Goal: Task Accomplishment & Management: Use online tool/utility

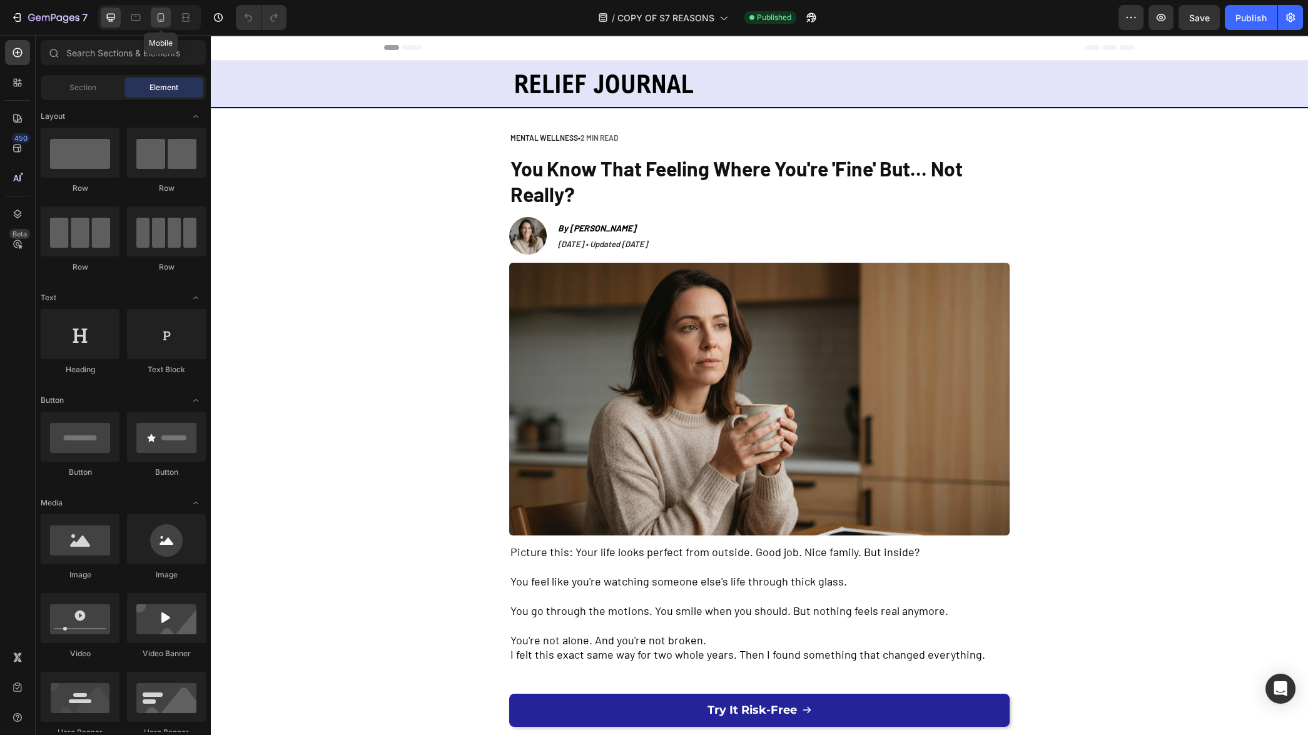
click at [163, 16] on icon at bounding box center [161, 17] width 7 height 9
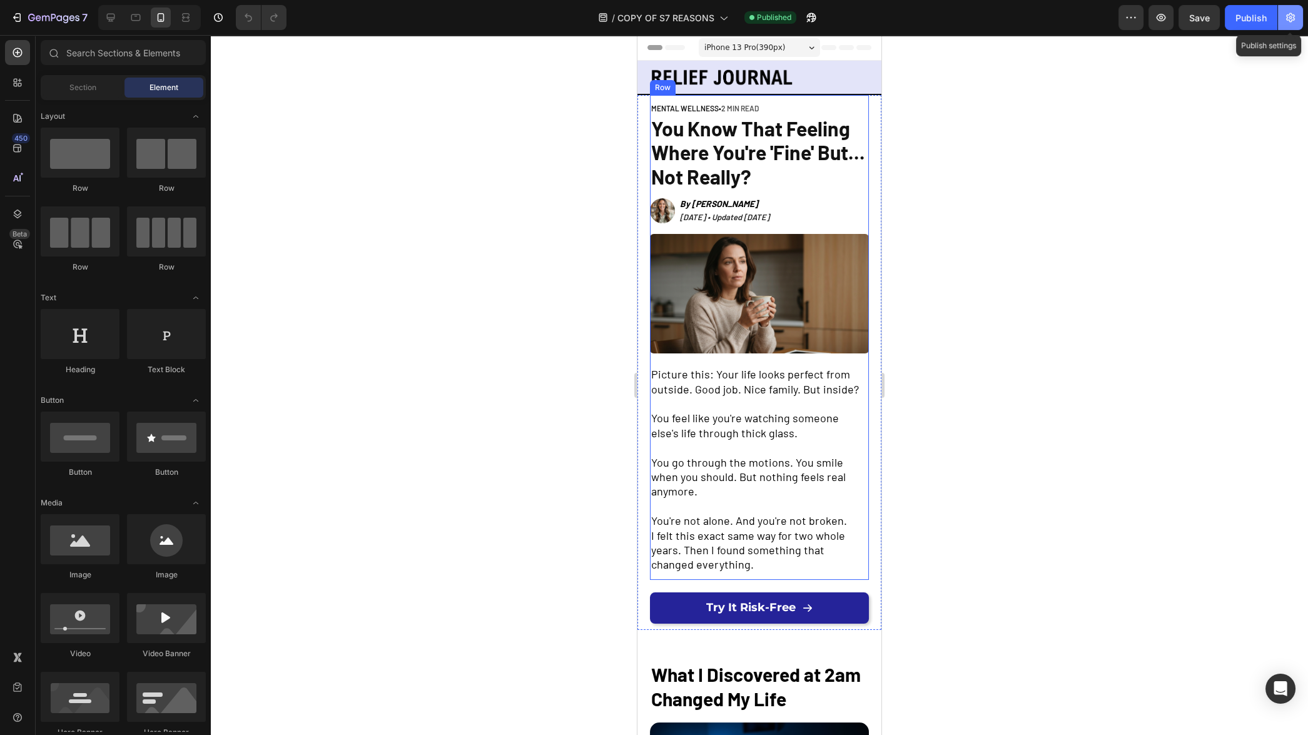
click at [1297, 24] on button "button" at bounding box center [1290, 17] width 25 height 25
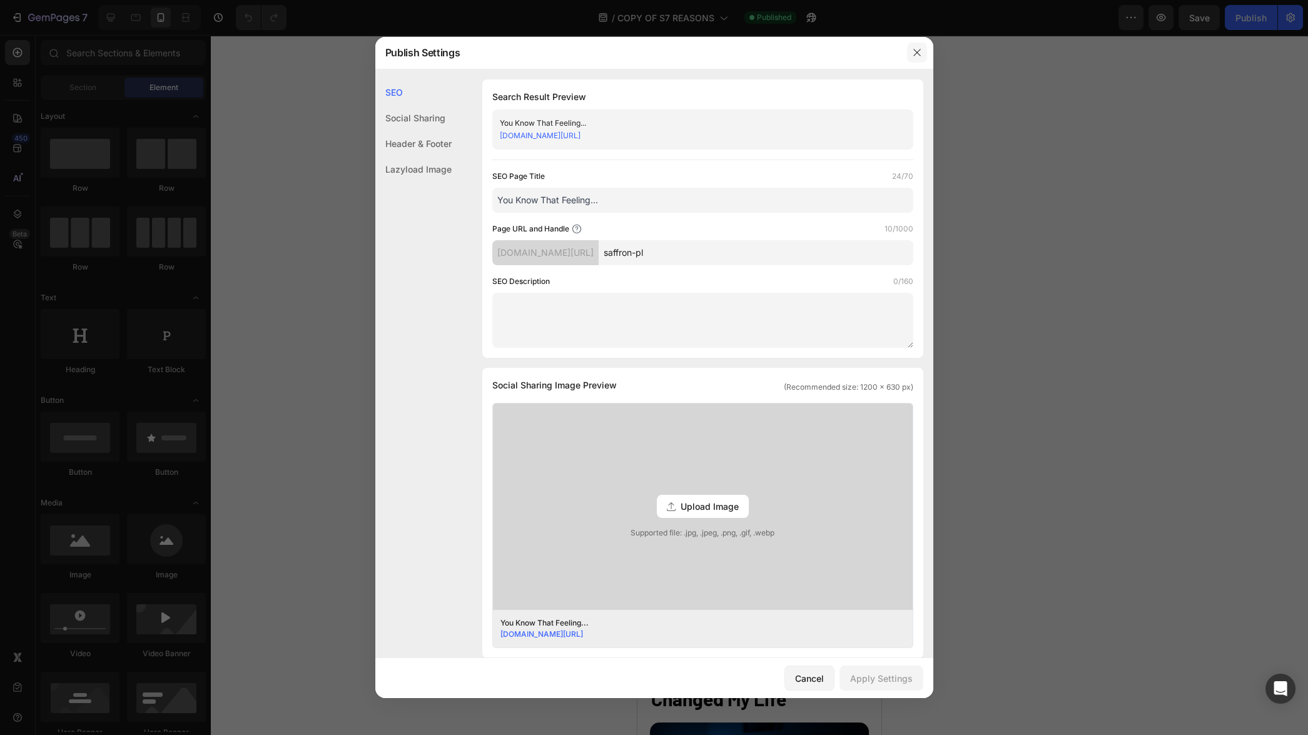
drag, startPoint x: 918, startPoint y: 54, endPoint x: 8, endPoint y: 1, distance: 911.9
click at [918, 54] on icon "button" at bounding box center [916, 52] width 7 height 7
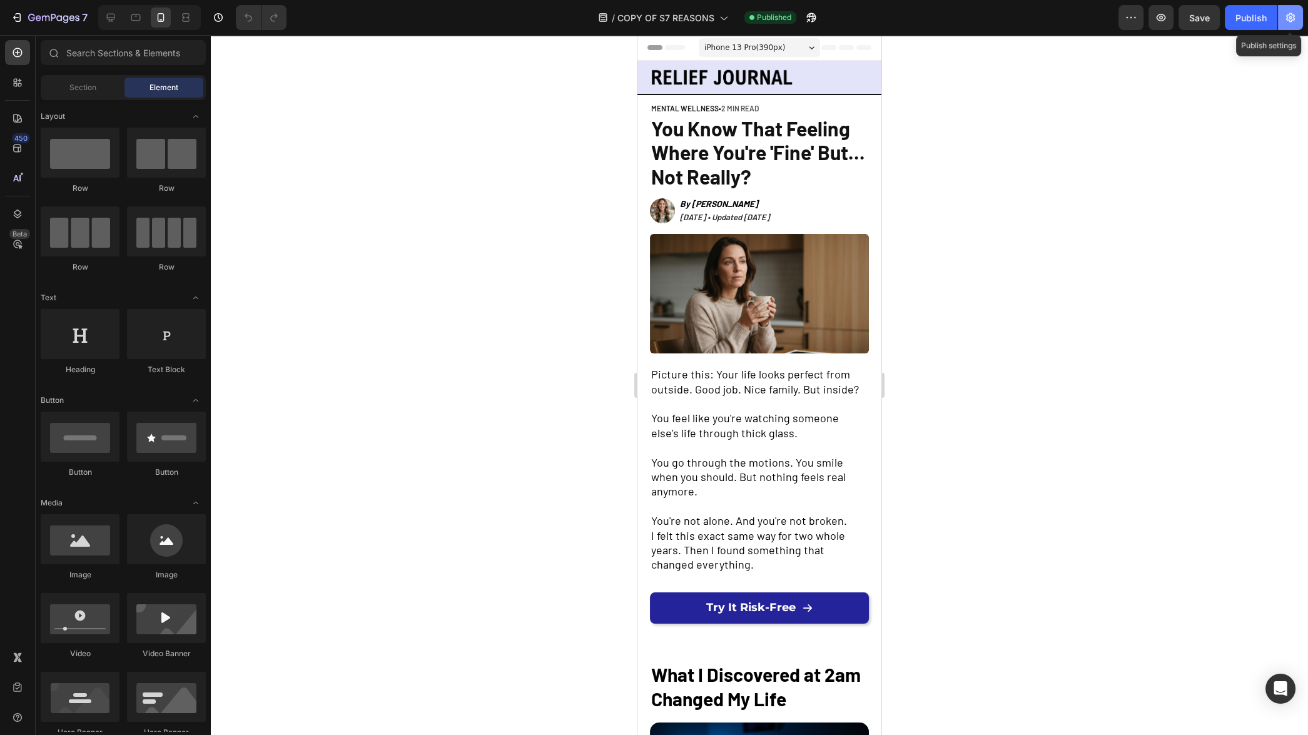
click at [1289, 24] on button "button" at bounding box center [1290, 17] width 25 height 25
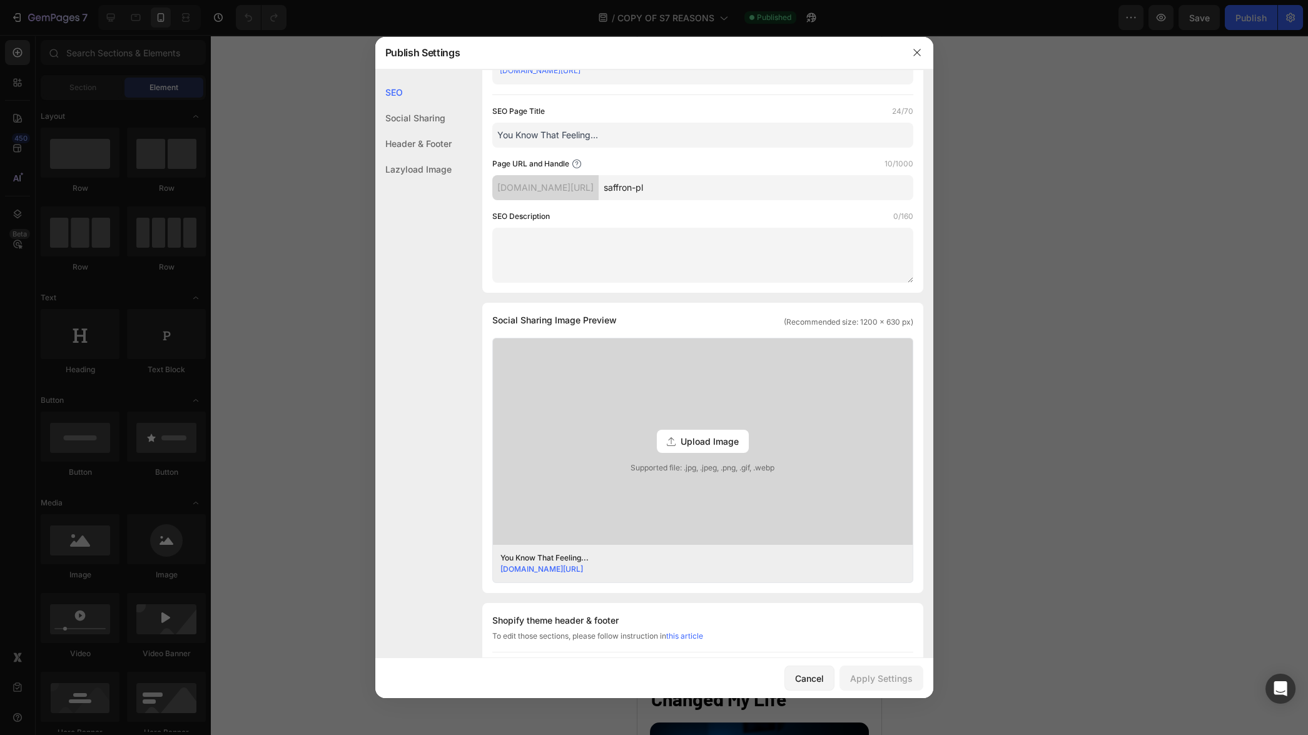
scroll to position [323, 0]
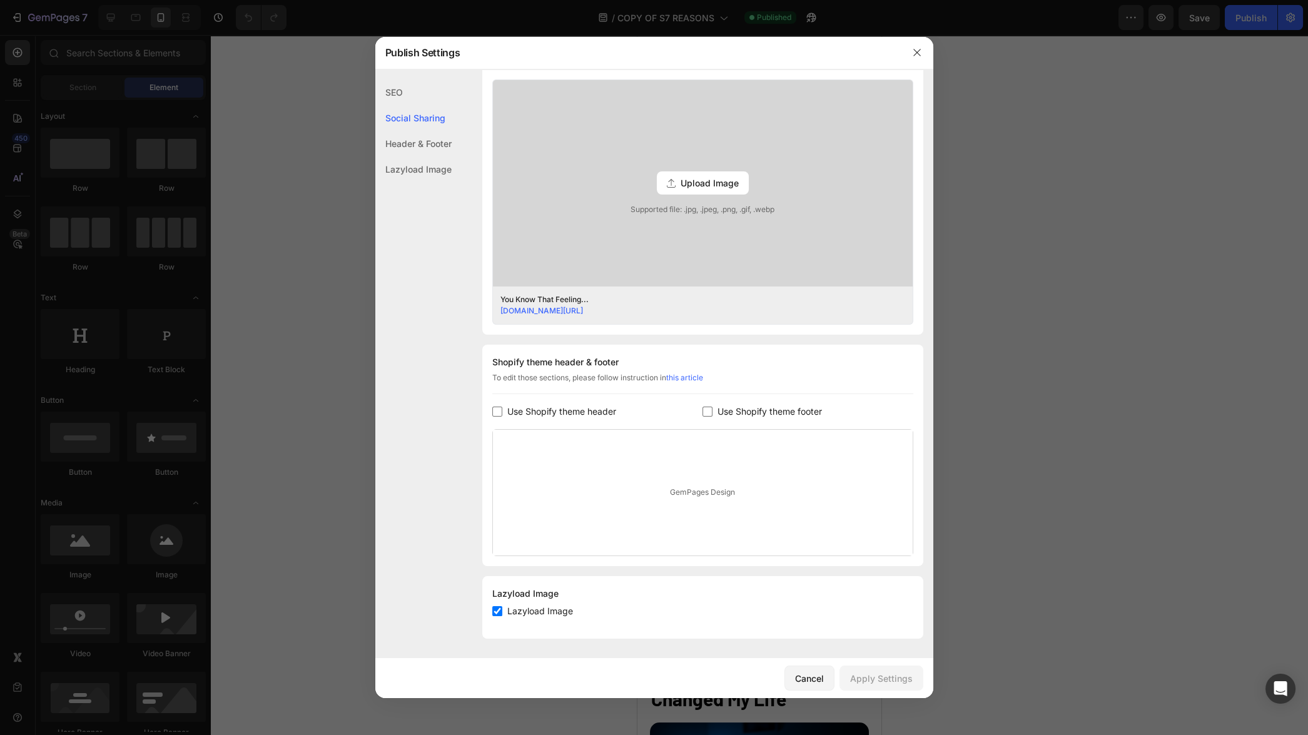
click at [534, 609] on span "Lazyload Image" at bounding box center [540, 611] width 66 height 15
click at [537, 611] on span "Lazyload Image" at bounding box center [540, 611] width 66 height 15
checkbox input "true"
click at [814, 675] on div "Cancel" at bounding box center [809, 678] width 29 height 13
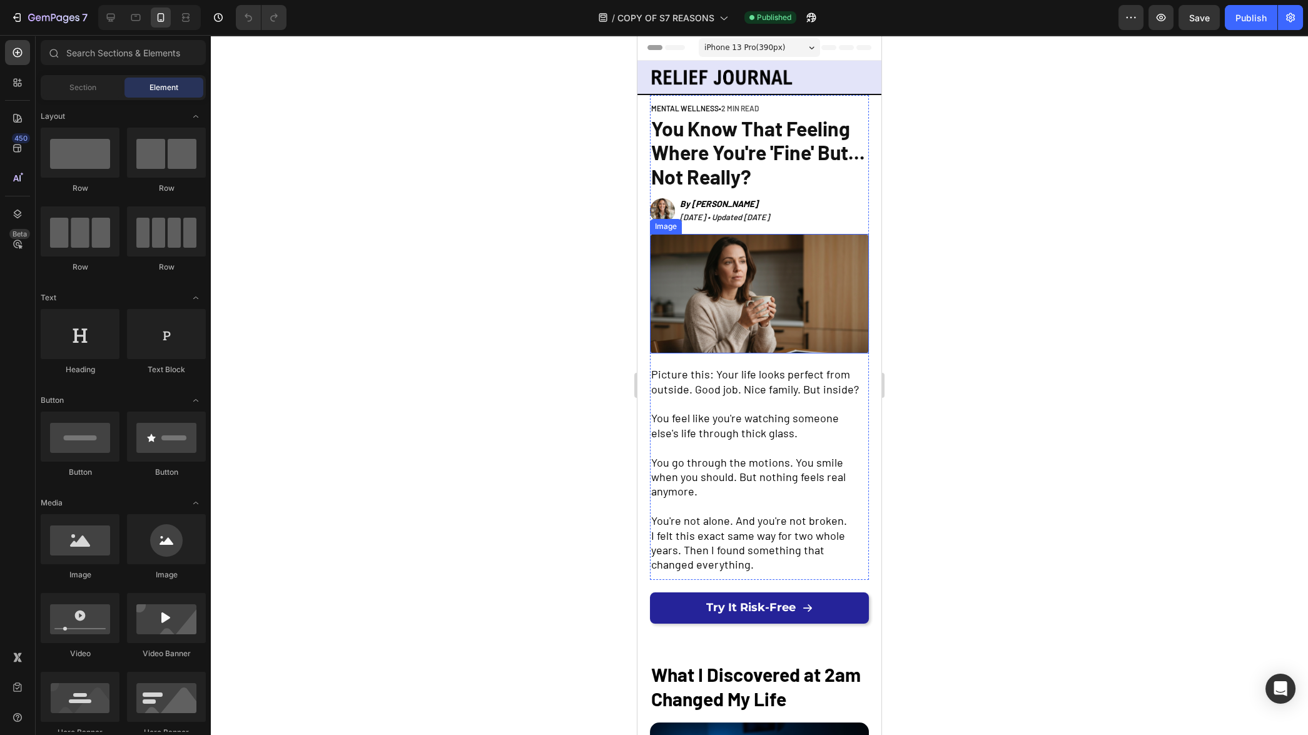
click at [776, 313] on img at bounding box center [759, 294] width 219 height 120
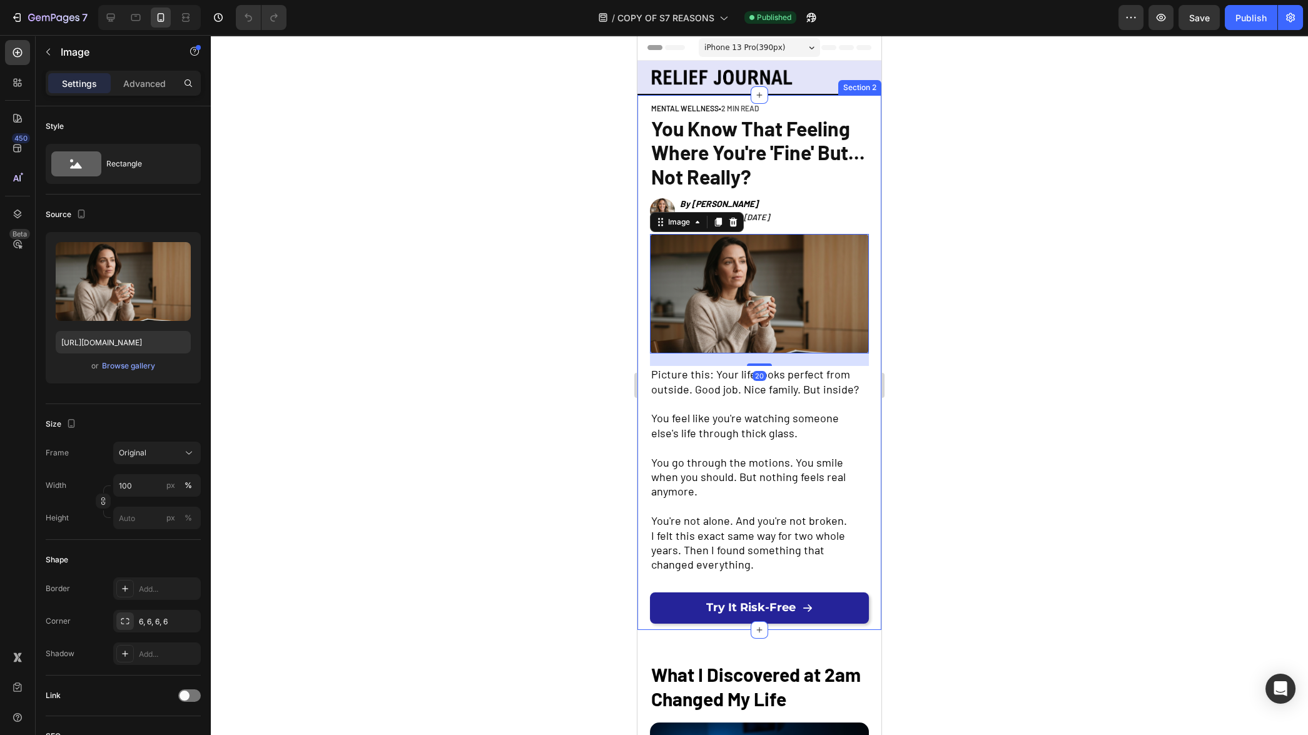
click at [990, 320] on div at bounding box center [759, 385] width 1097 height 700
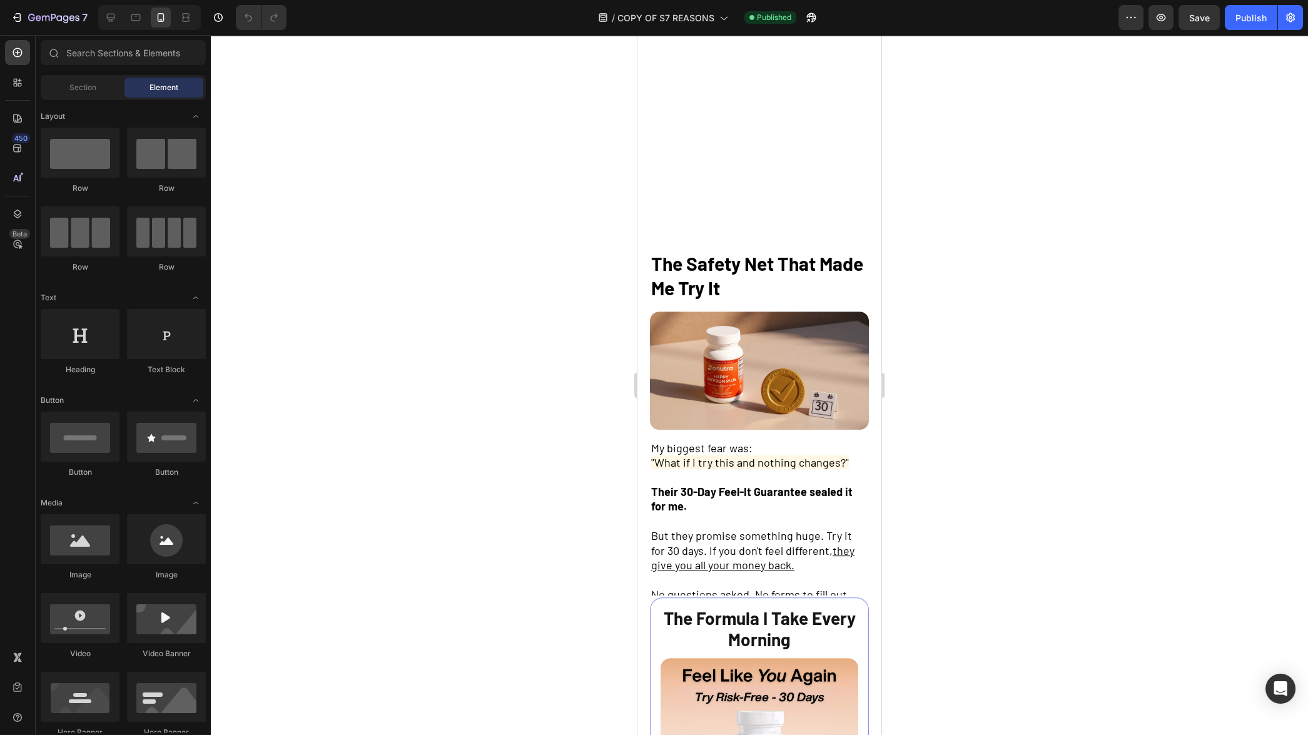
scroll to position [1798, 0]
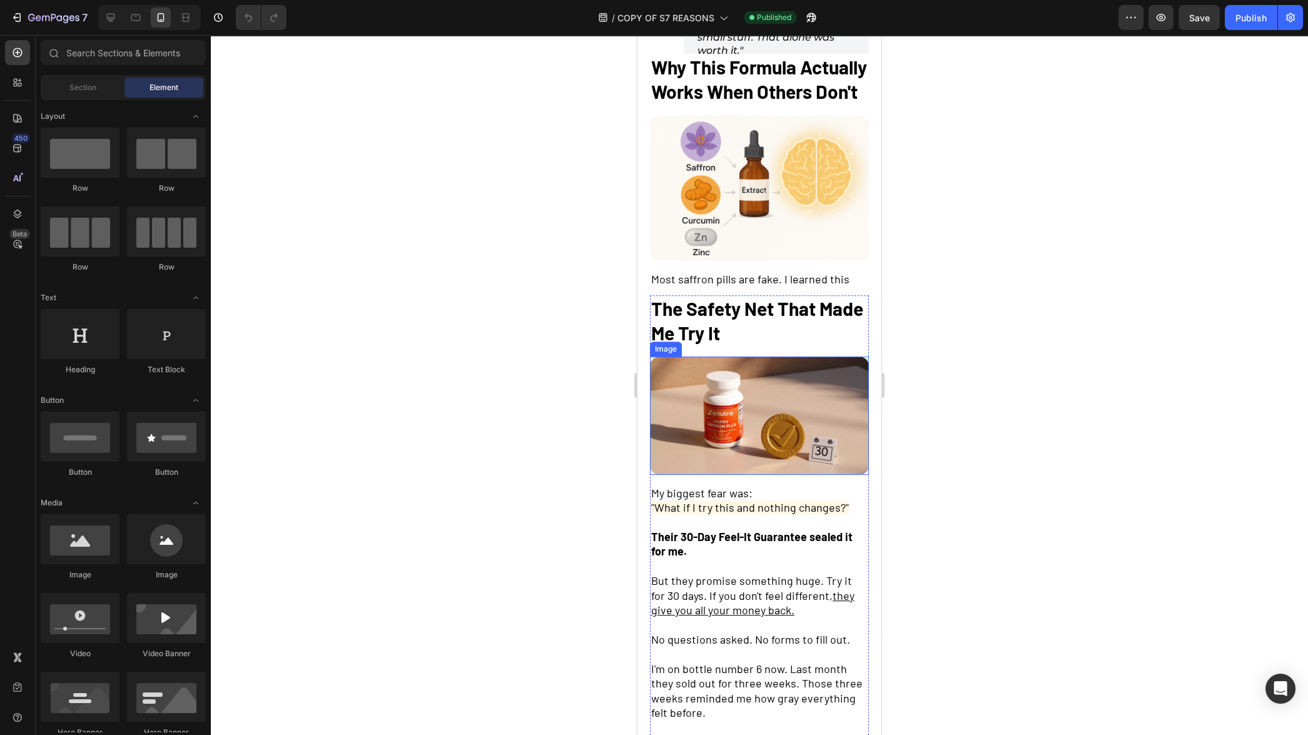
click at [744, 410] on img at bounding box center [759, 416] width 219 height 118
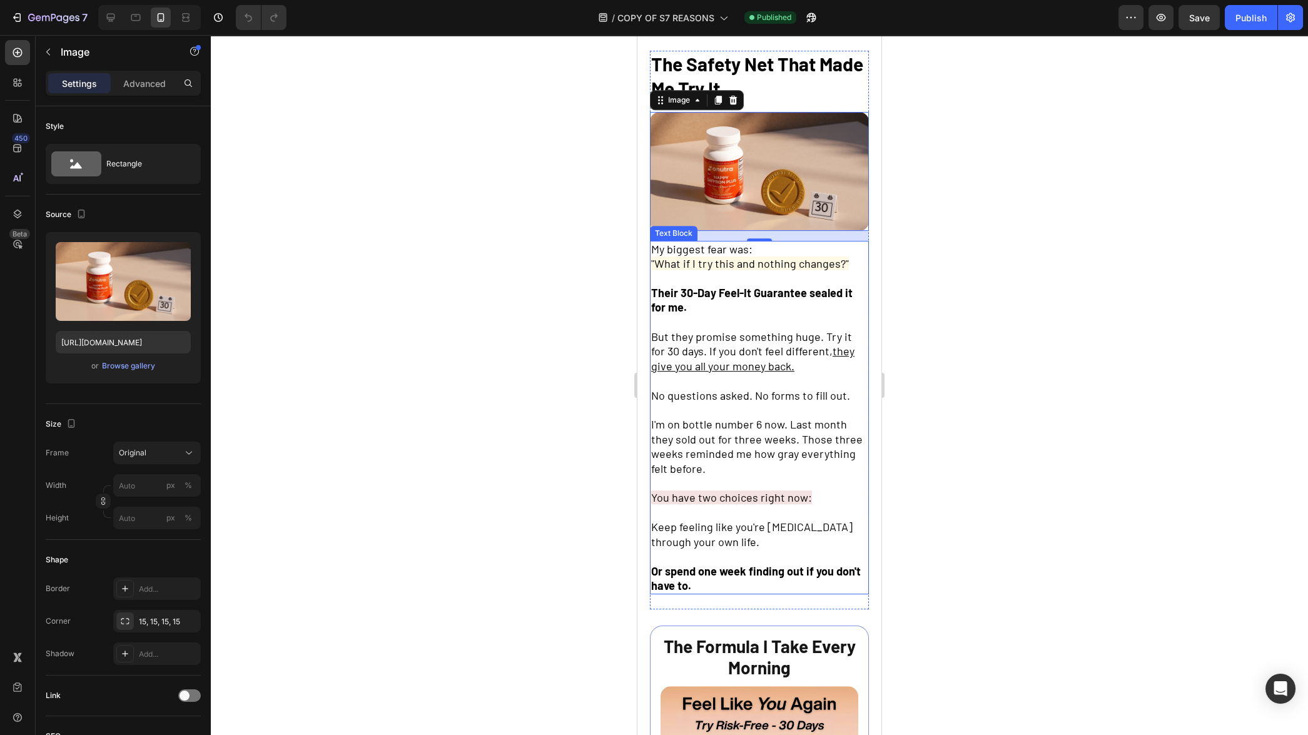
scroll to position [2190, 0]
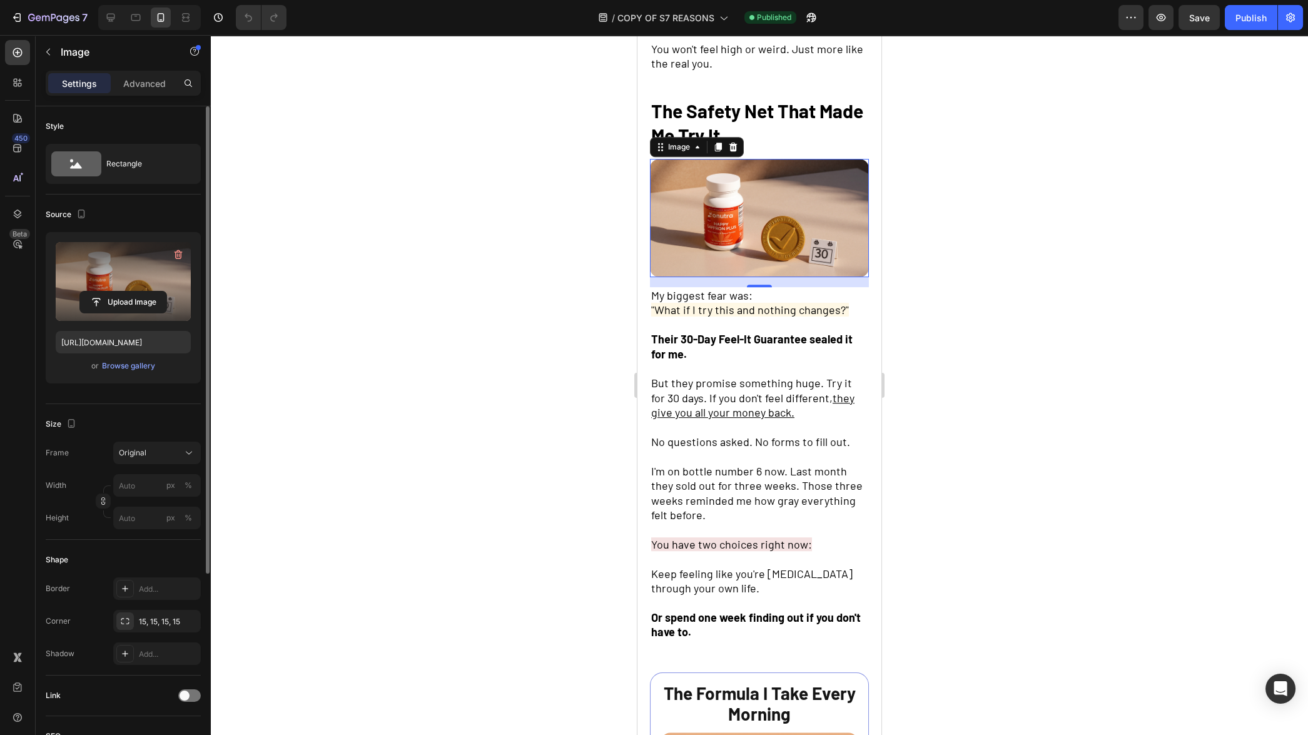
click at [131, 262] on label at bounding box center [123, 281] width 135 height 79
click at [131, 292] on input "file" at bounding box center [123, 302] width 86 height 21
click at [135, 367] on div "Browse gallery" at bounding box center [128, 365] width 53 height 11
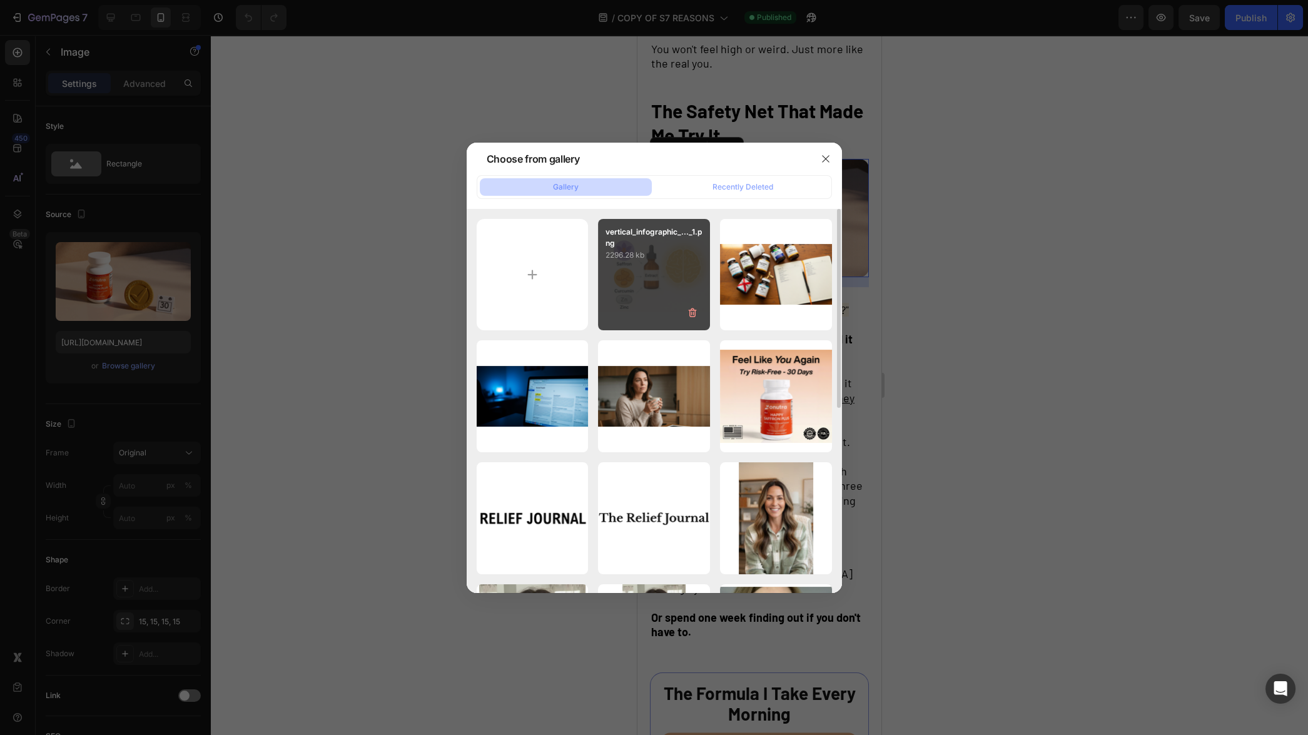
click at [640, 282] on div "vertical_infographic_..._1.png 2296.28 kb" at bounding box center [654, 275] width 112 height 112
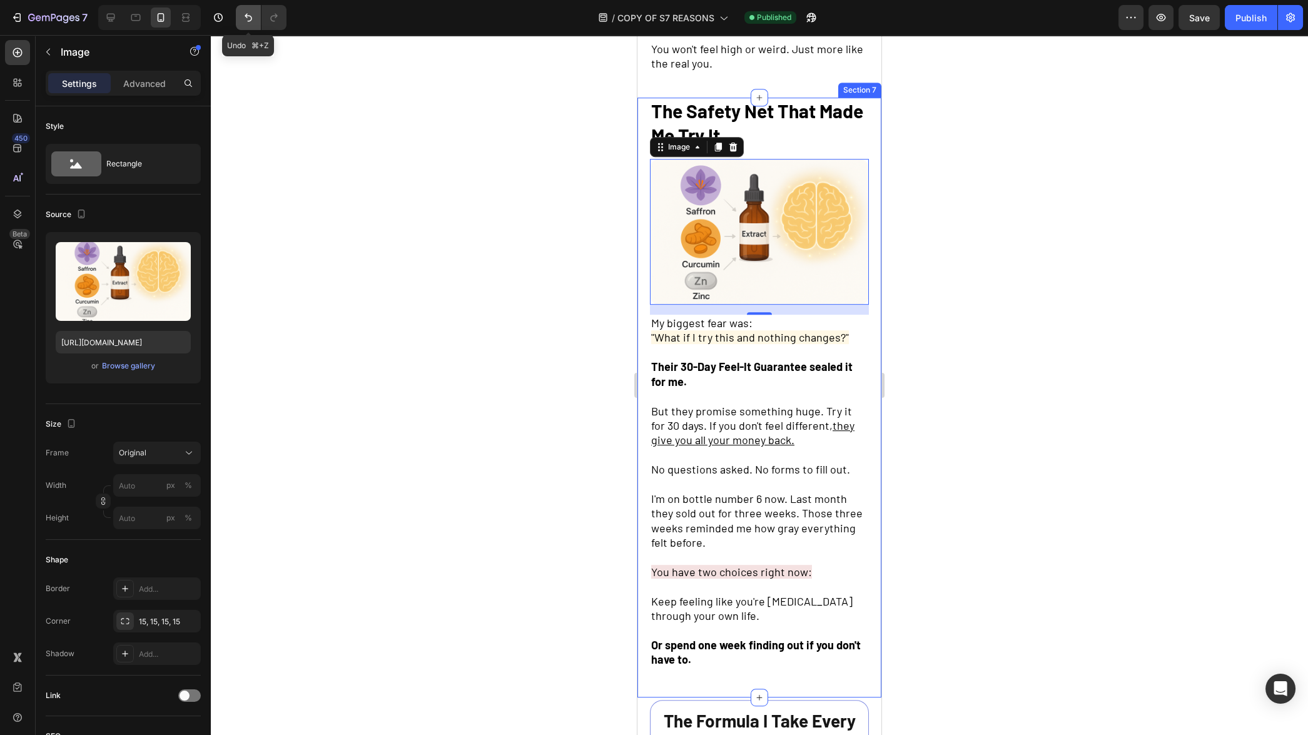
click at [252, 18] on icon "Undo/Redo" at bounding box center [249, 18] width 8 height 8
type input "[URL][DOMAIN_NAME]"
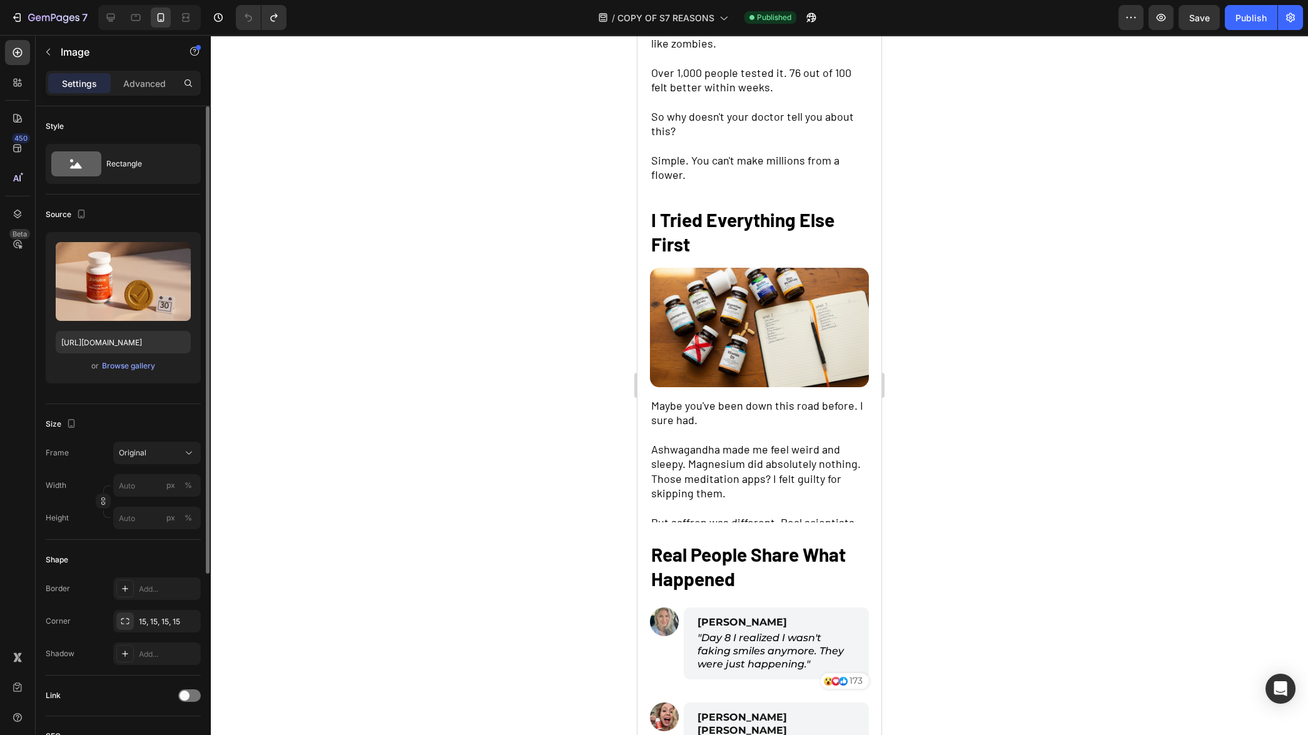
scroll to position [967, 0]
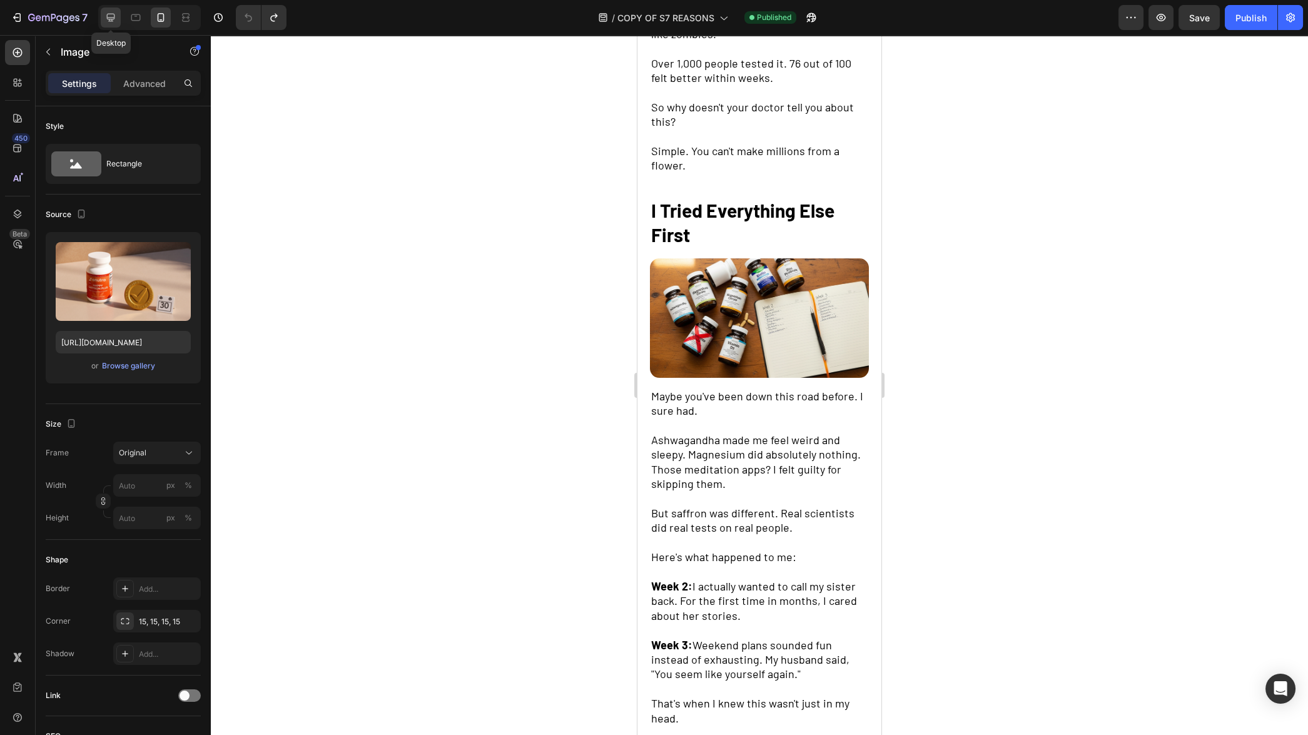
click at [111, 21] on icon at bounding box center [111, 18] width 8 height 8
type input "100"
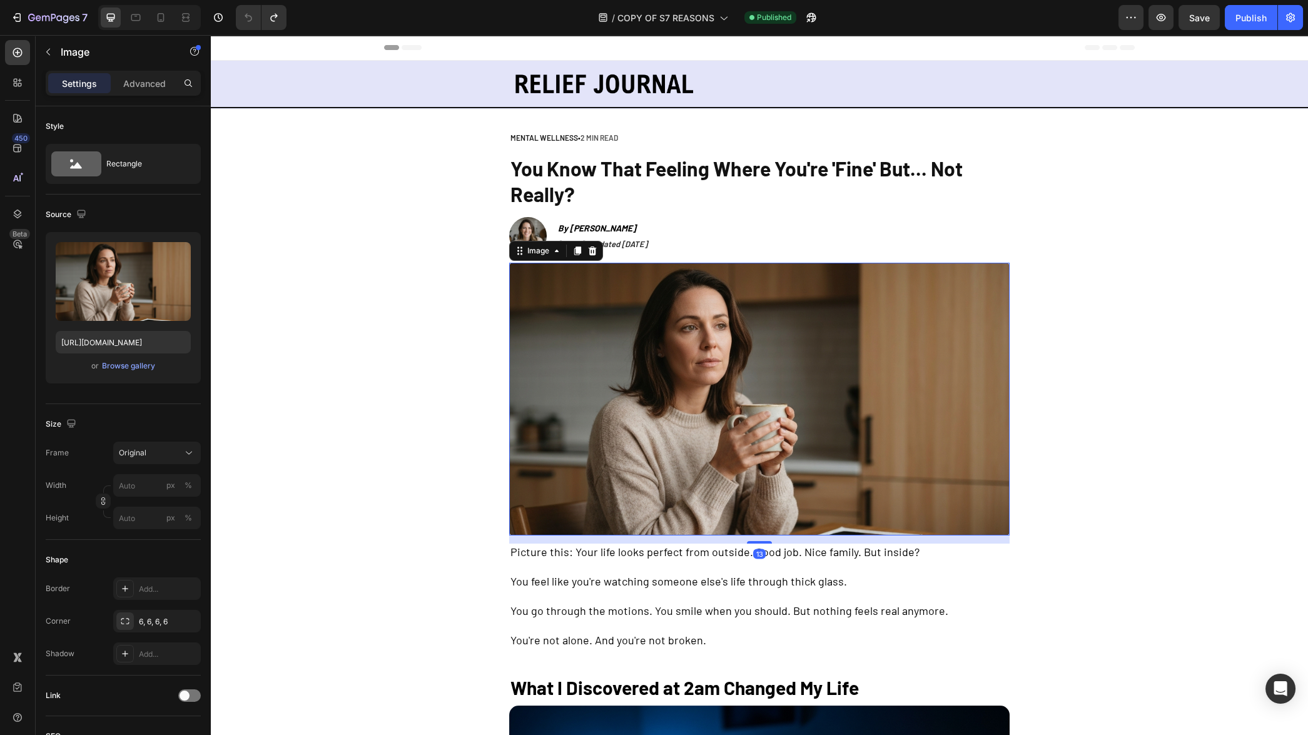
click at [656, 339] on img at bounding box center [759, 399] width 501 height 273
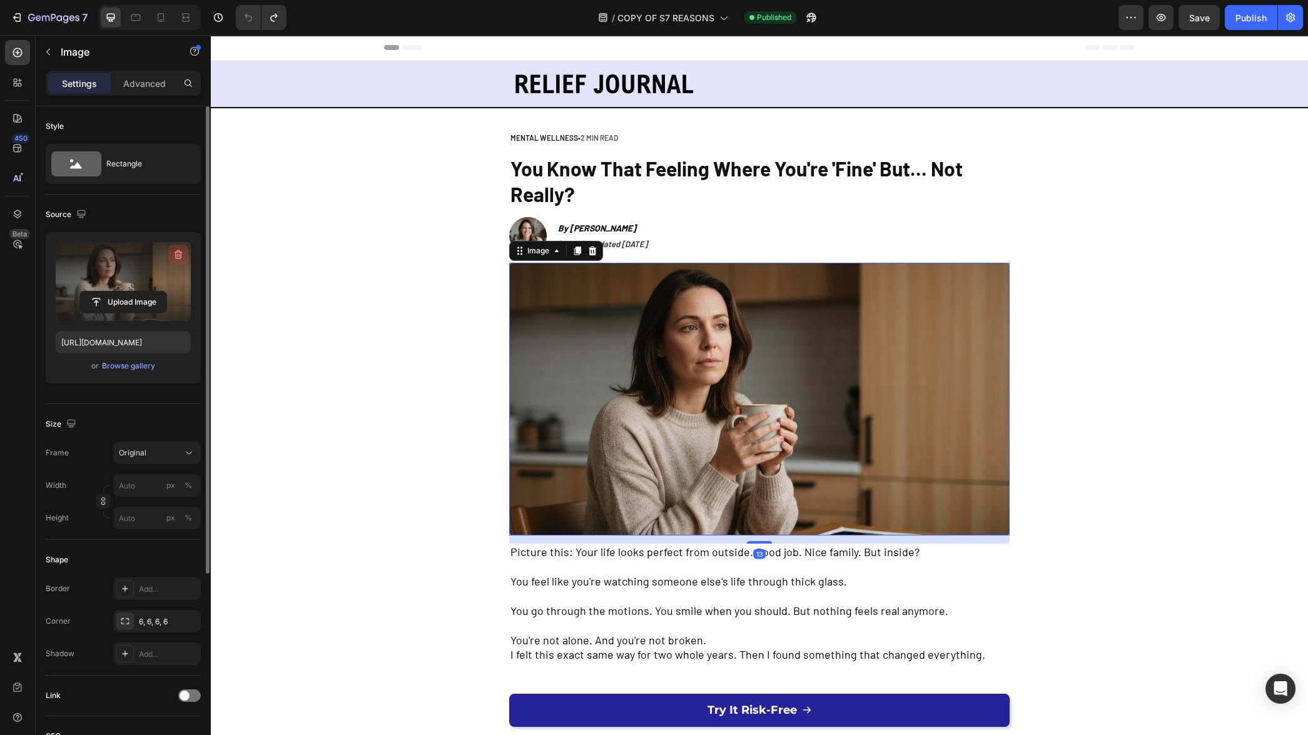
click at [176, 250] on icon "button" at bounding box center [178, 254] width 13 height 13
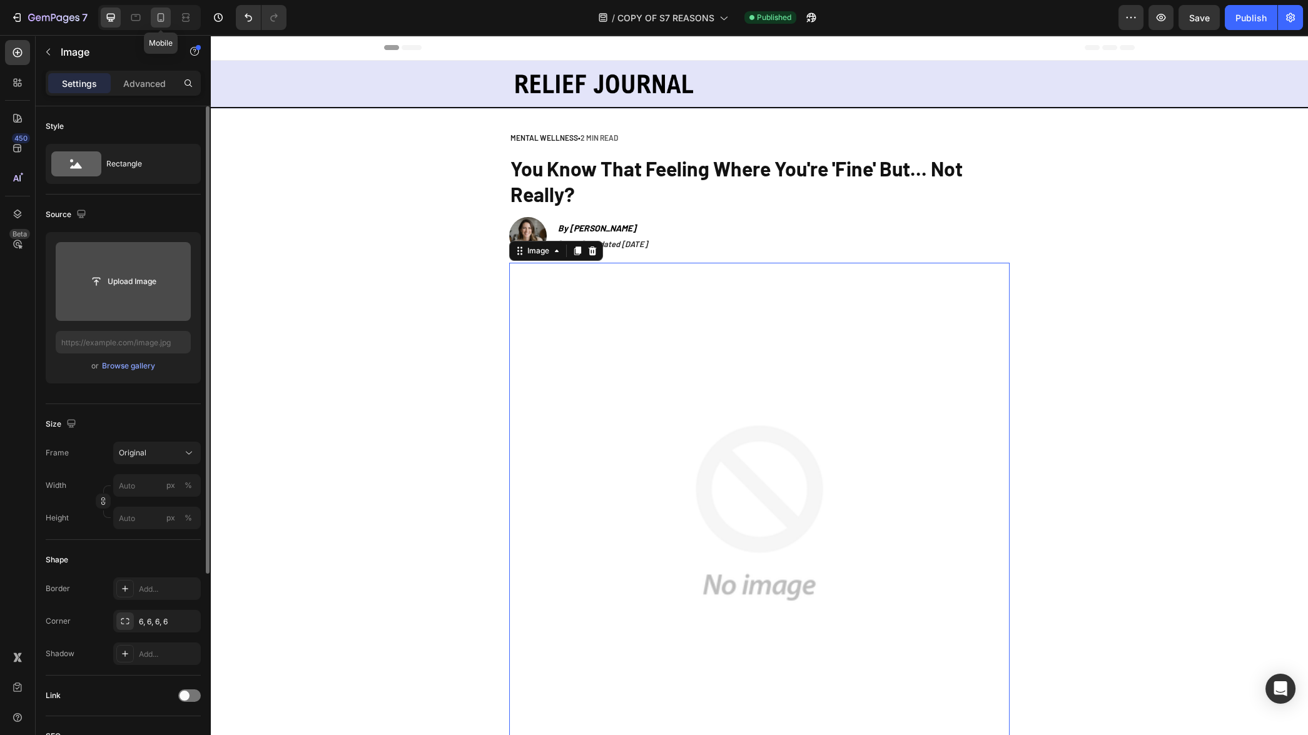
click at [165, 13] on icon at bounding box center [161, 17] width 13 height 13
type input "[URL][DOMAIN_NAME]"
type input "100"
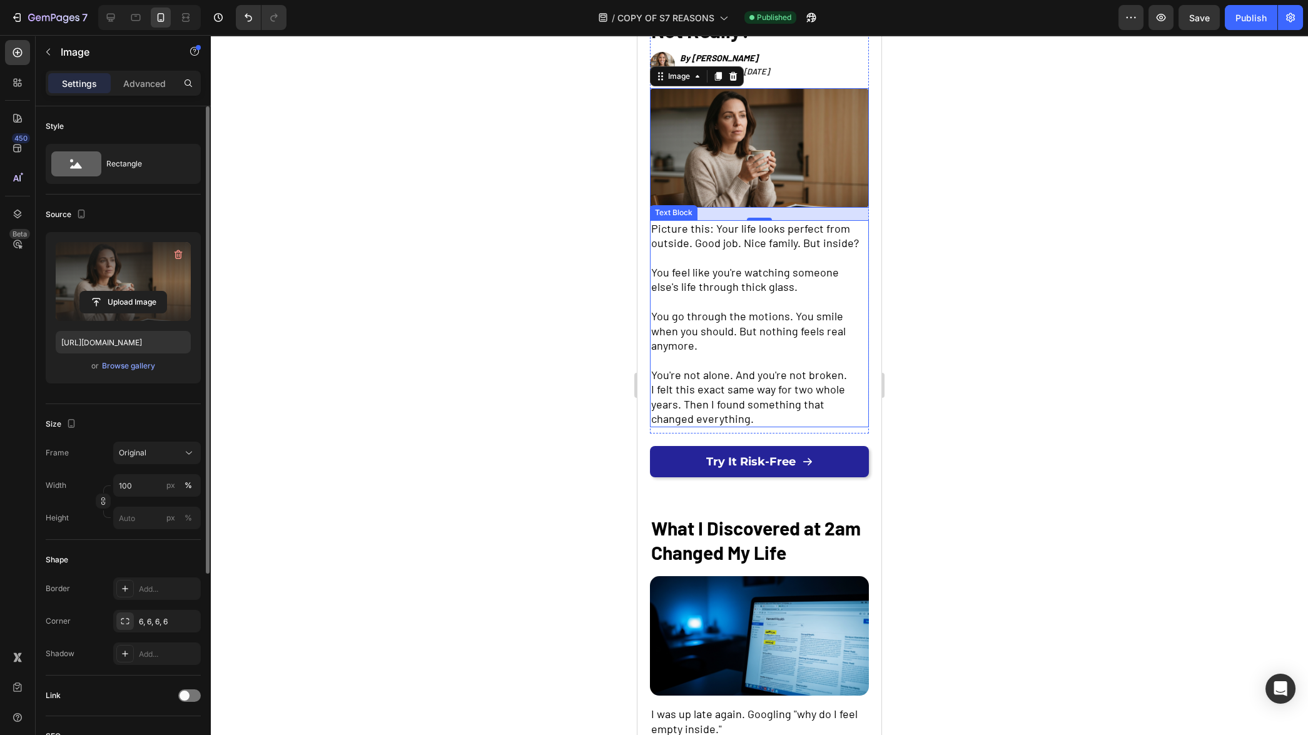
scroll to position [153, 0]
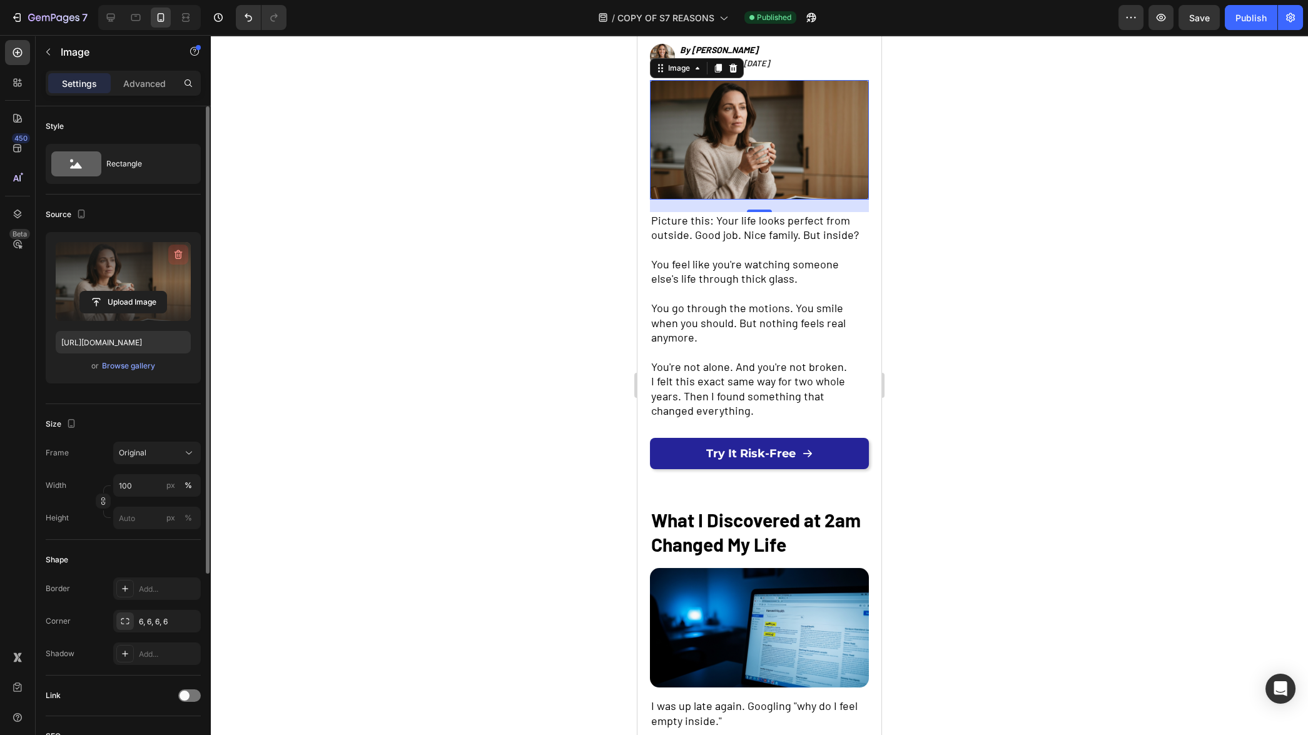
click at [180, 252] on icon "button" at bounding box center [179, 254] width 8 height 9
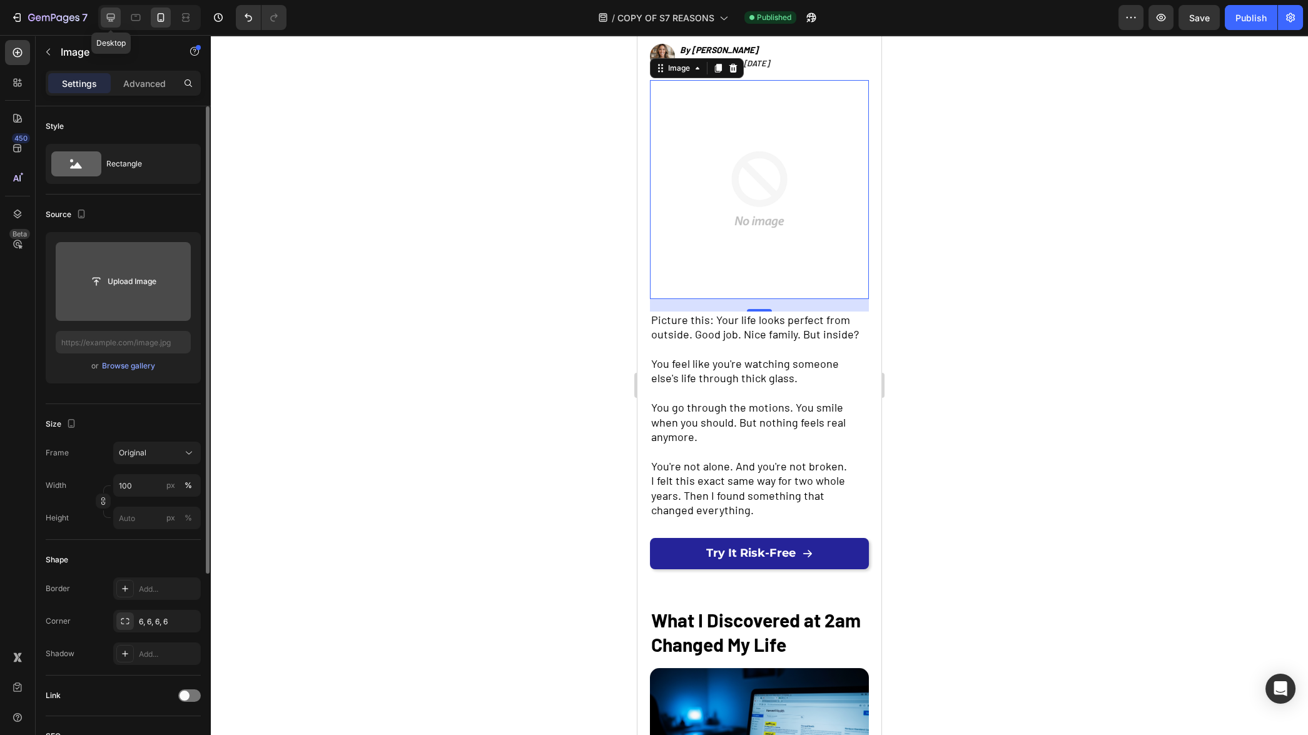
click at [112, 16] on icon at bounding box center [110, 17] width 13 height 13
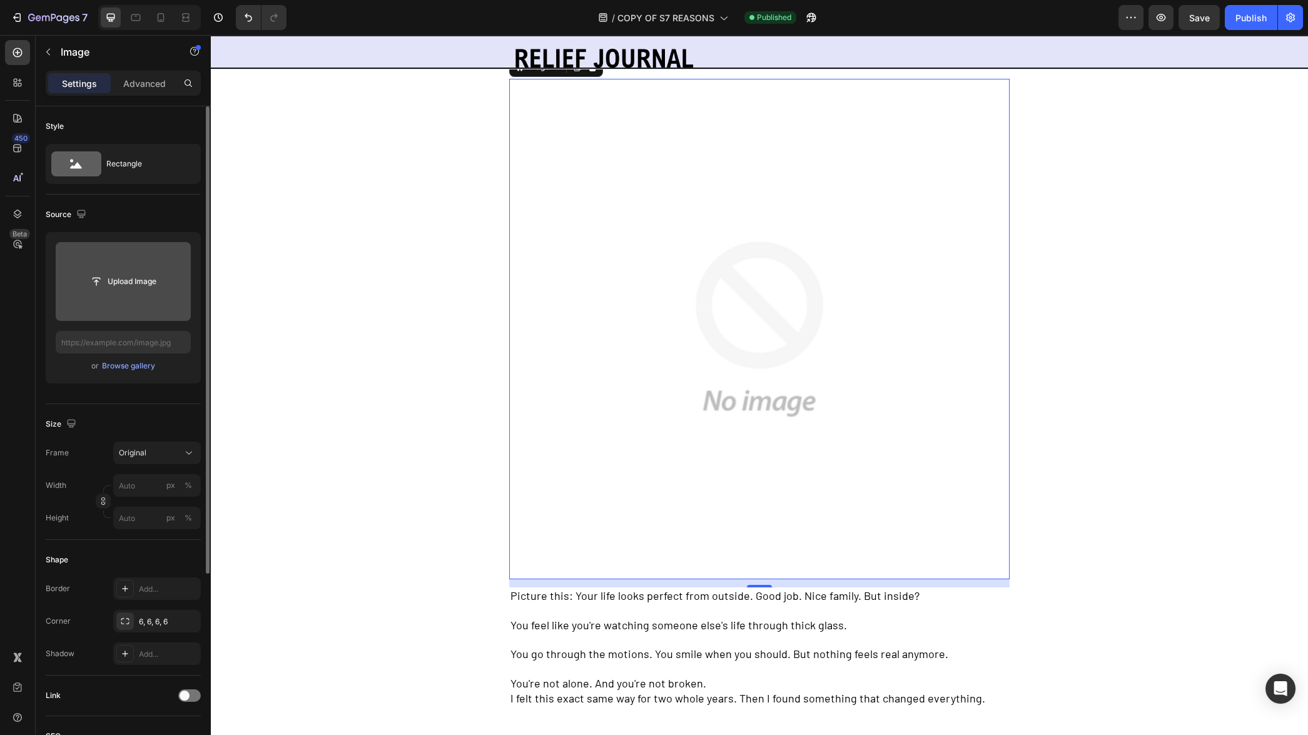
scroll to position [185, 0]
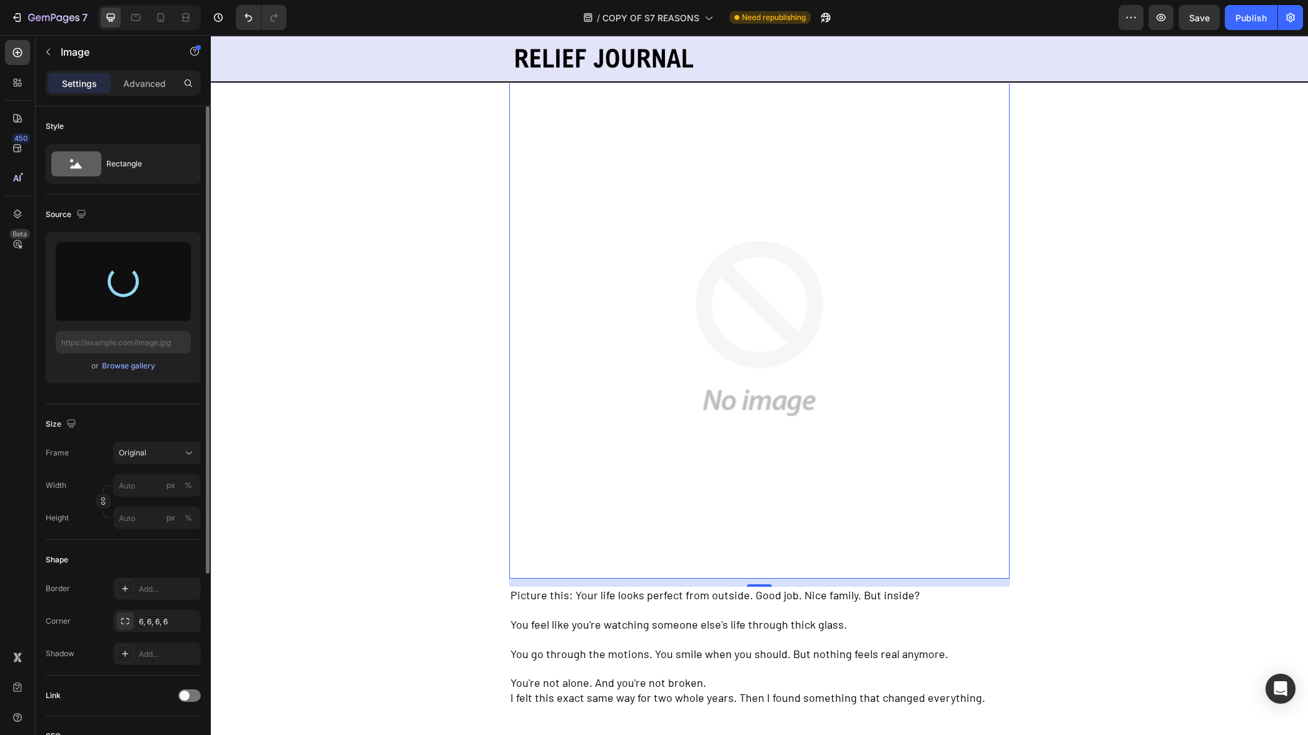
type input "[URL][DOMAIN_NAME]"
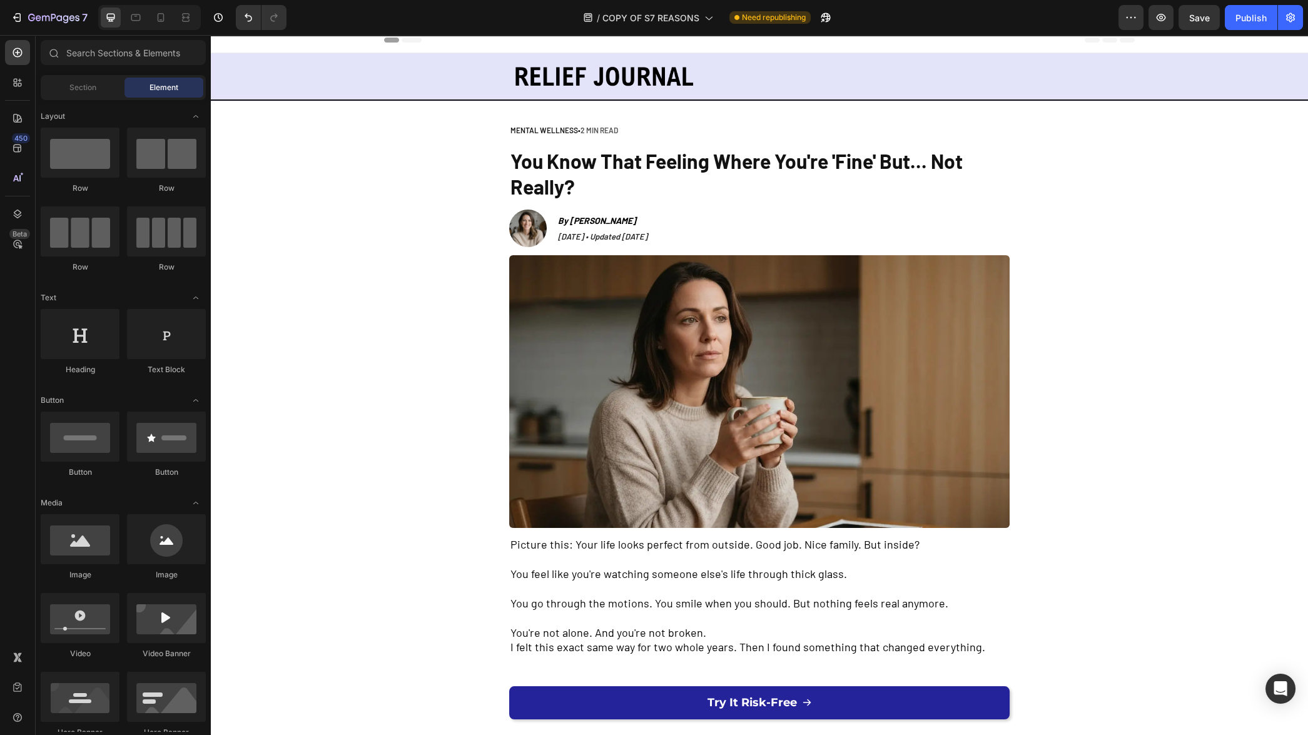
scroll to position [0, 0]
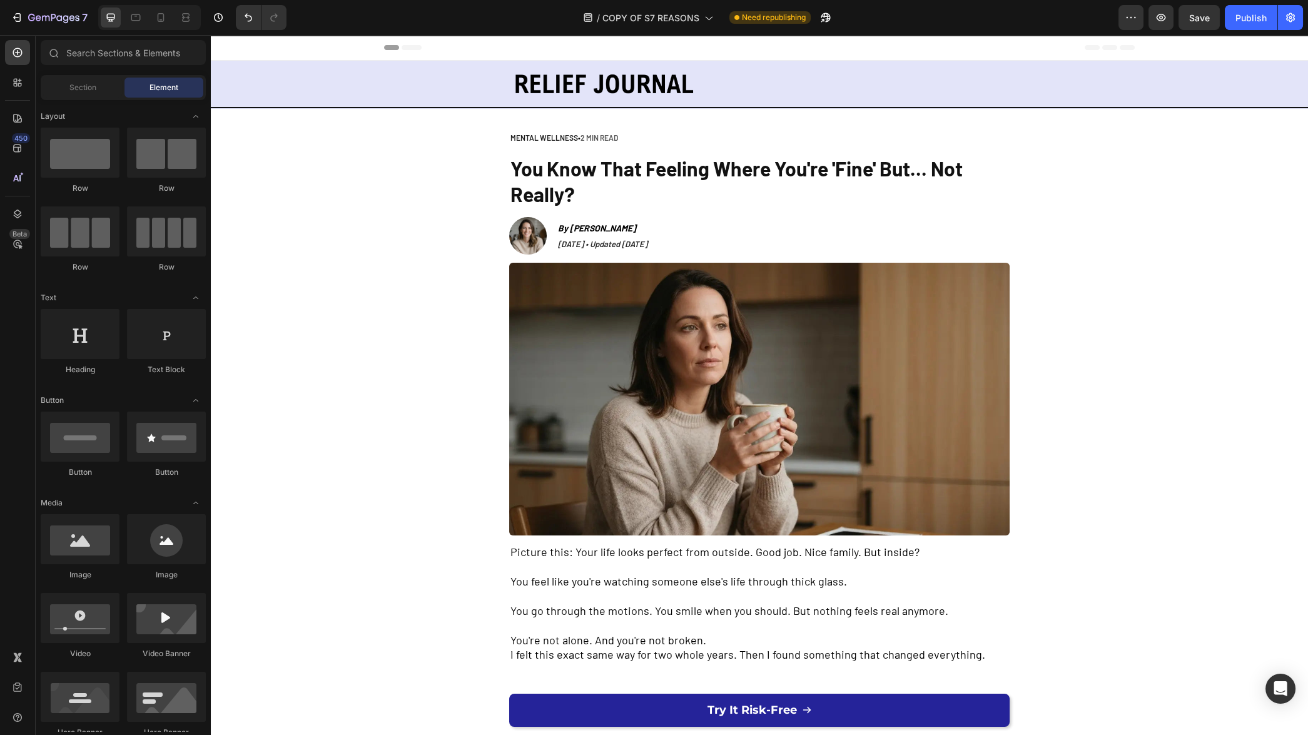
click at [163, 16] on icon at bounding box center [161, 17] width 7 height 9
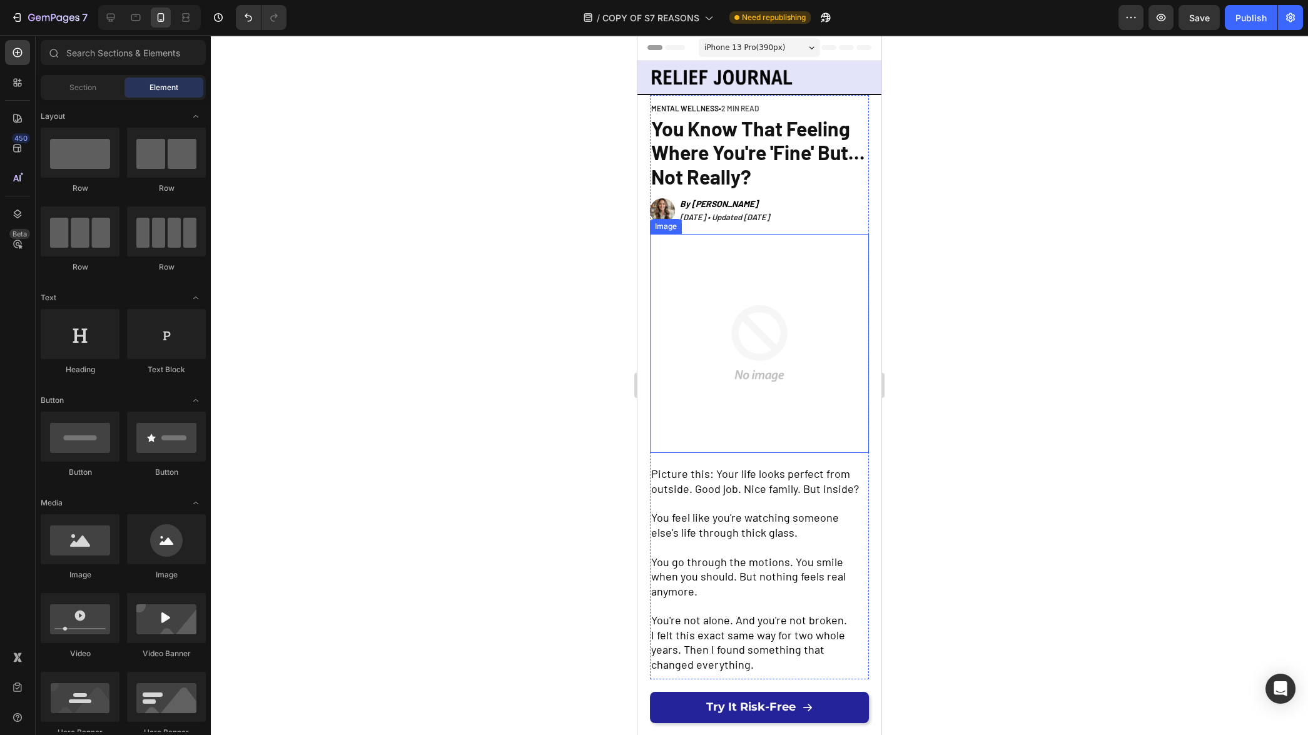
click at [749, 370] on img at bounding box center [759, 343] width 219 height 219
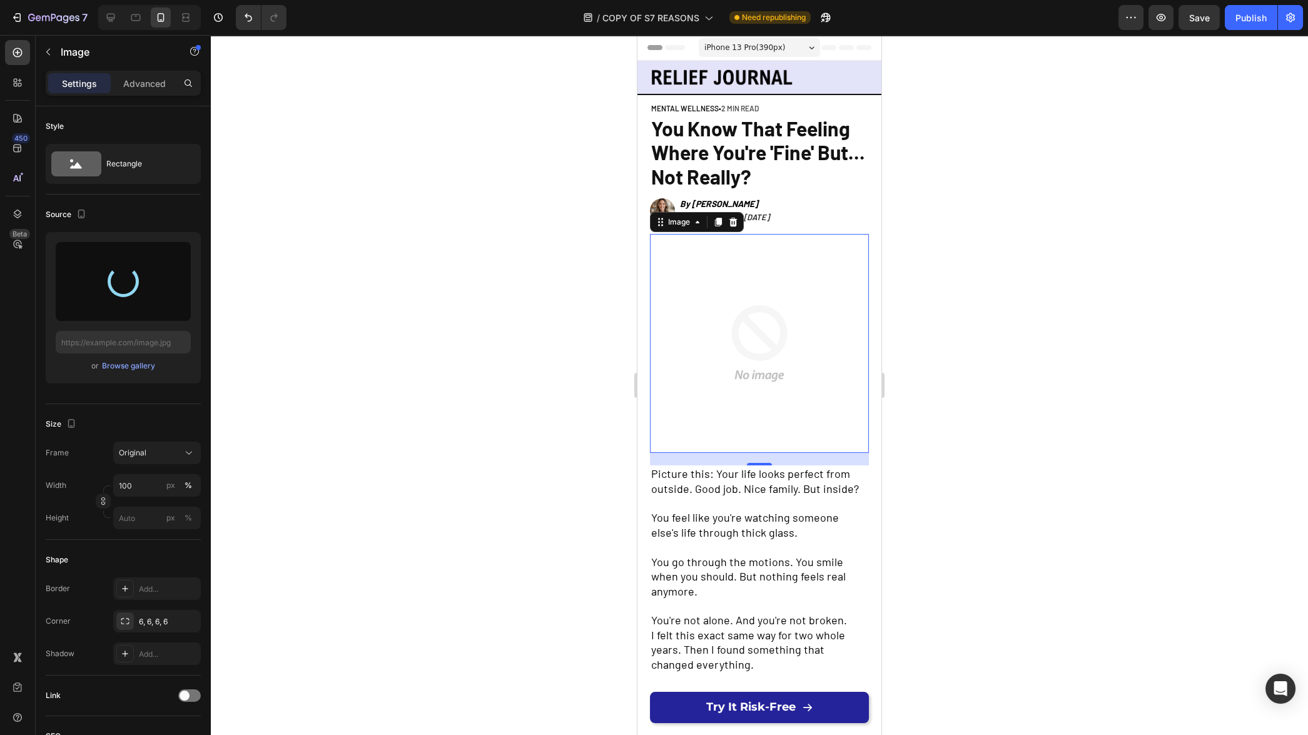
type input "[URL][DOMAIN_NAME]"
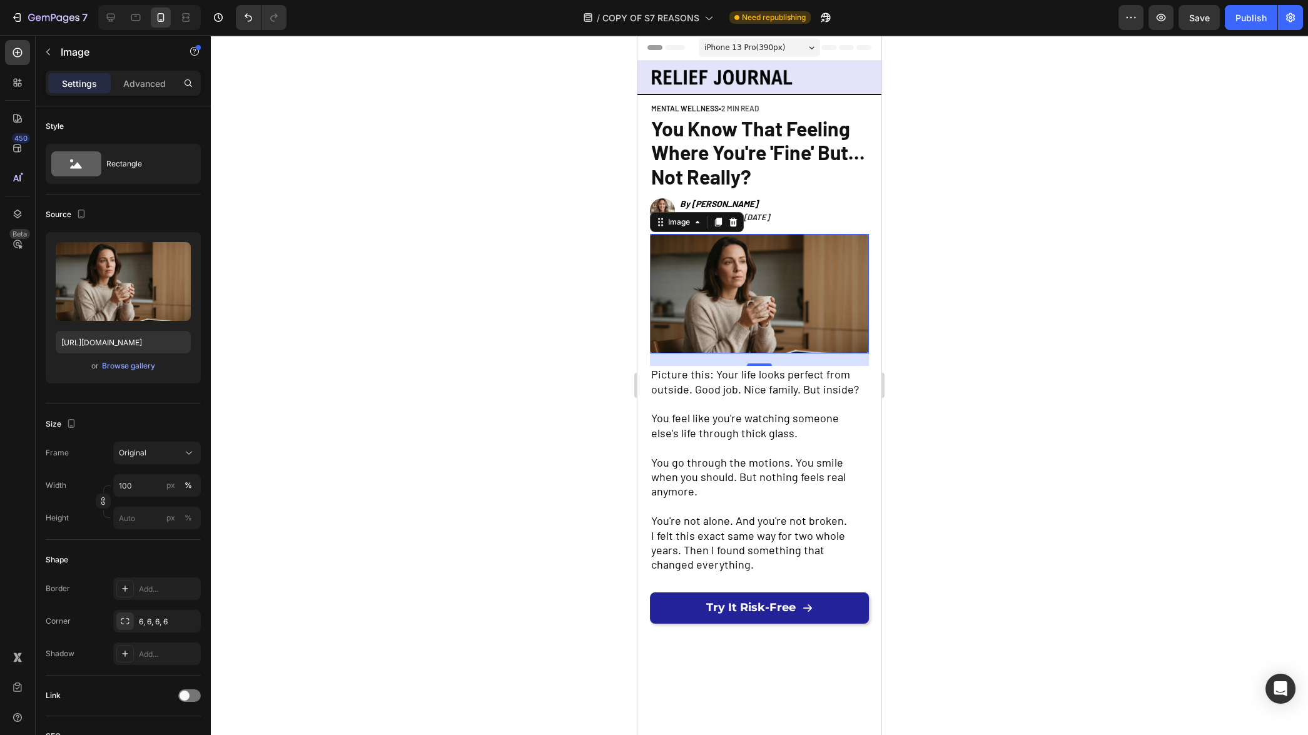
click at [542, 286] on div at bounding box center [759, 385] width 1097 height 700
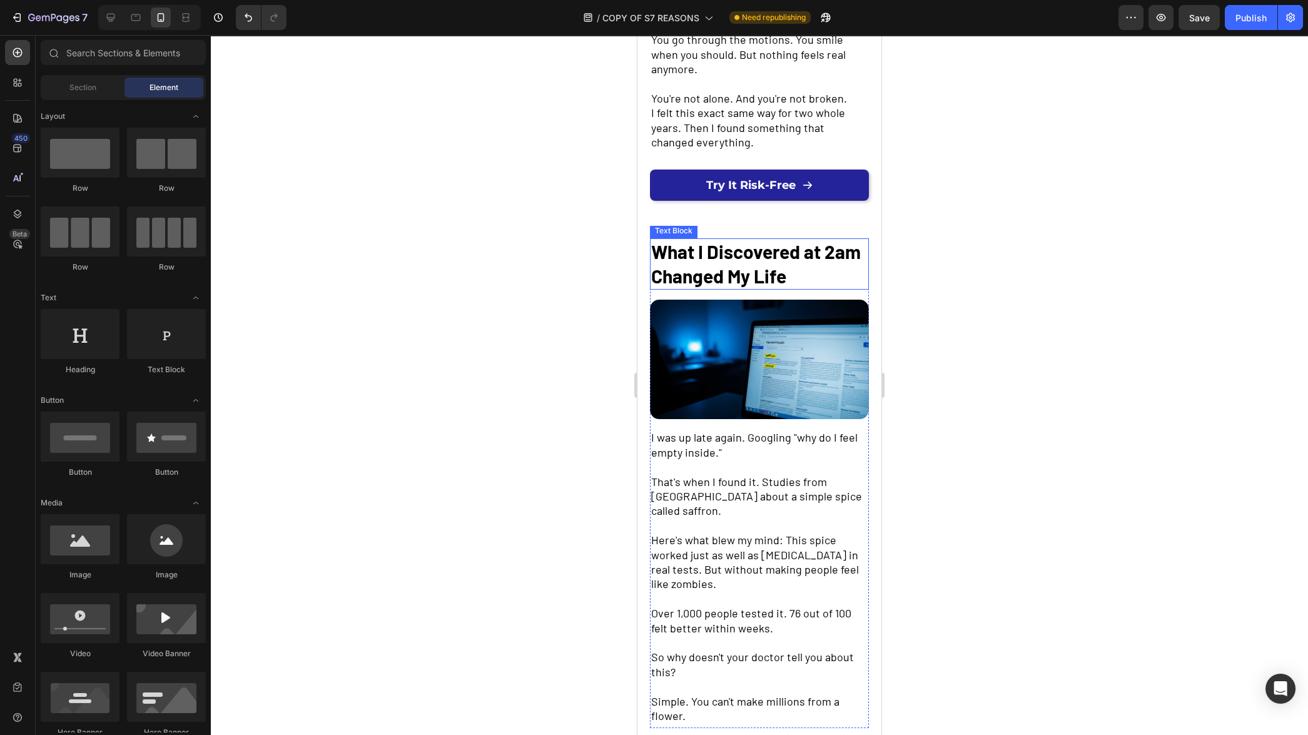
scroll to position [424, 0]
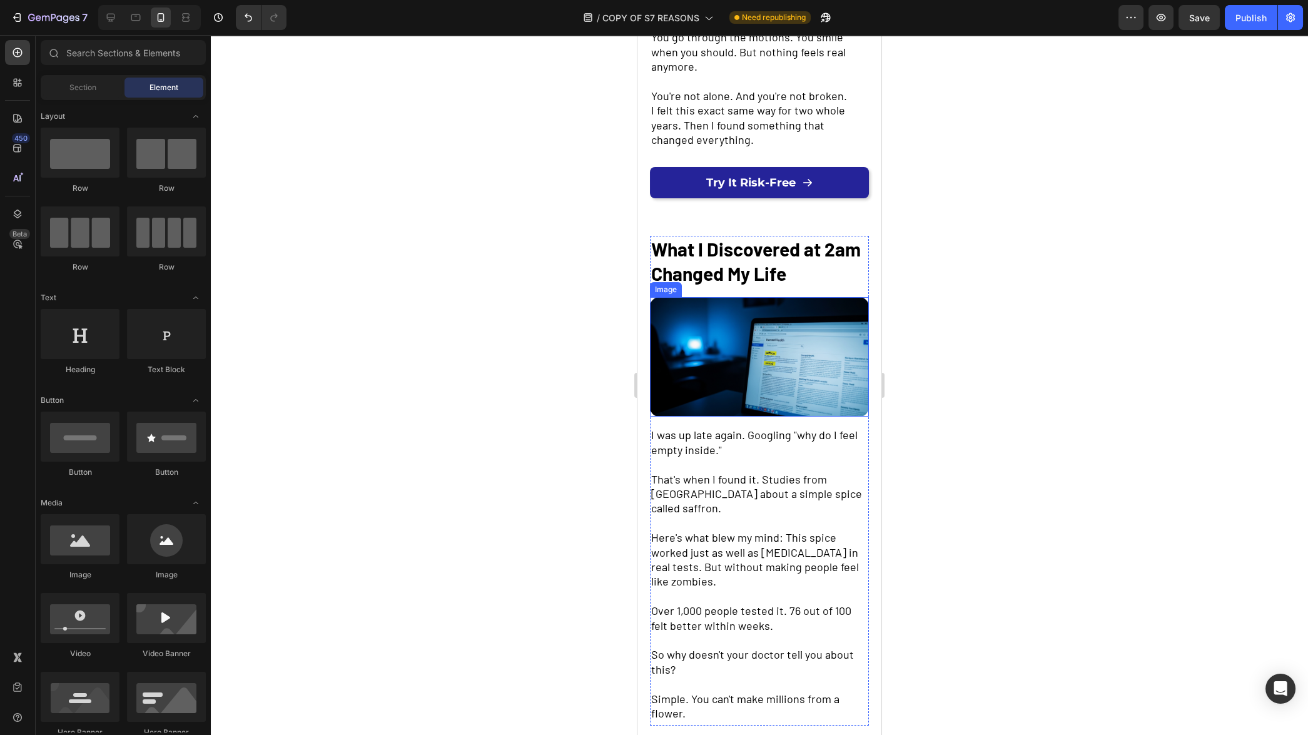
click at [756, 349] on img at bounding box center [759, 357] width 219 height 120
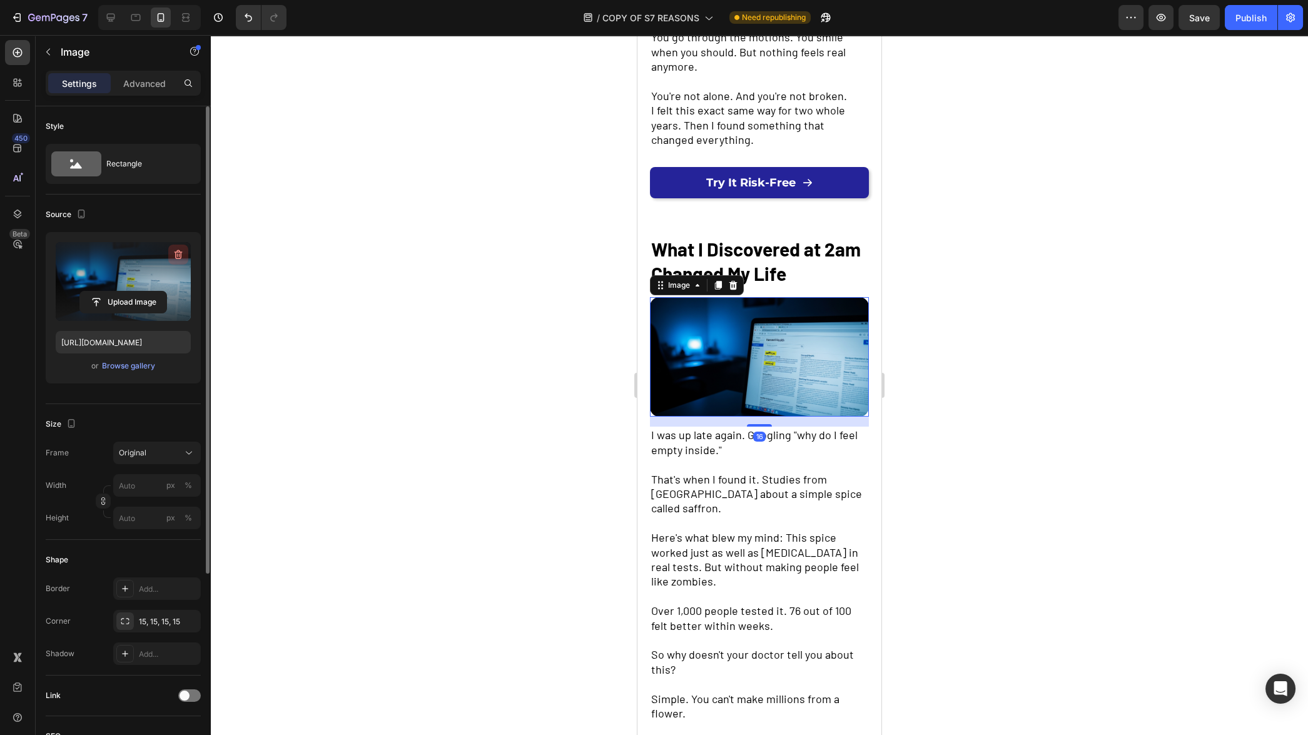
click at [181, 252] on icon "button" at bounding box center [179, 254] width 8 height 9
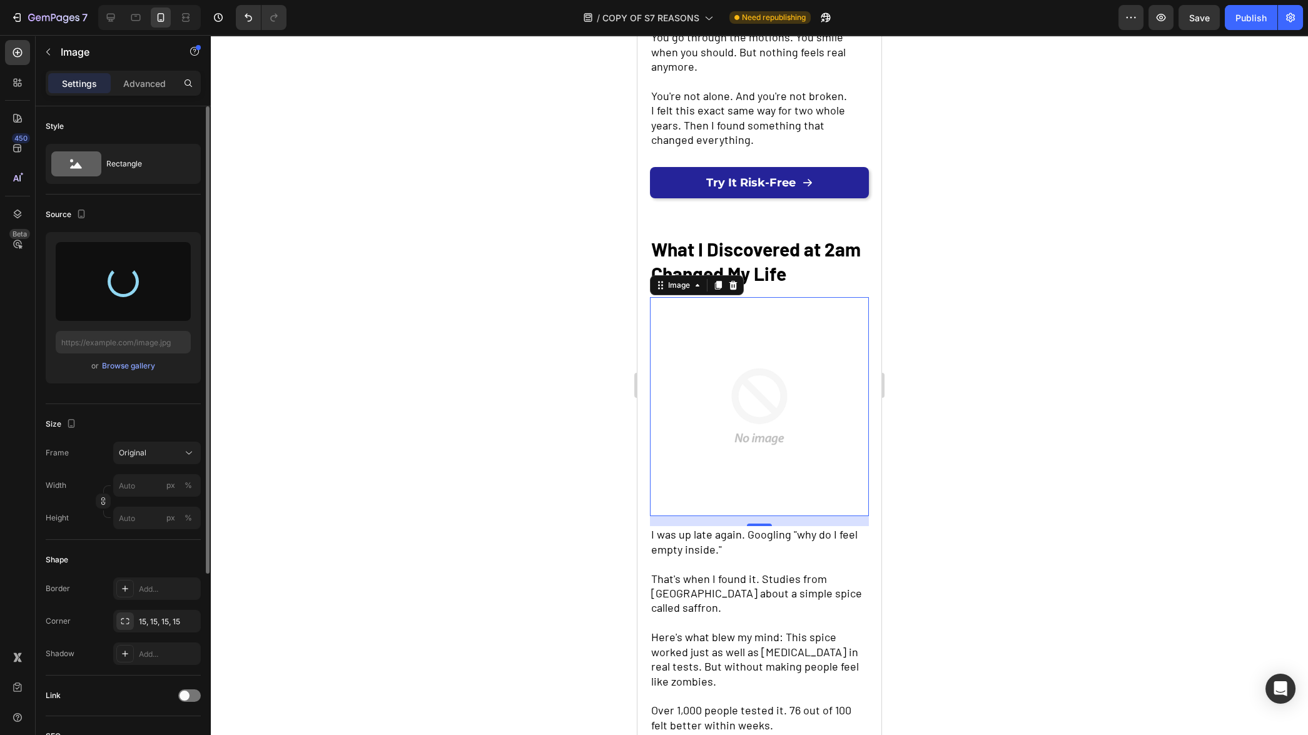
type input "[URL][DOMAIN_NAME]"
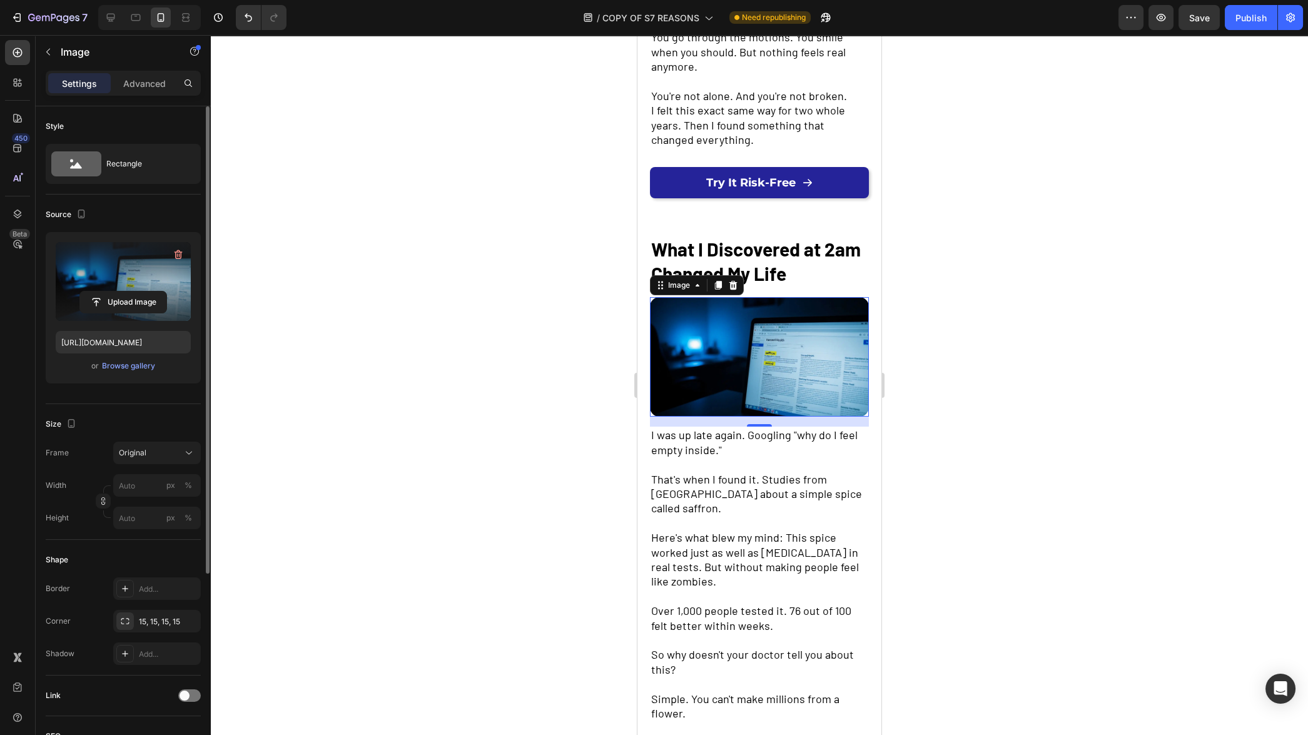
click at [489, 338] on div at bounding box center [759, 385] width 1097 height 700
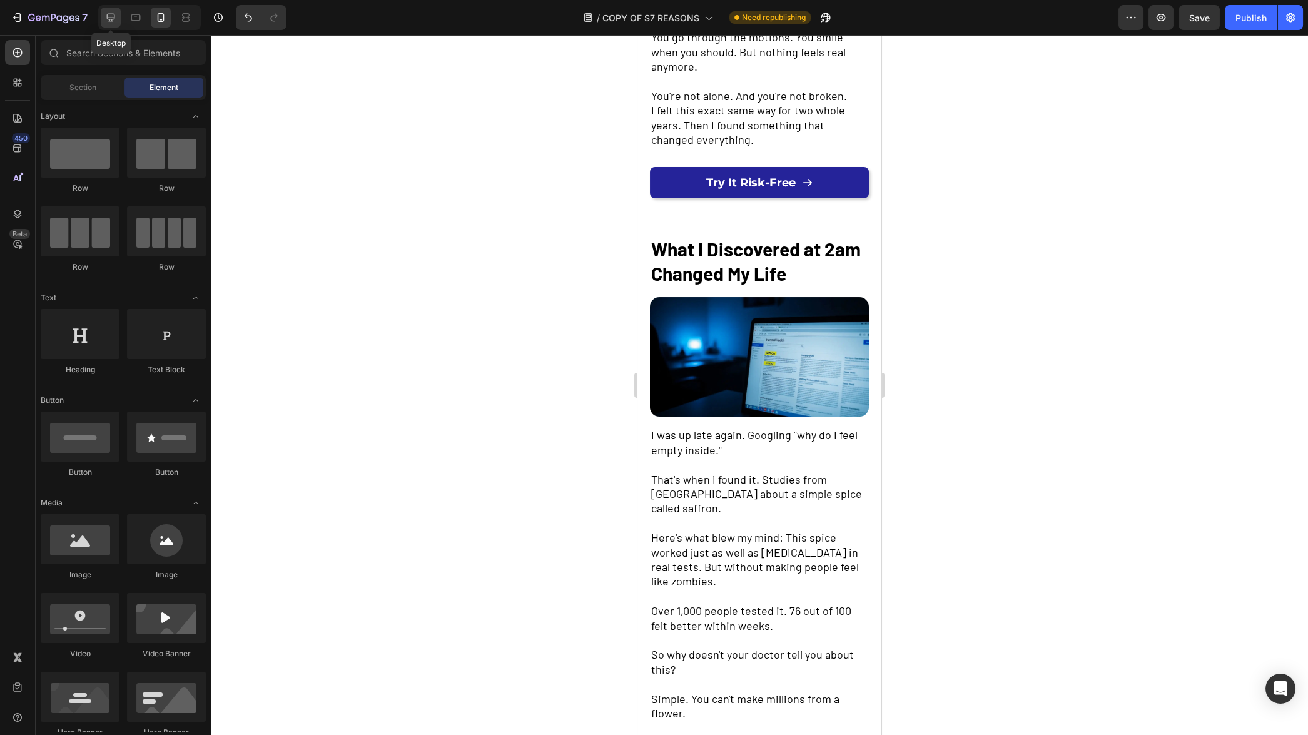
click at [111, 25] on div at bounding box center [111, 18] width 20 height 20
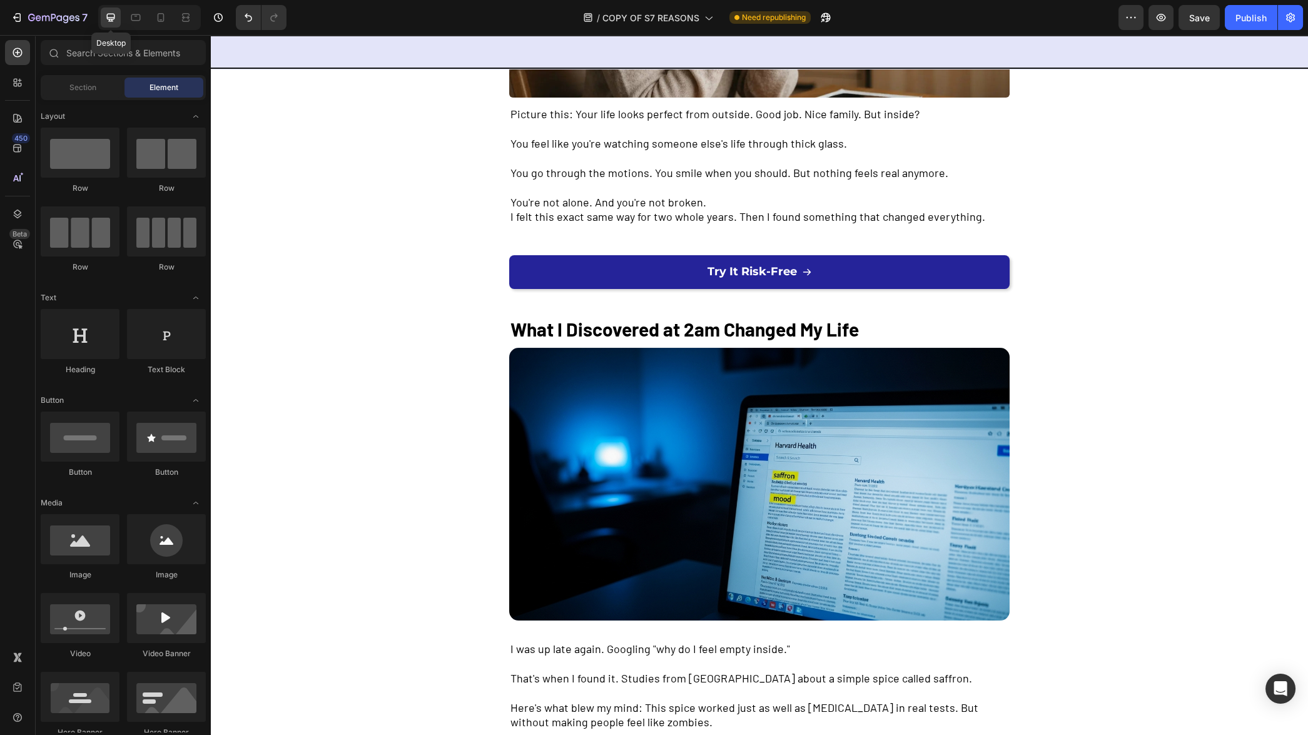
scroll to position [491, 0]
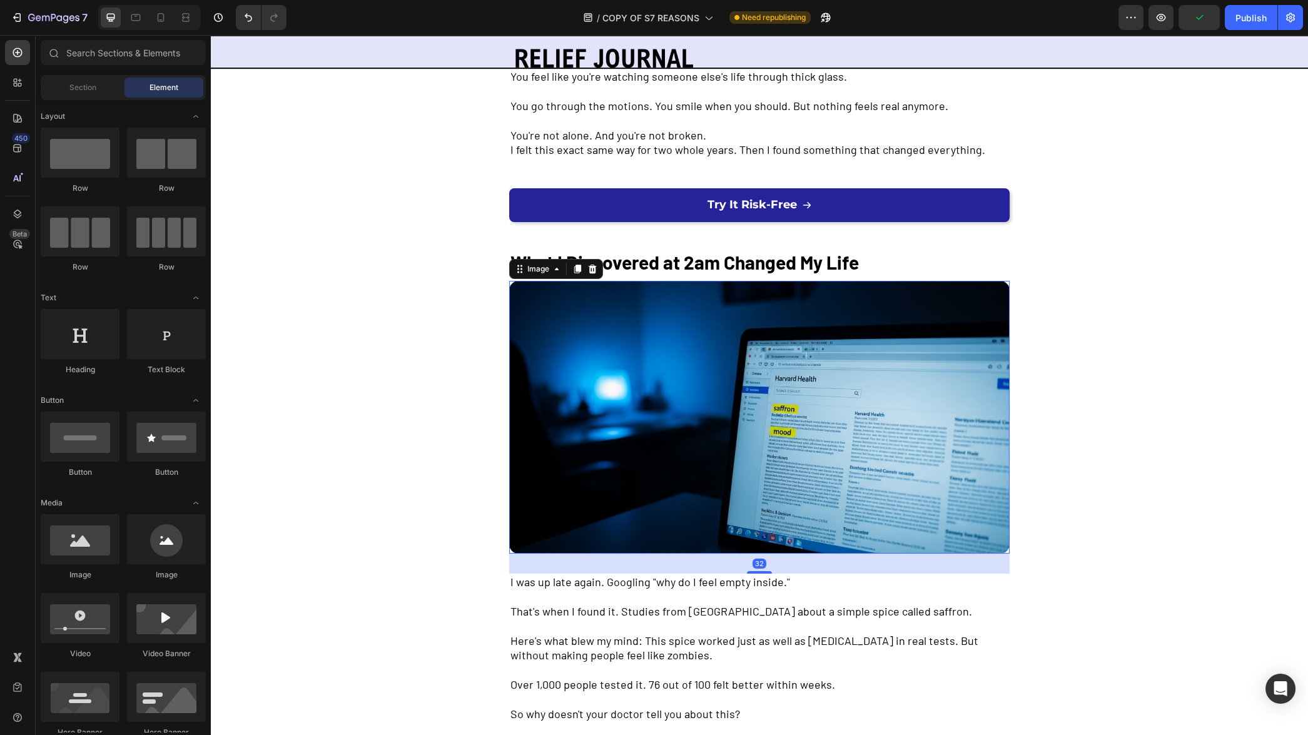
click at [778, 429] on img at bounding box center [759, 417] width 501 height 273
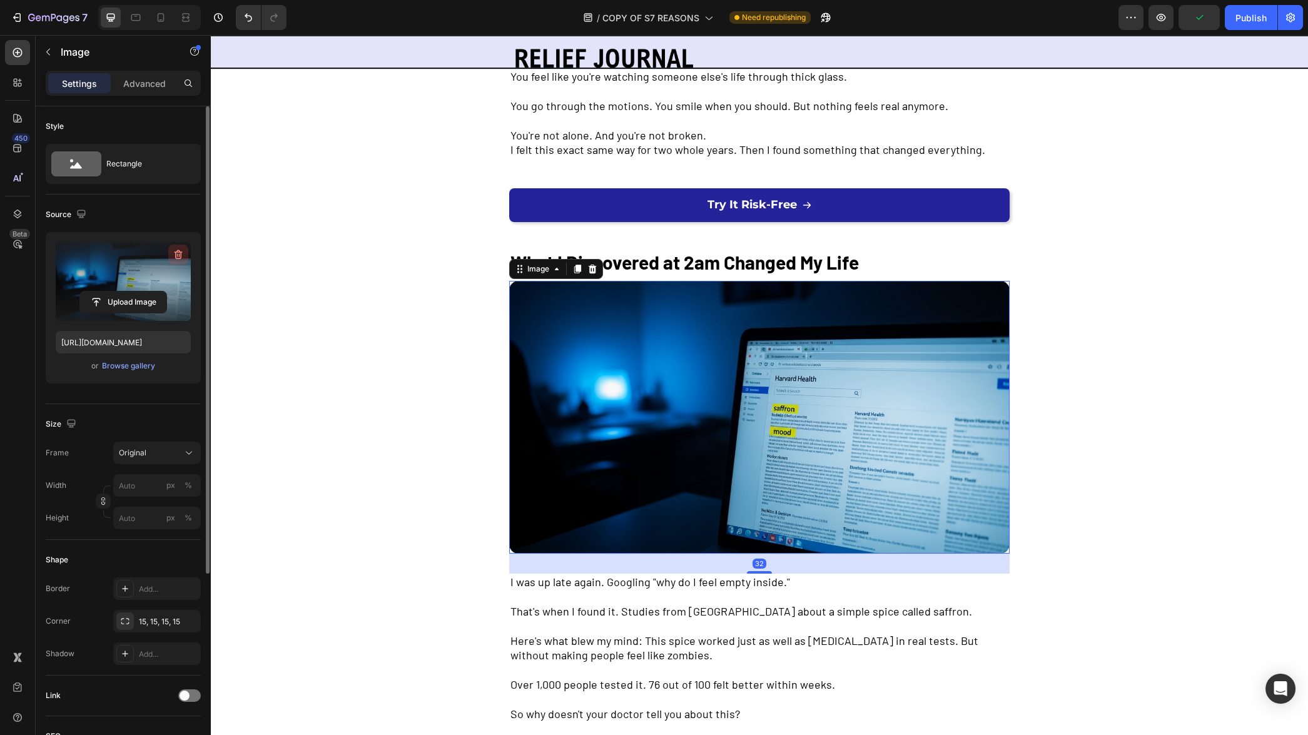
scroll to position [505, 0]
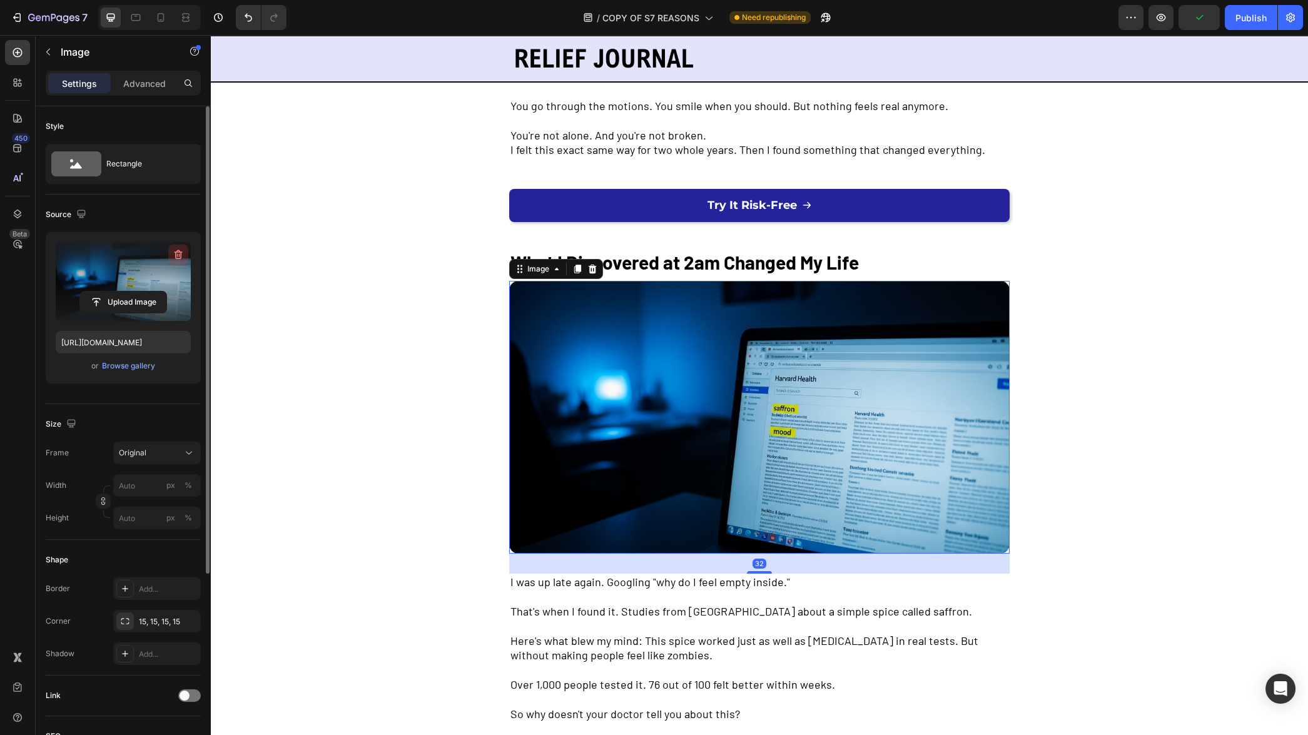
click at [180, 248] on icon "button" at bounding box center [178, 254] width 13 height 13
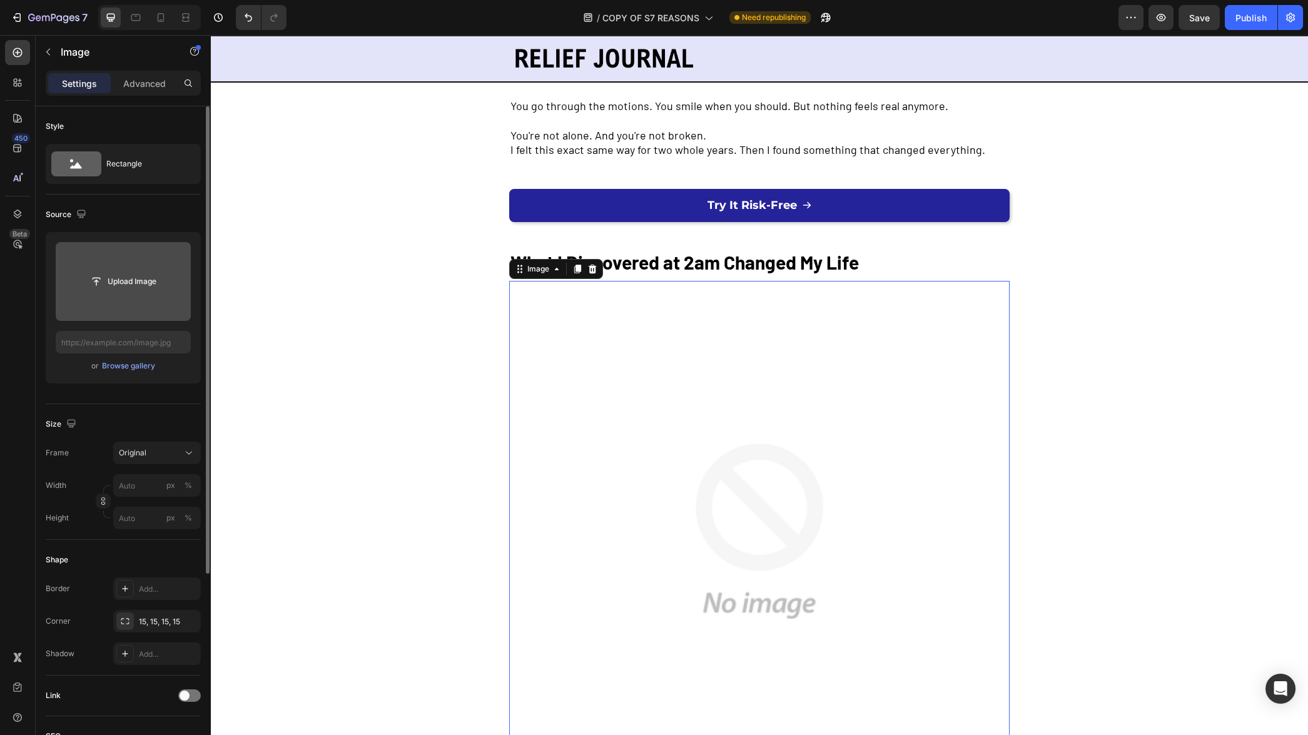
type input "[URL][DOMAIN_NAME]"
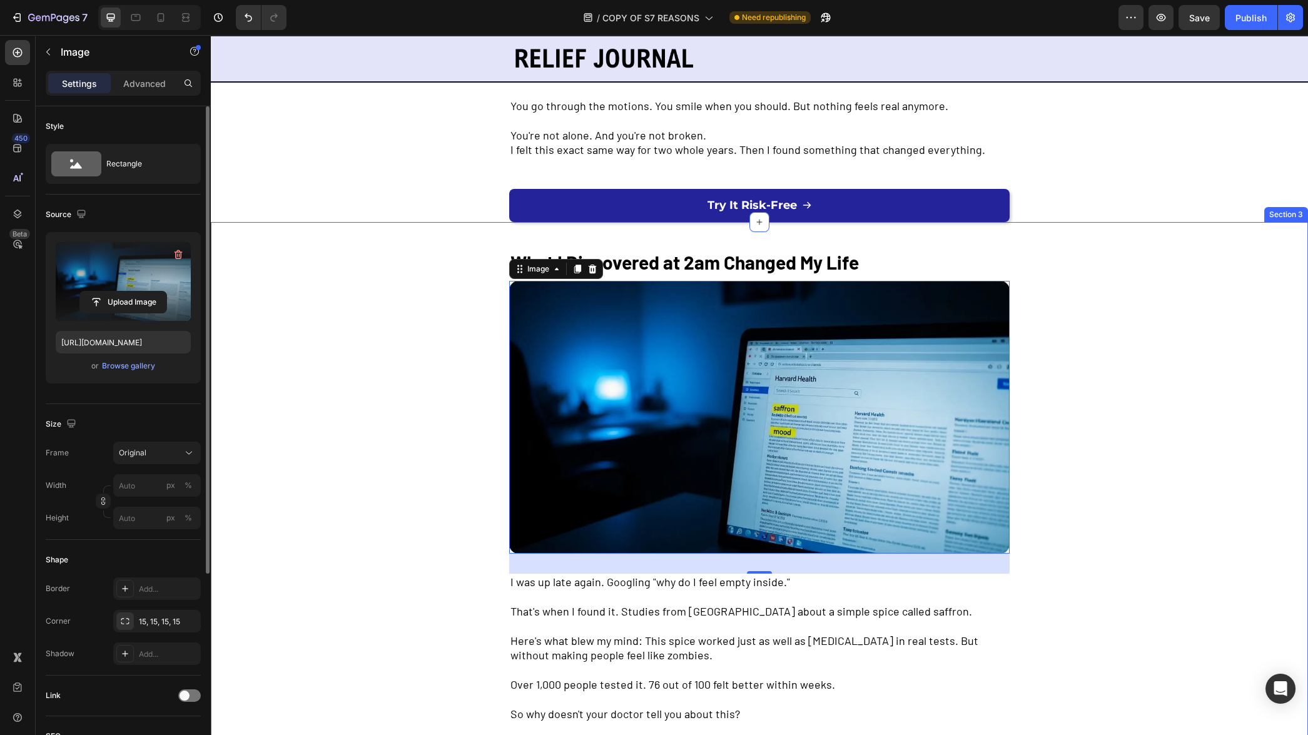
click at [332, 319] on div "What I Discovered at 2am Changed My Life Text Block Image 32 I was up late agai…" at bounding box center [759, 504] width 1097 height 565
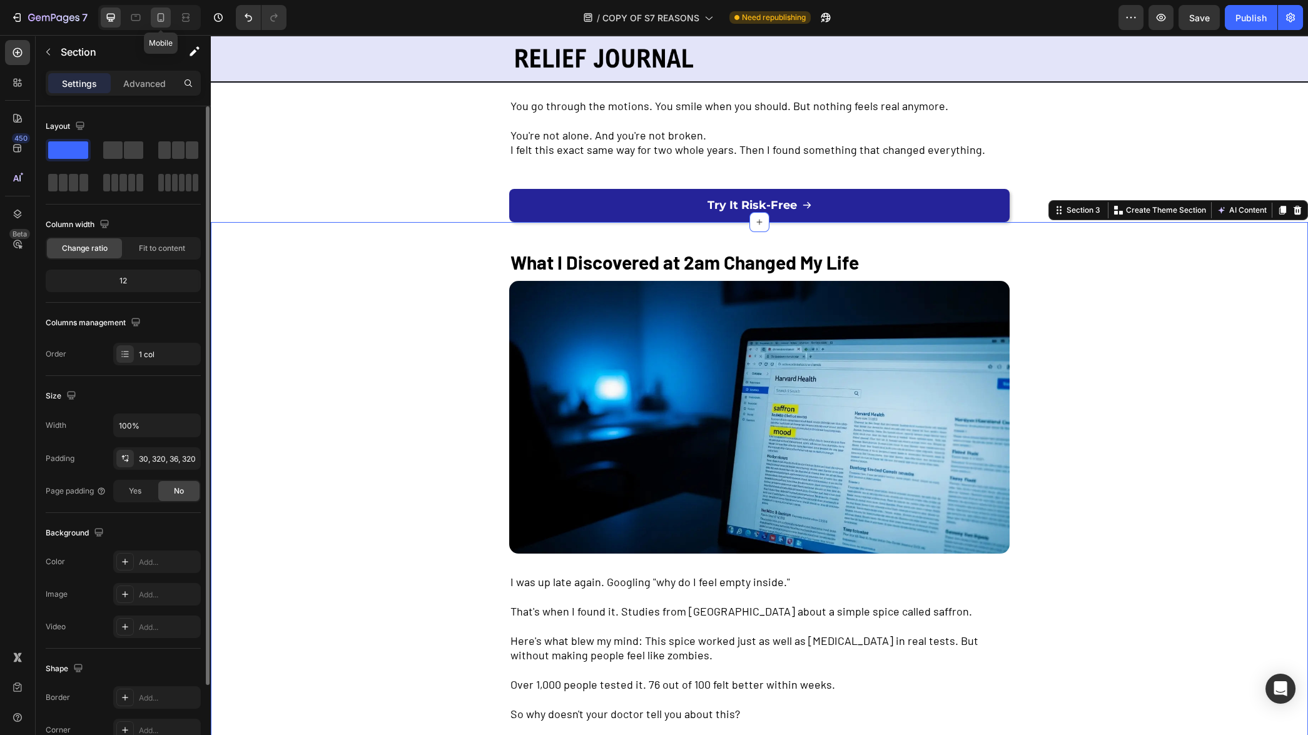
click at [161, 17] on icon at bounding box center [161, 17] width 13 height 13
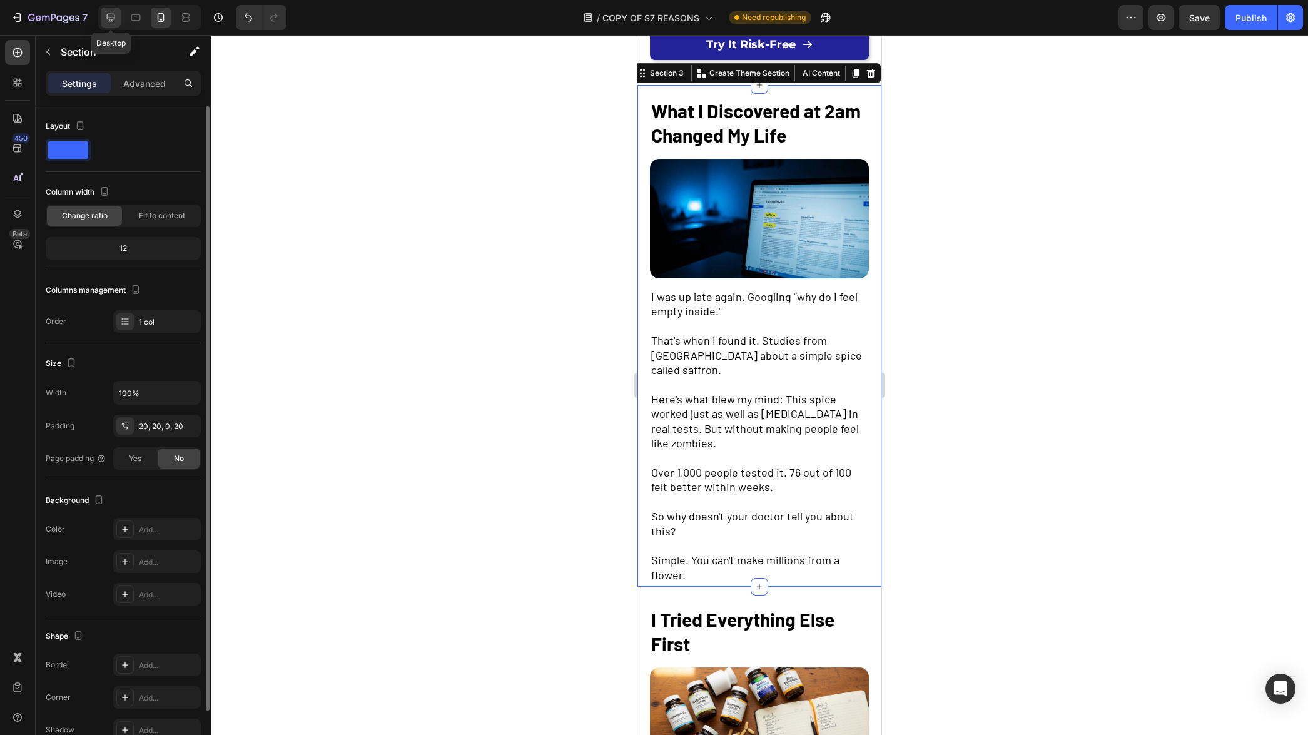
click at [109, 18] on icon at bounding box center [110, 17] width 13 height 13
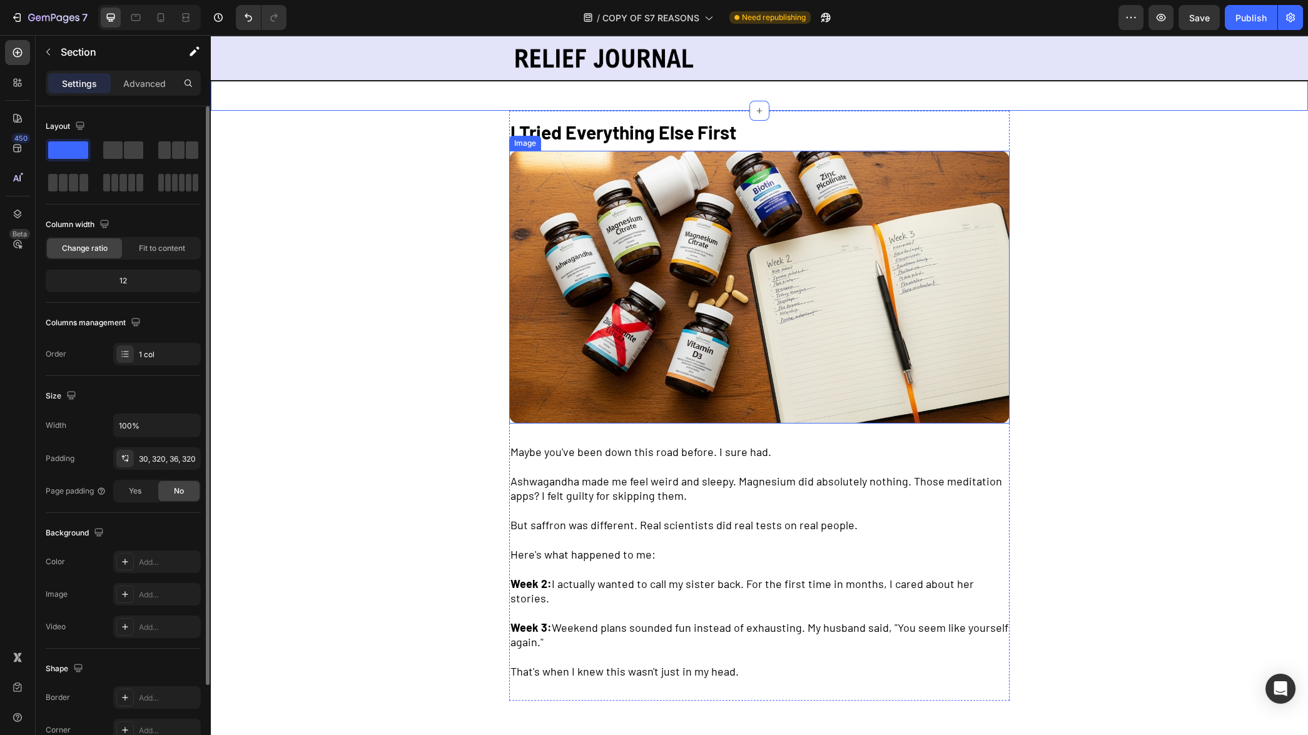
click at [743, 343] on img at bounding box center [759, 287] width 501 height 273
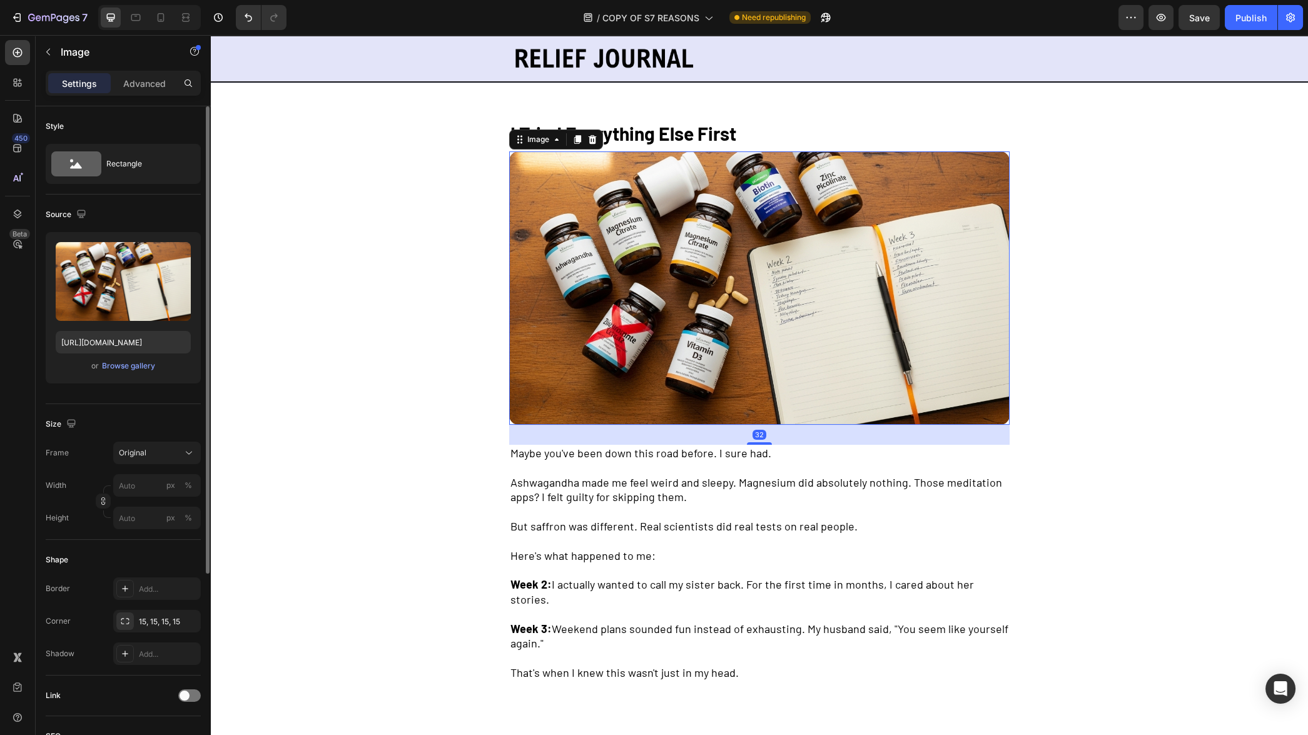
scroll to position [1182, 0]
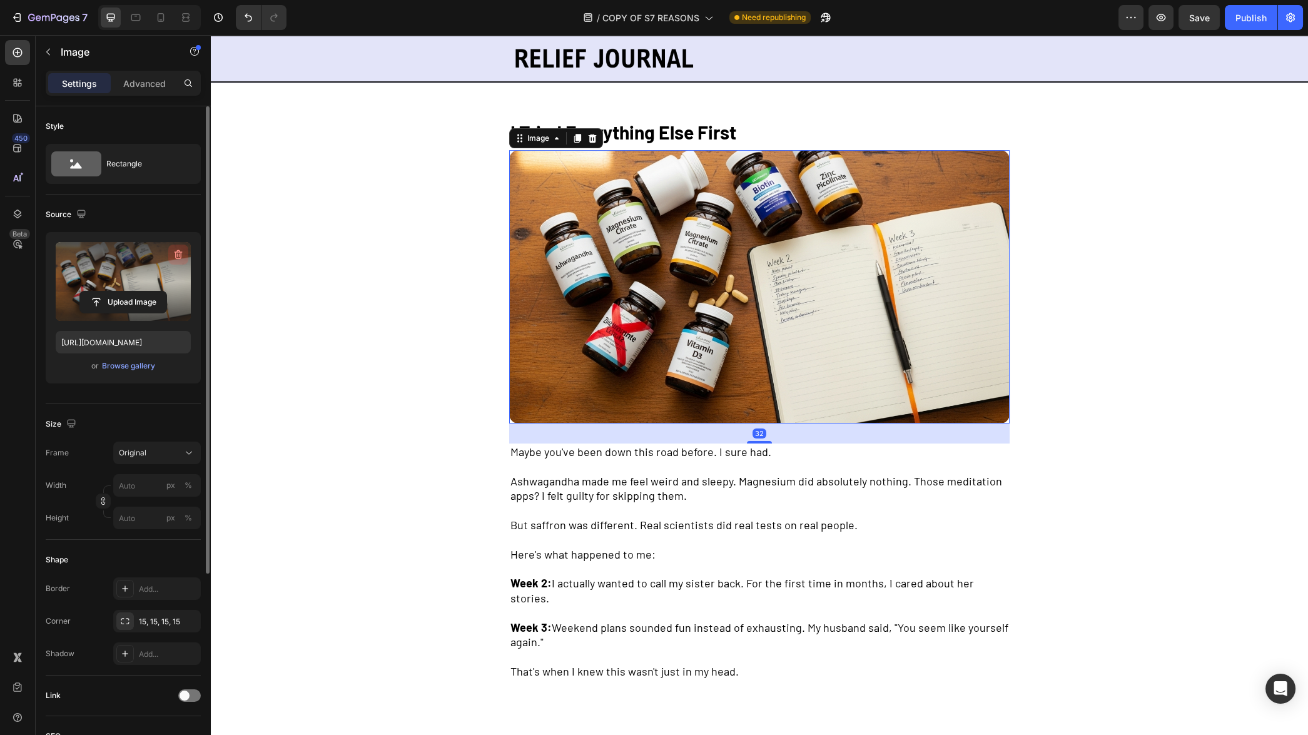
click at [178, 252] on icon "button" at bounding box center [178, 254] width 13 height 13
click at [160, 16] on icon at bounding box center [161, 17] width 13 height 13
type input "[URL][DOMAIN_NAME]"
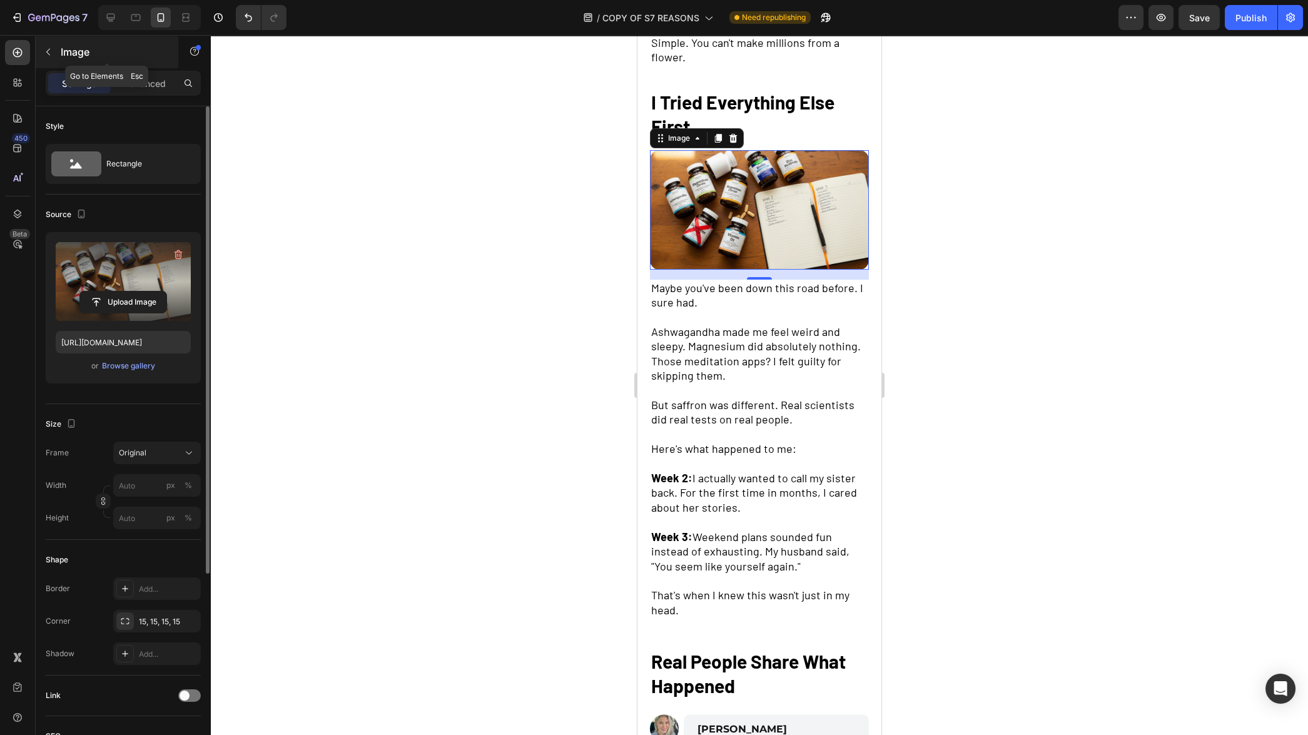
scroll to position [1233, 0]
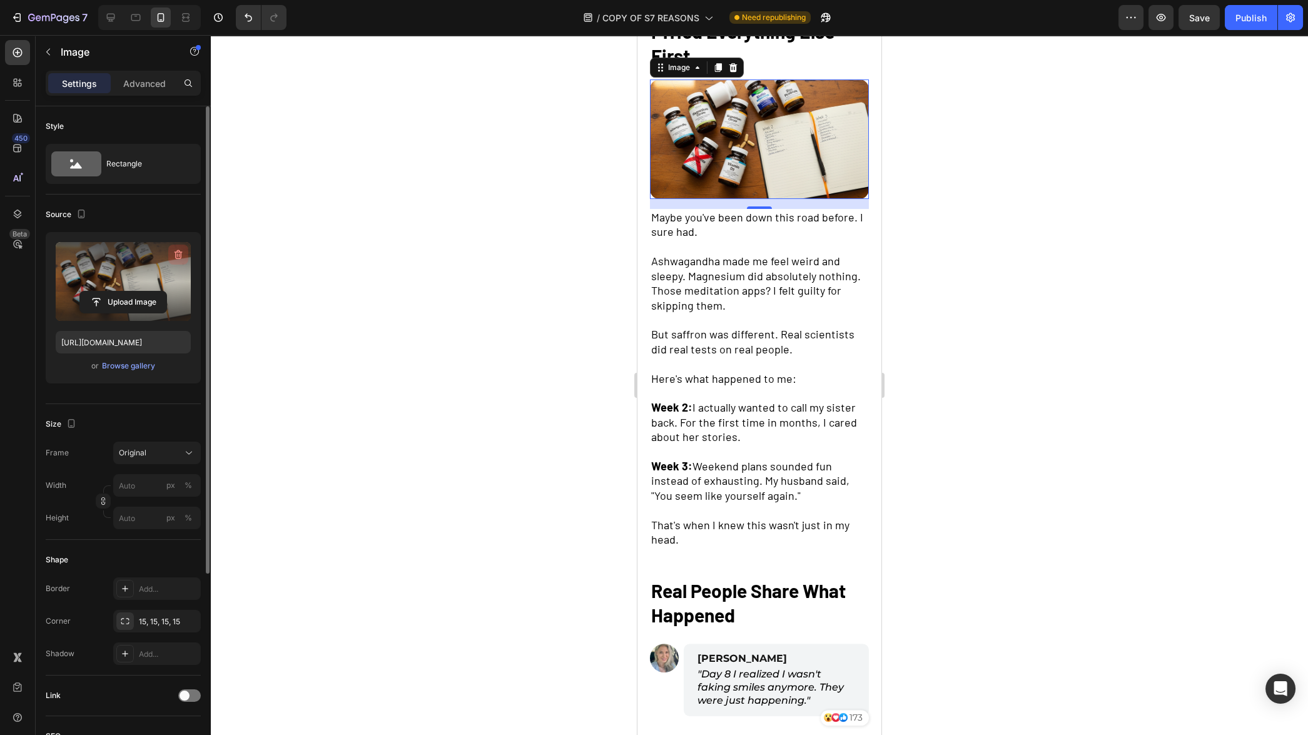
click at [181, 248] on icon "button" at bounding box center [178, 254] width 13 height 13
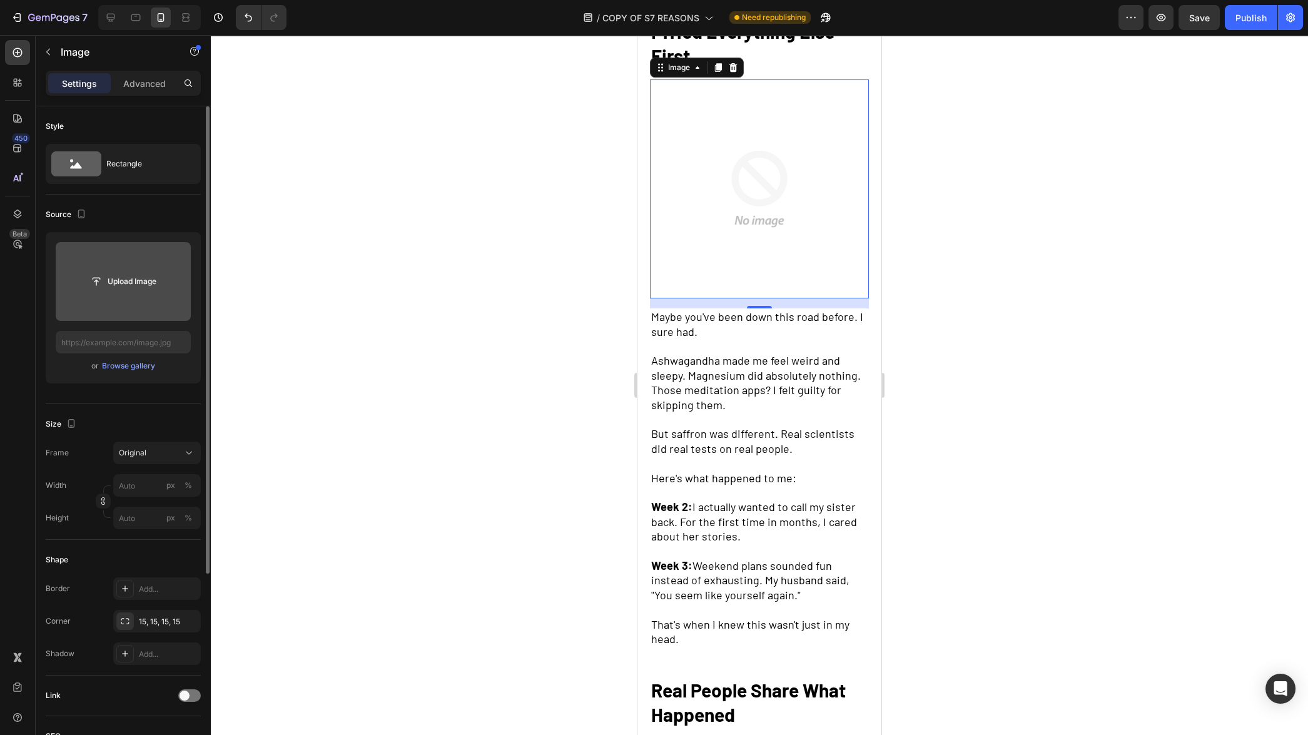
click at [265, 262] on div at bounding box center [759, 385] width 1097 height 700
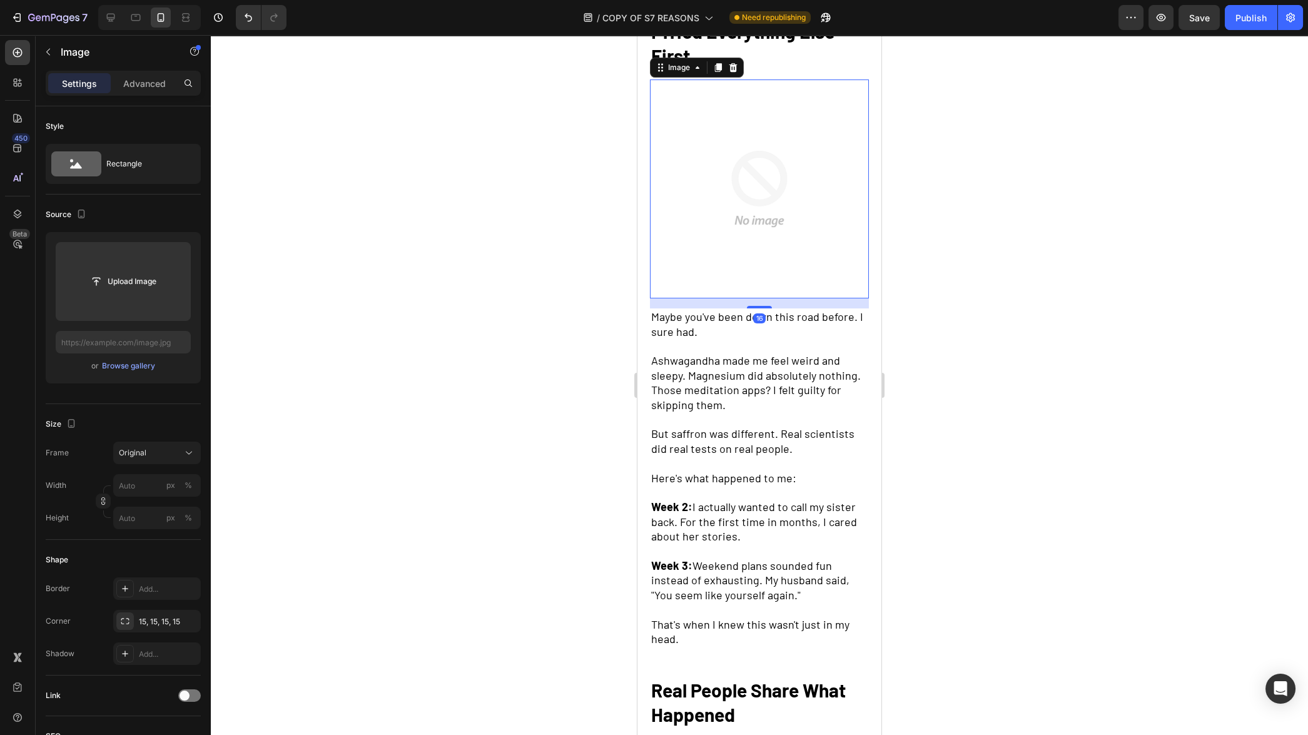
click at [732, 212] on img at bounding box center [759, 188] width 219 height 219
type input "[URL][DOMAIN_NAME]"
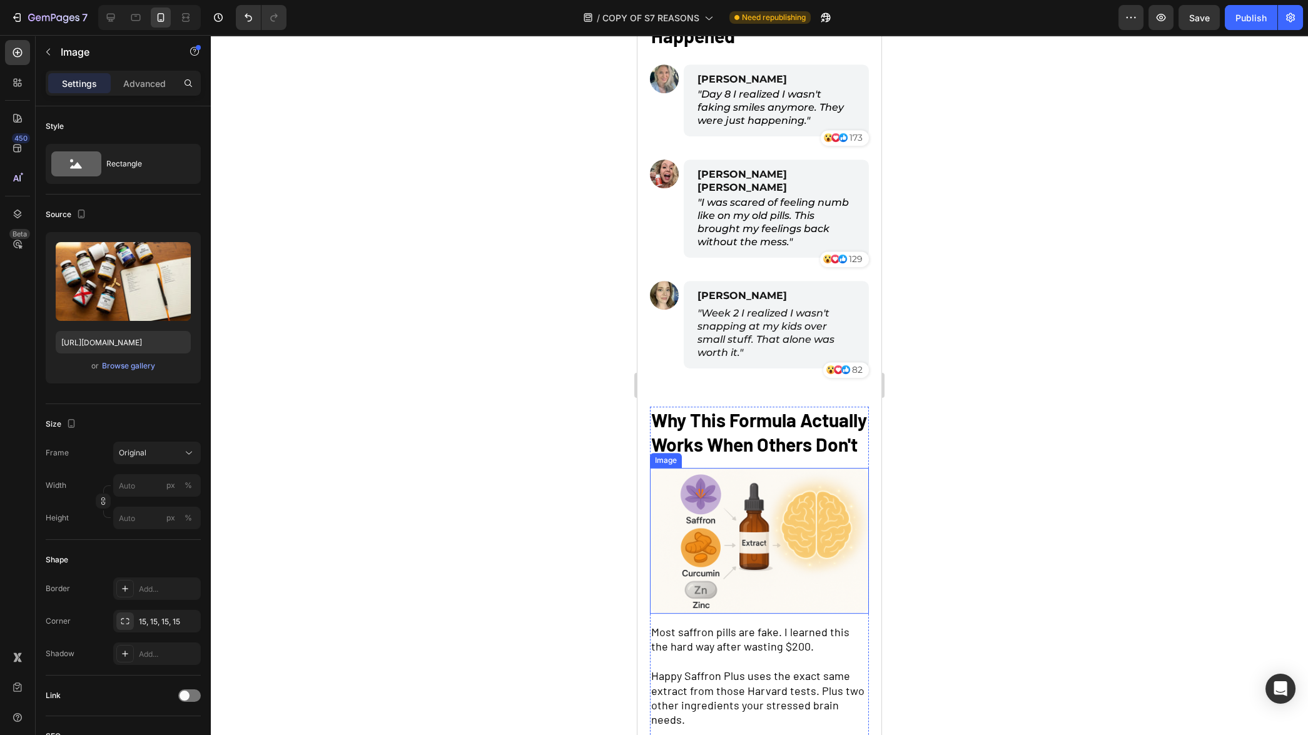
click at [750, 519] on img at bounding box center [759, 541] width 219 height 146
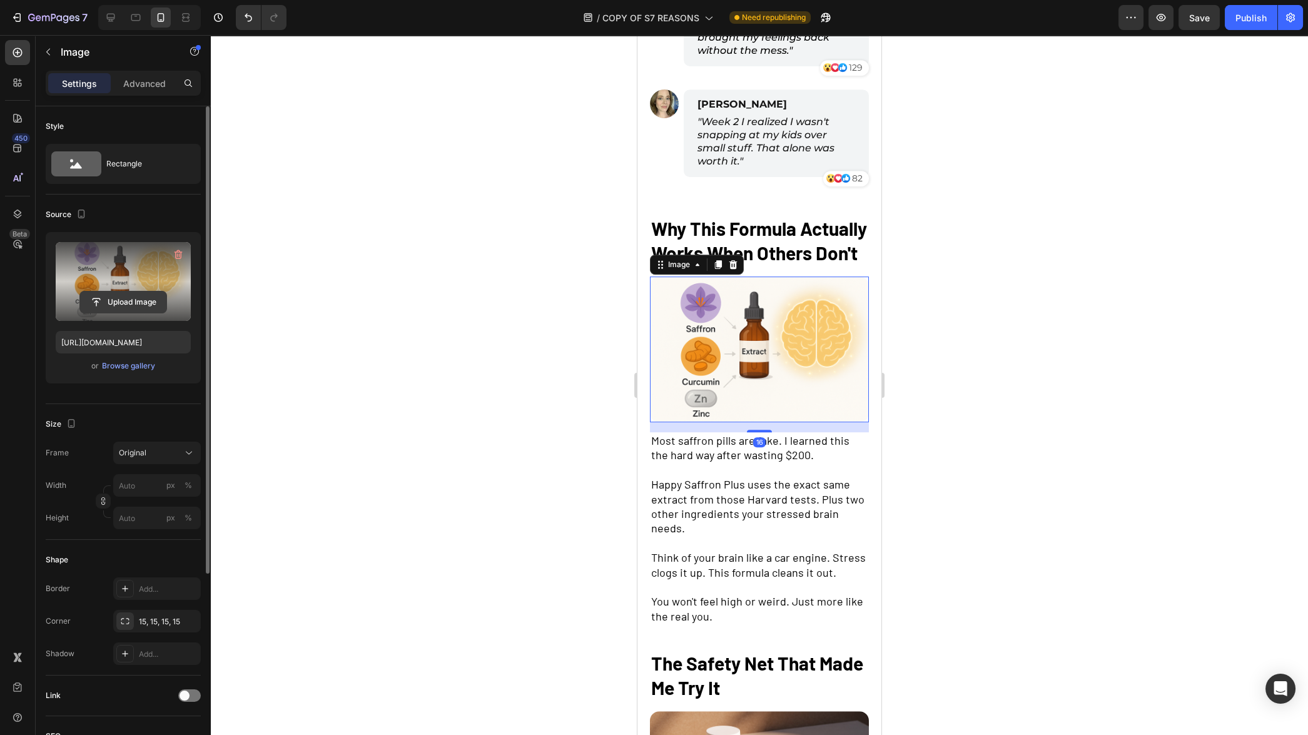
scroll to position [2005, 0]
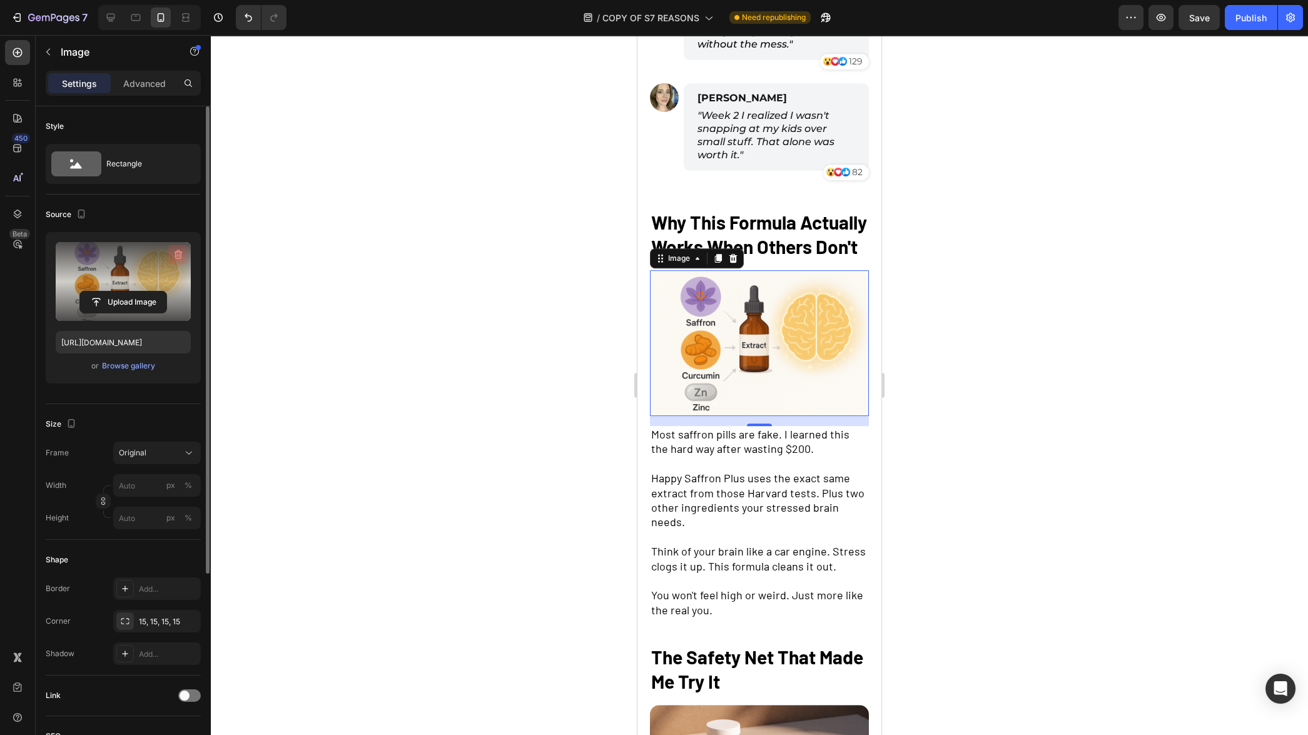
click at [180, 254] on icon "button" at bounding box center [179, 255] width 1 height 4
click at [115, 18] on icon at bounding box center [110, 17] width 13 height 13
type input "[URL][DOMAIN_NAME]"
type input "100"
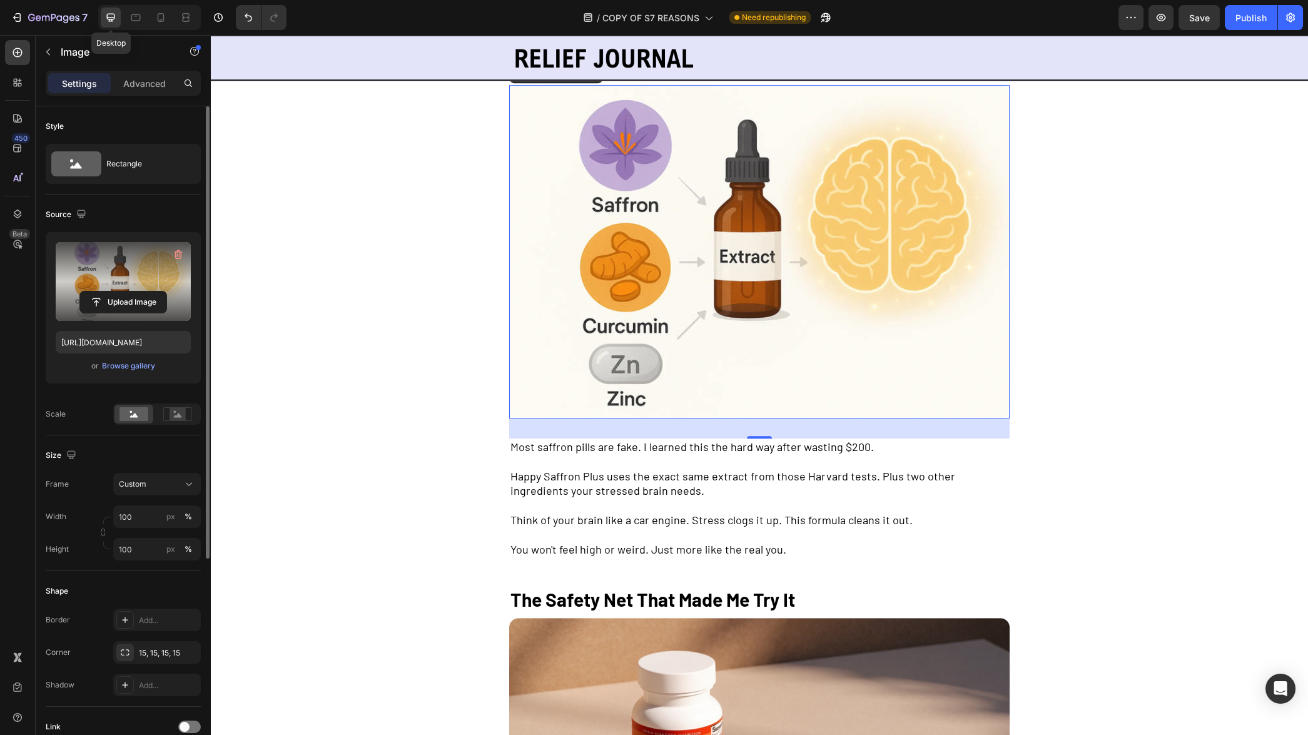
scroll to position [2097, 0]
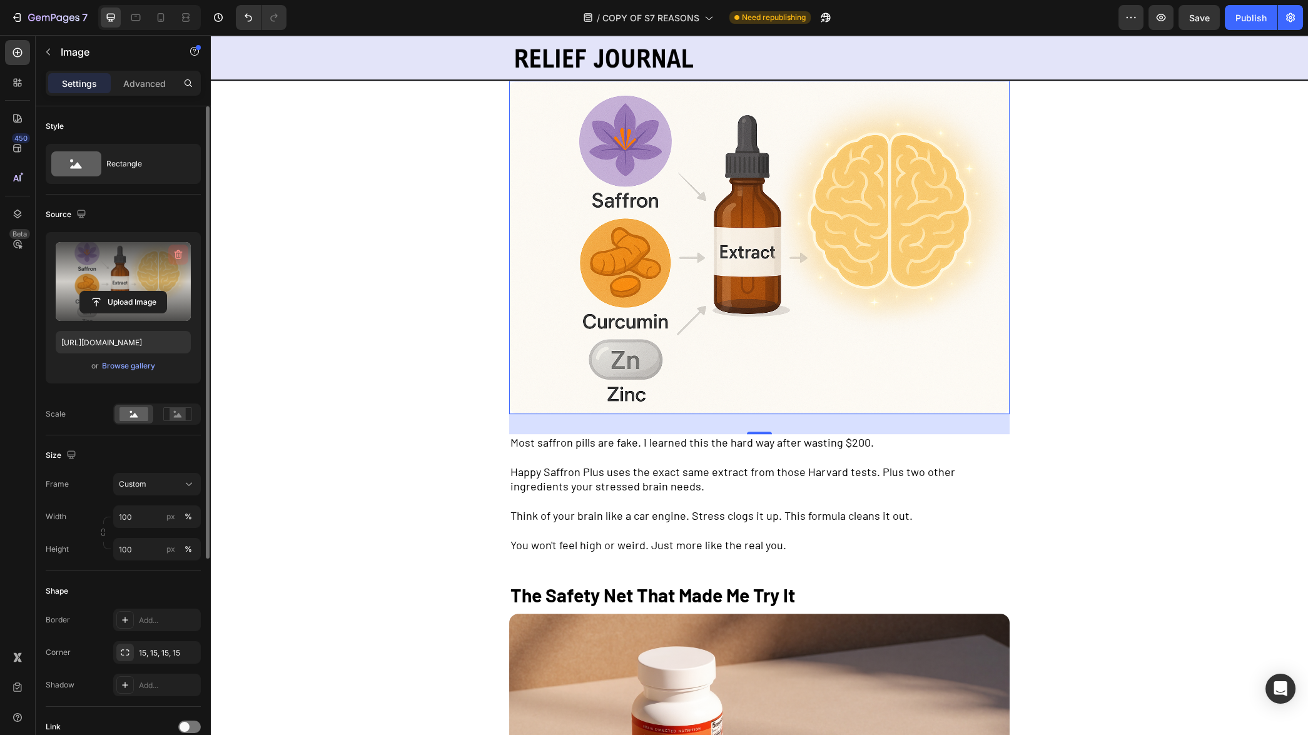
click at [178, 255] on icon "button" at bounding box center [178, 254] width 13 height 13
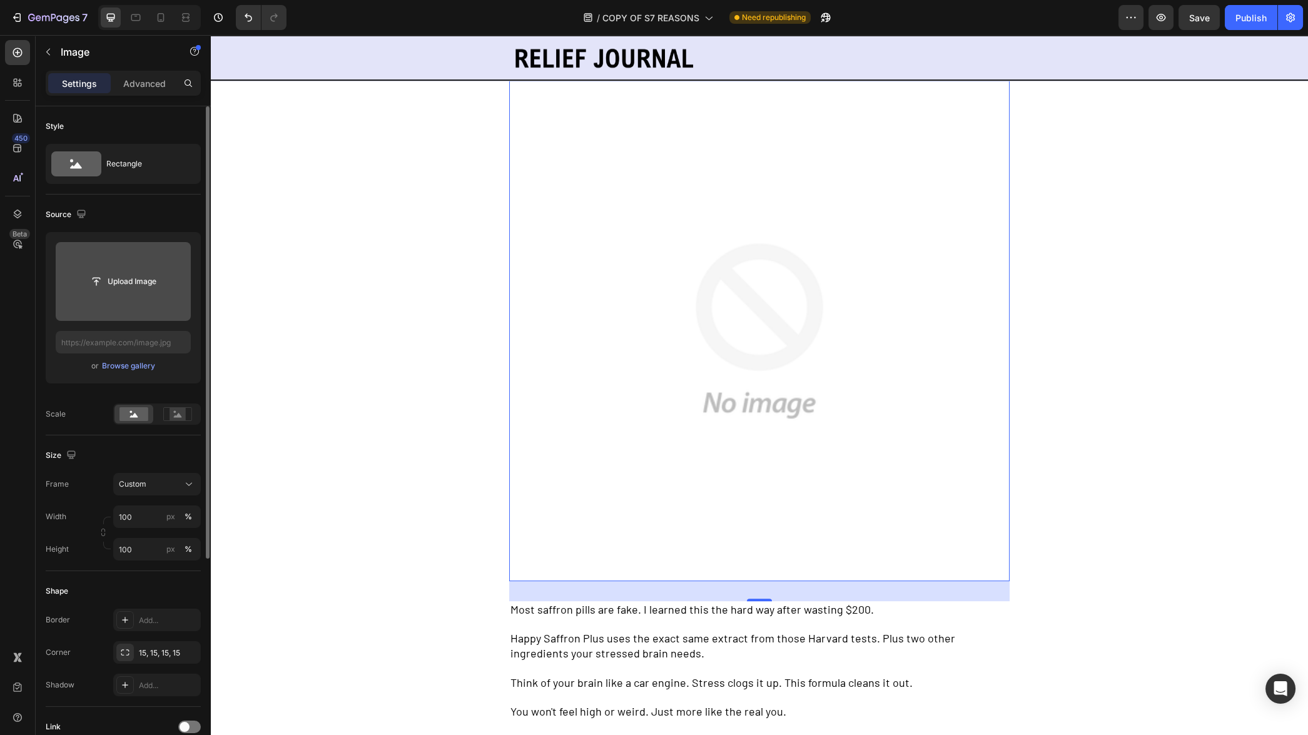
scroll to position [2098, 0]
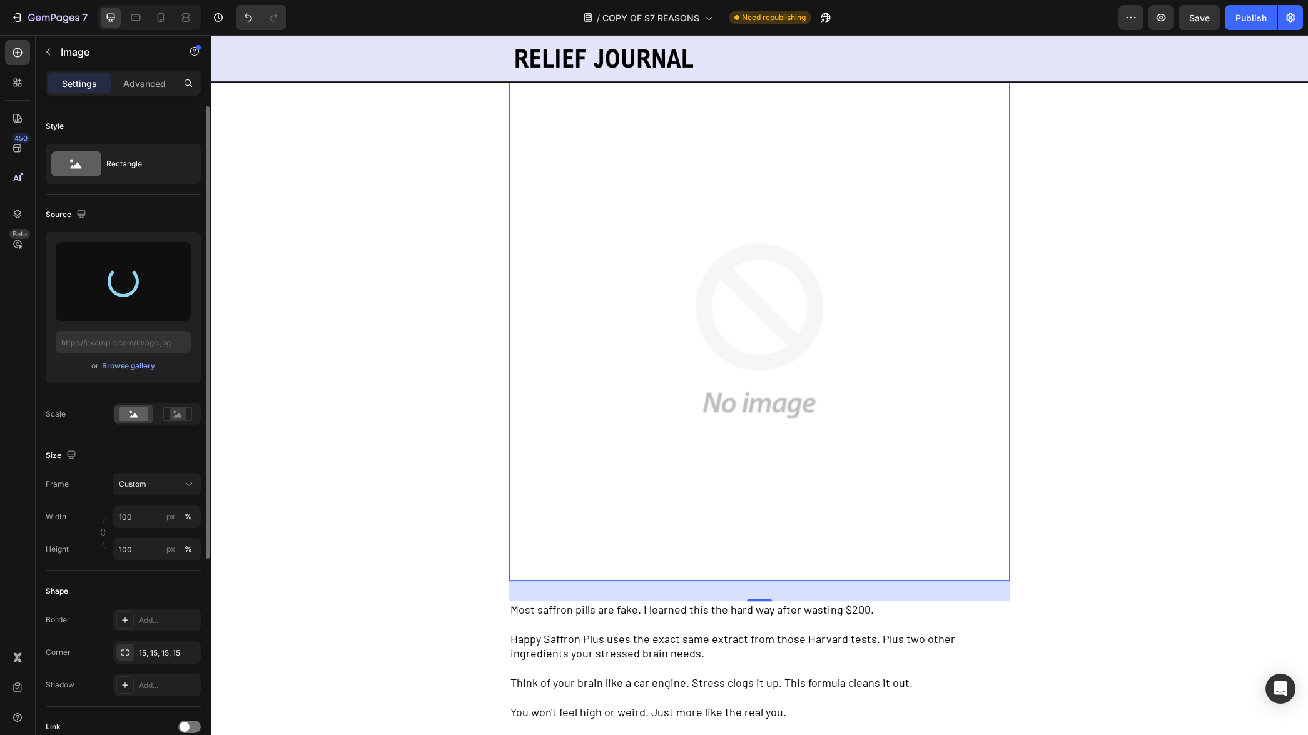
type input "[URL][DOMAIN_NAME]"
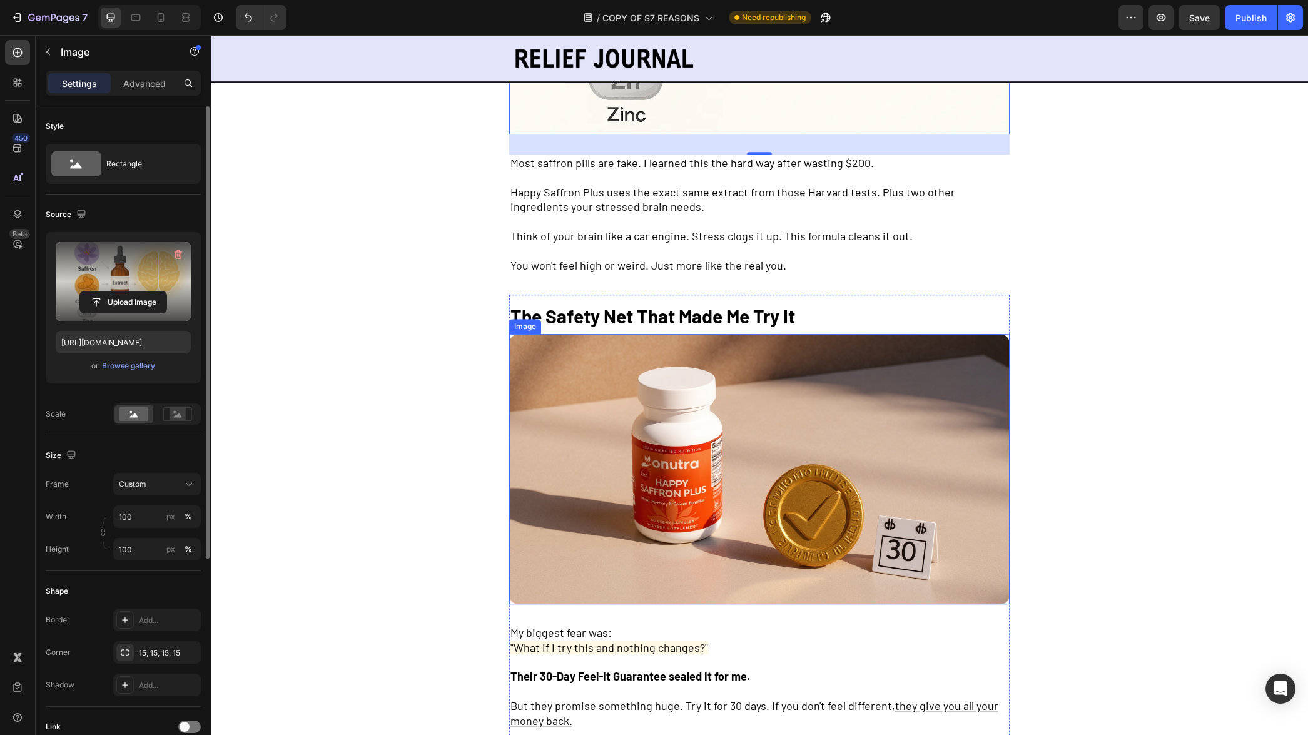
scroll to position [2380, 0]
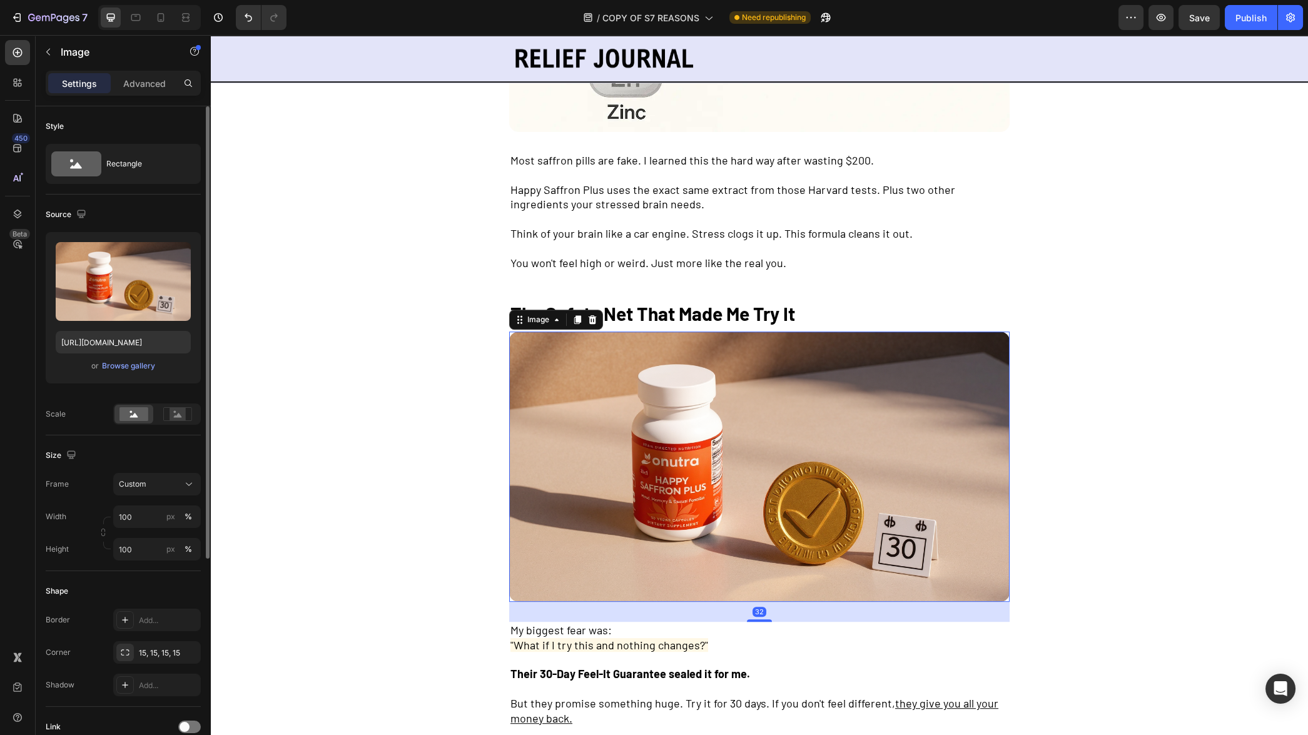
click at [805, 463] on img at bounding box center [759, 467] width 501 height 270
click at [183, 253] on icon "button" at bounding box center [178, 254] width 13 height 13
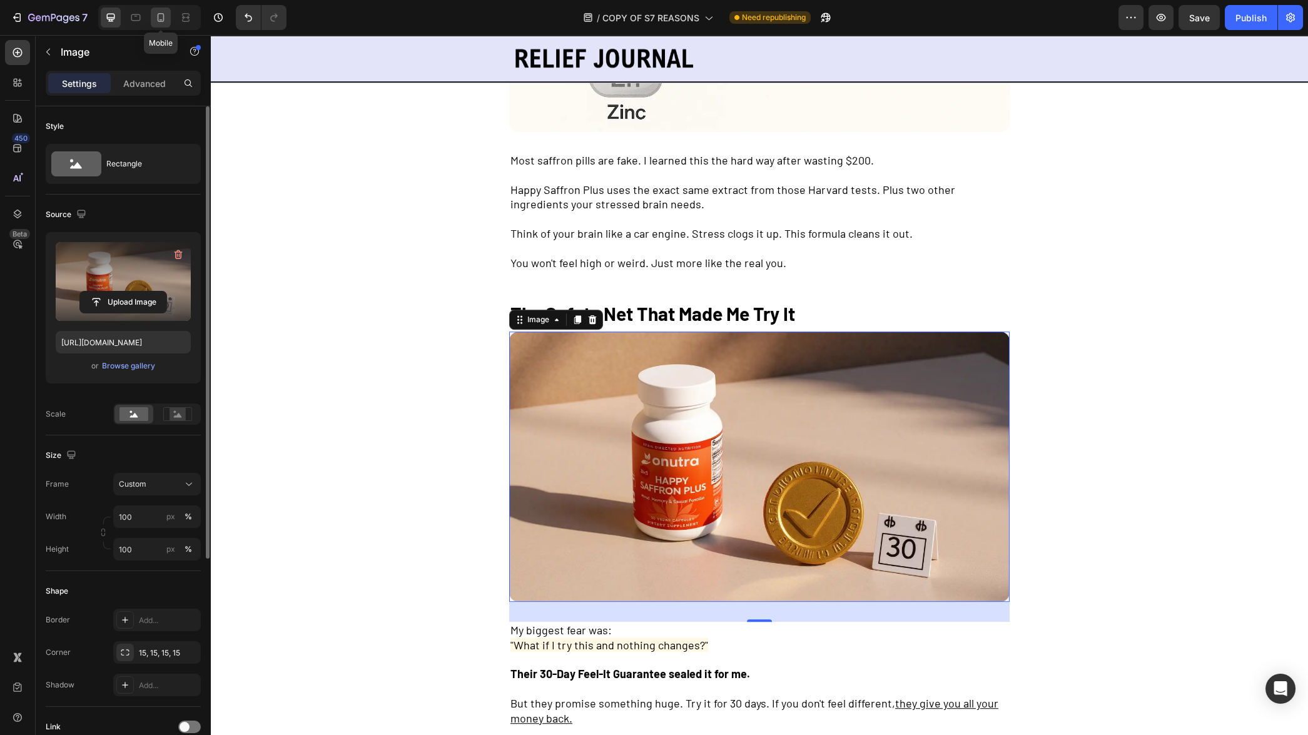
click at [165, 23] on icon at bounding box center [161, 17] width 13 height 13
type input "[URL][DOMAIN_NAME]"
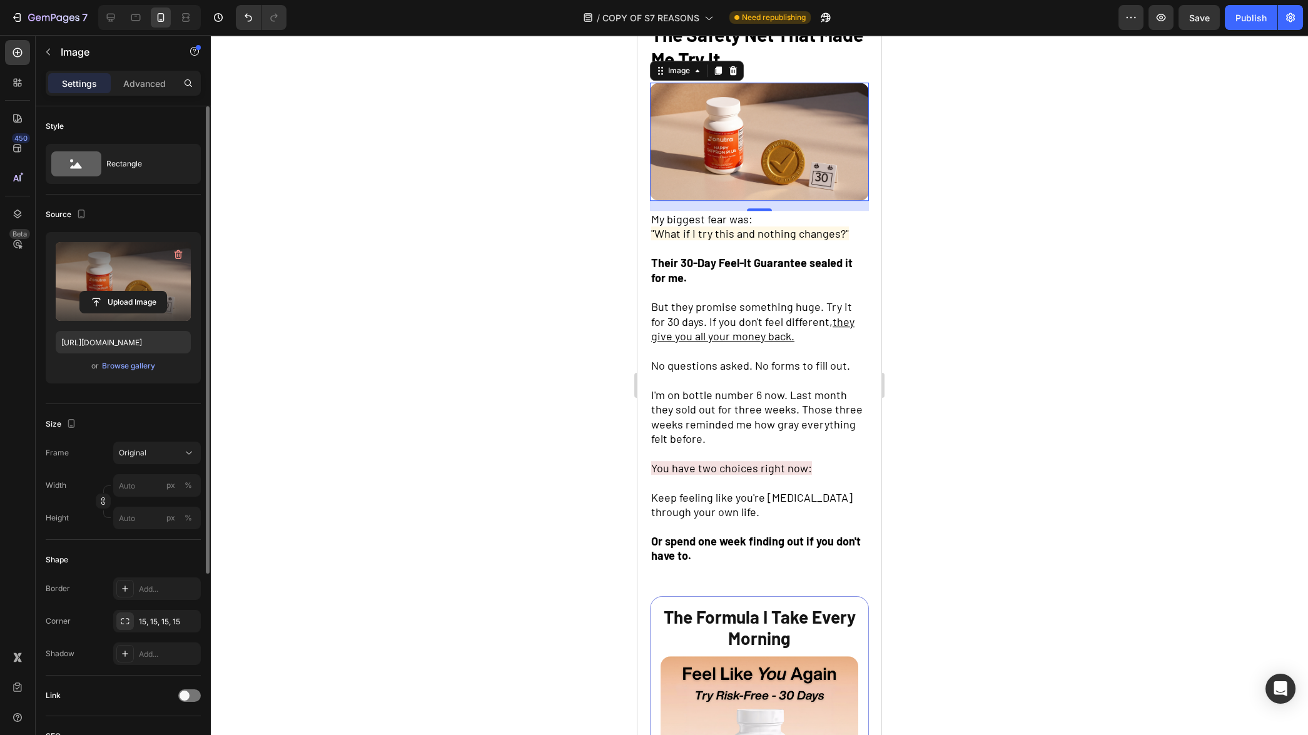
scroll to position [2603, 0]
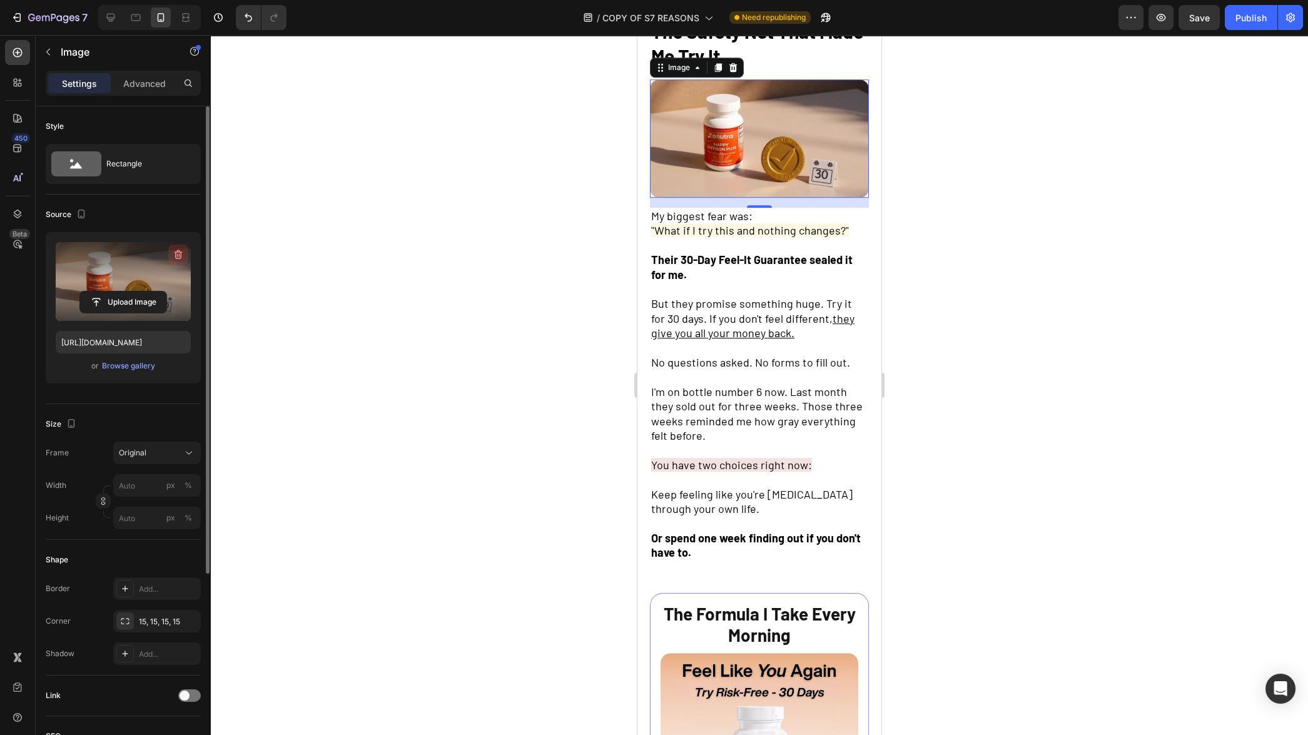
click at [186, 252] on button "button" at bounding box center [178, 255] width 20 height 20
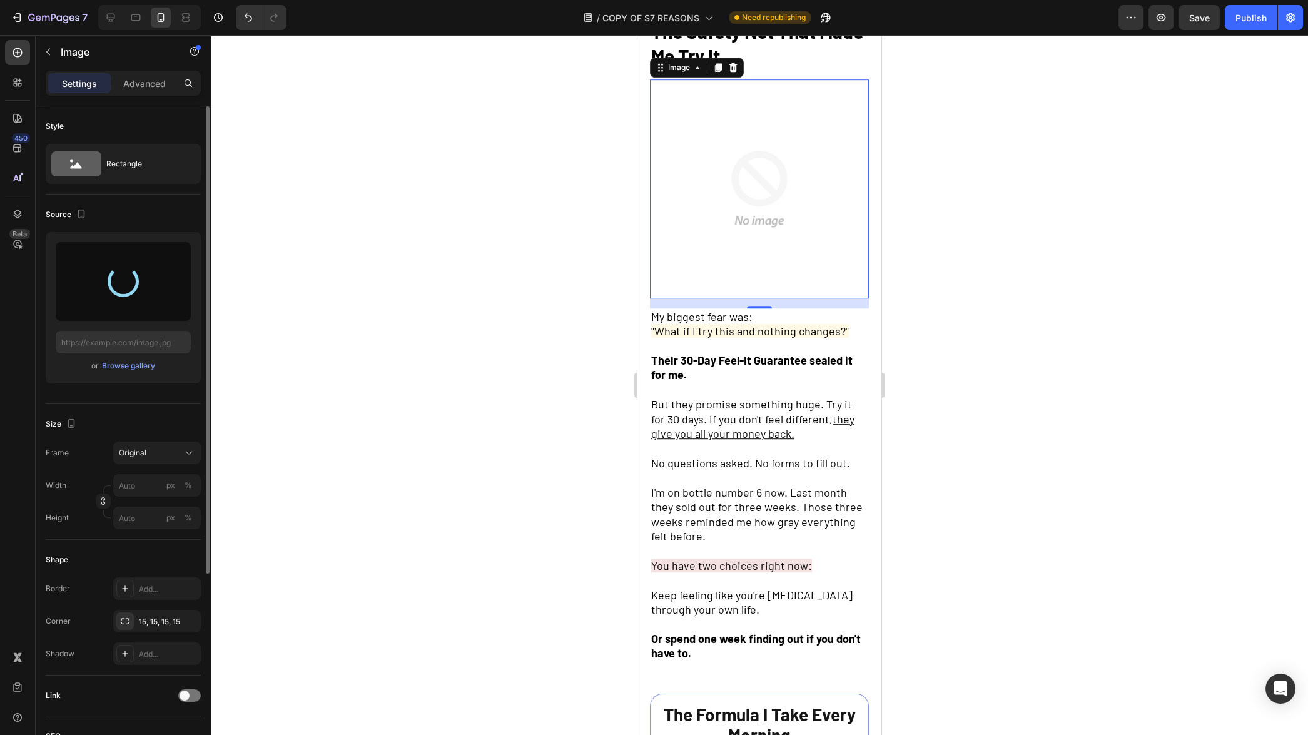
type input "[URL][DOMAIN_NAME]"
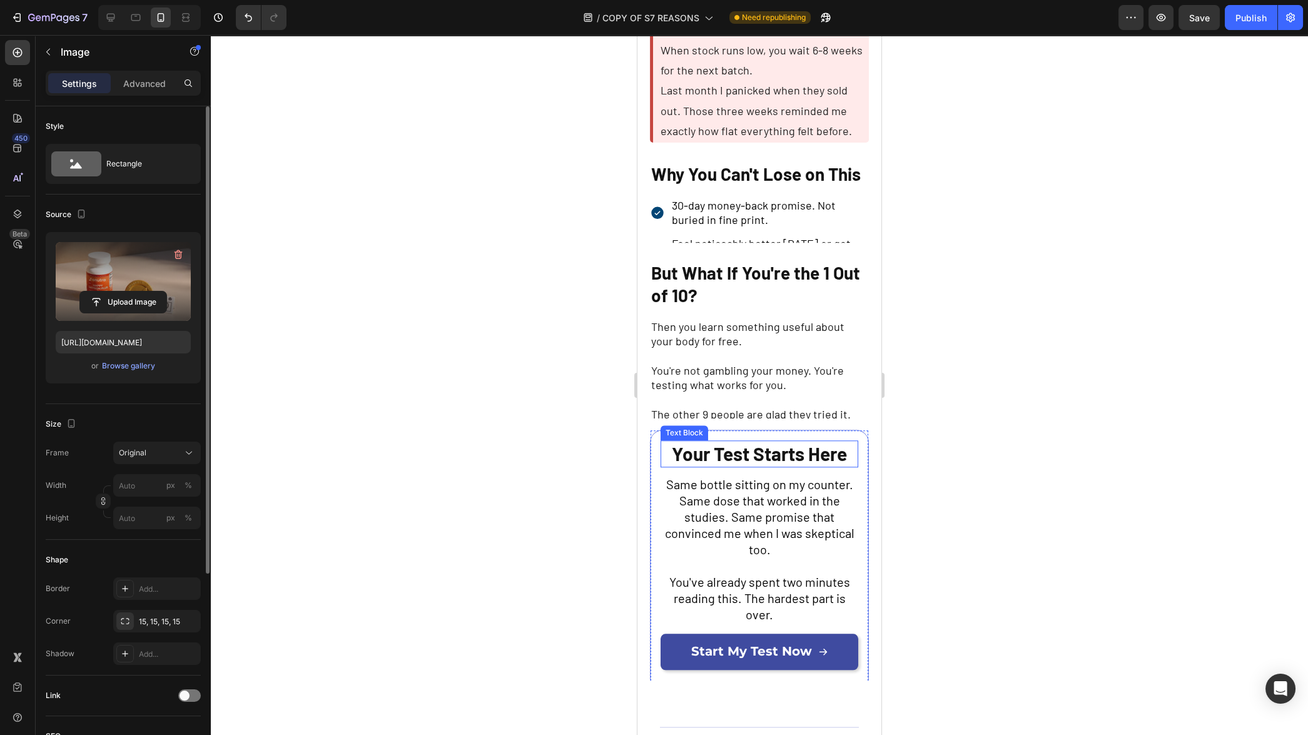
scroll to position [3785, 0]
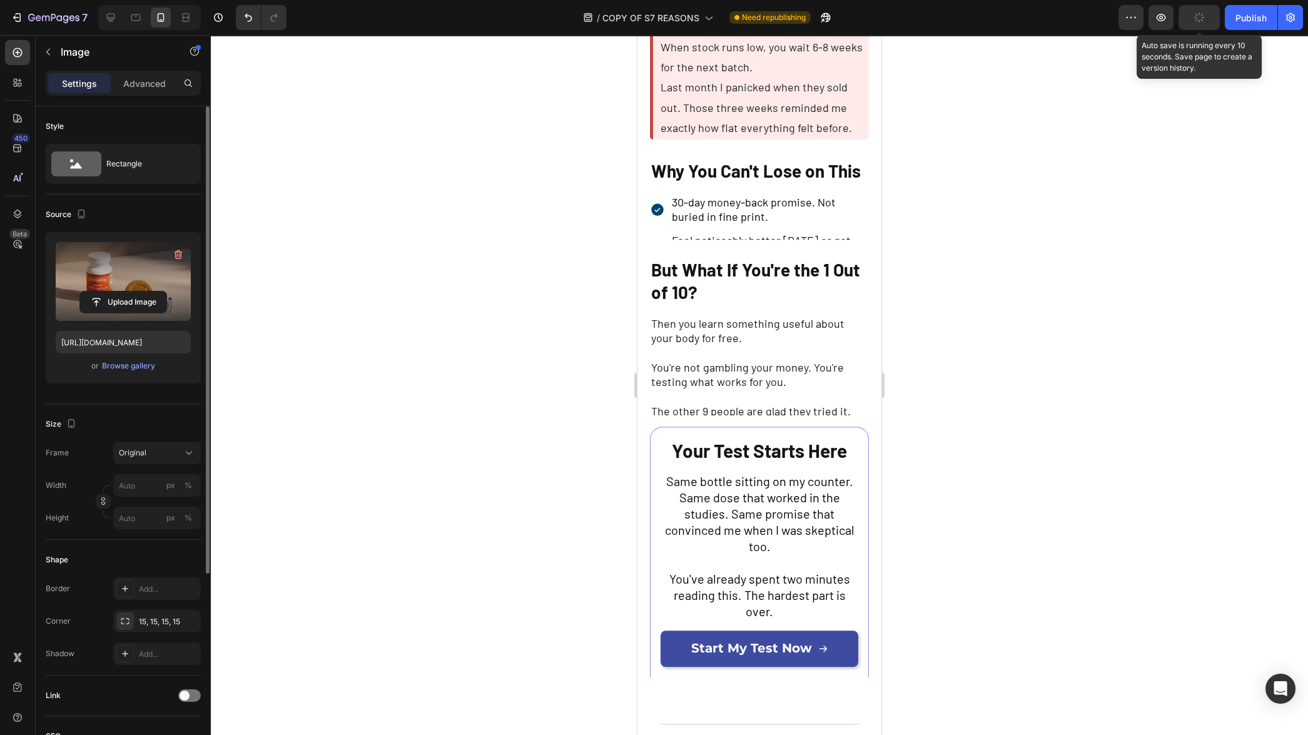
click at [1200, 24] on button "button" at bounding box center [1199, 17] width 41 height 25
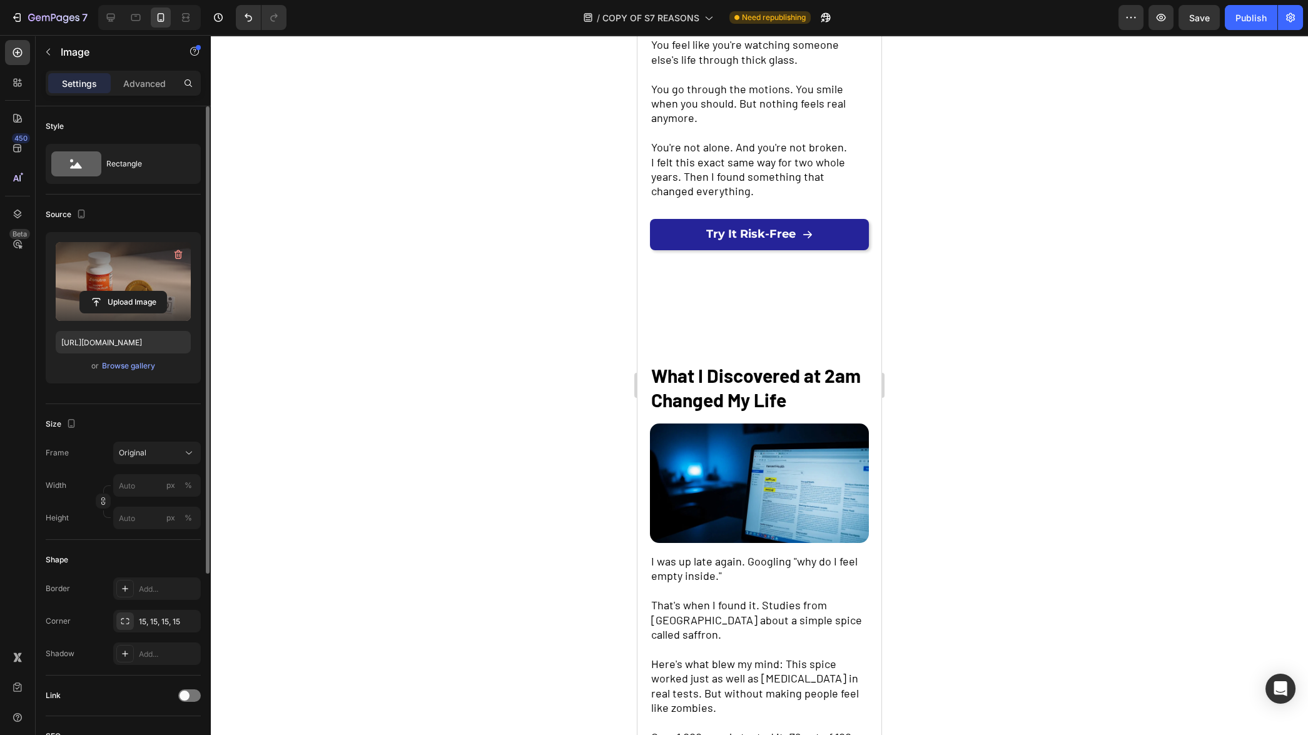
scroll to position [215, 0]
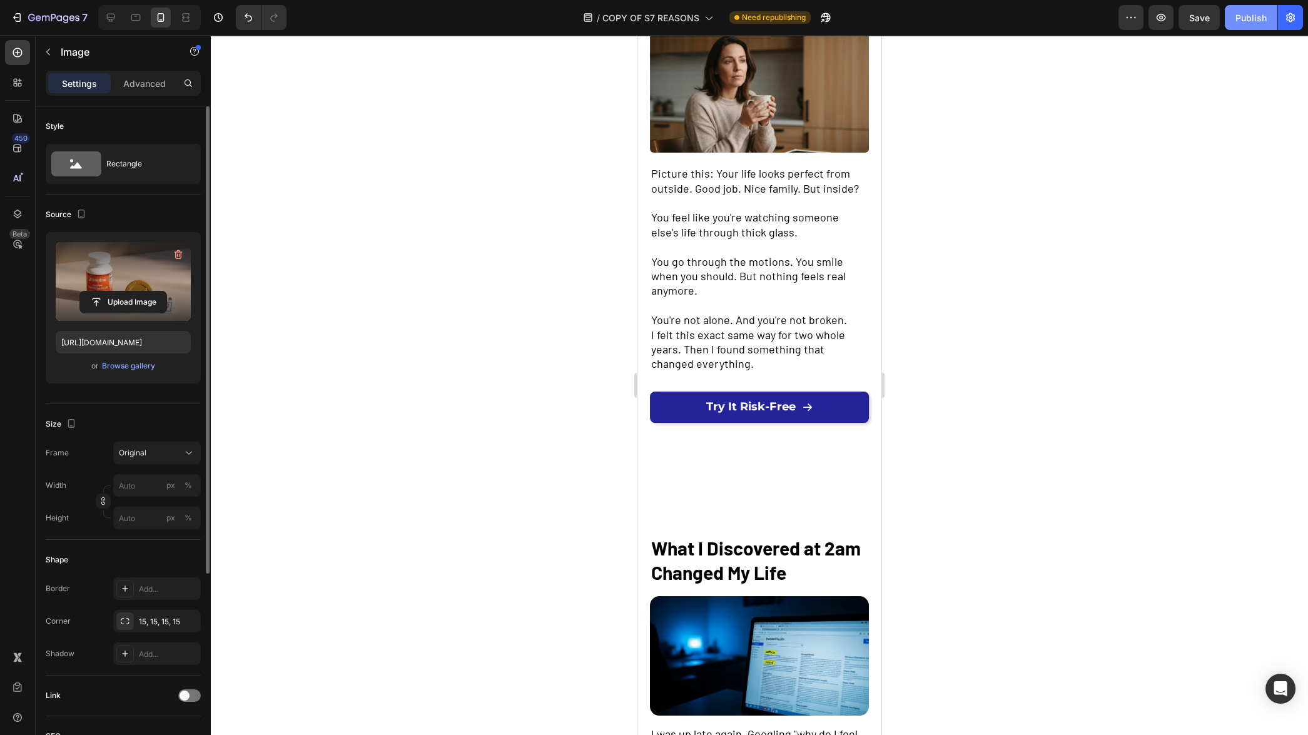
click at [1249, 29] on button "Publish" at bounding box center [1251, 17] width 53 height 25
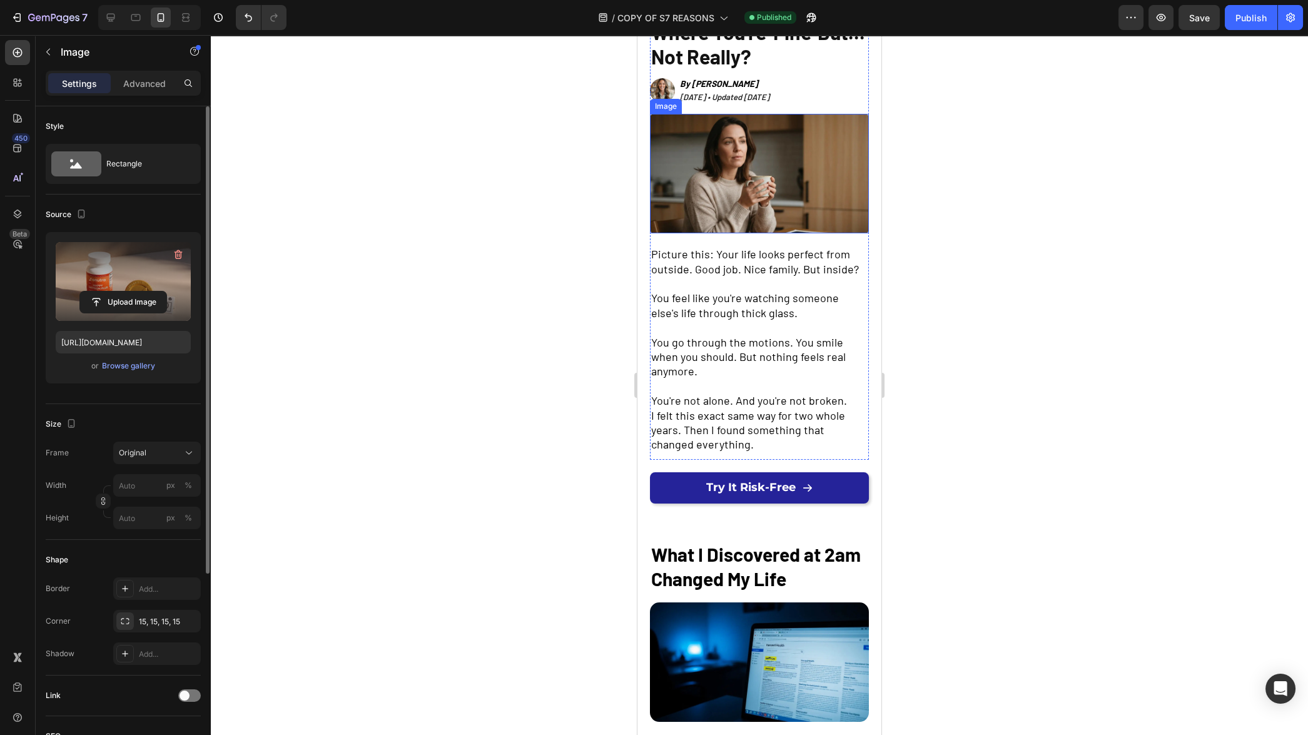
scroll to position [0, 0]
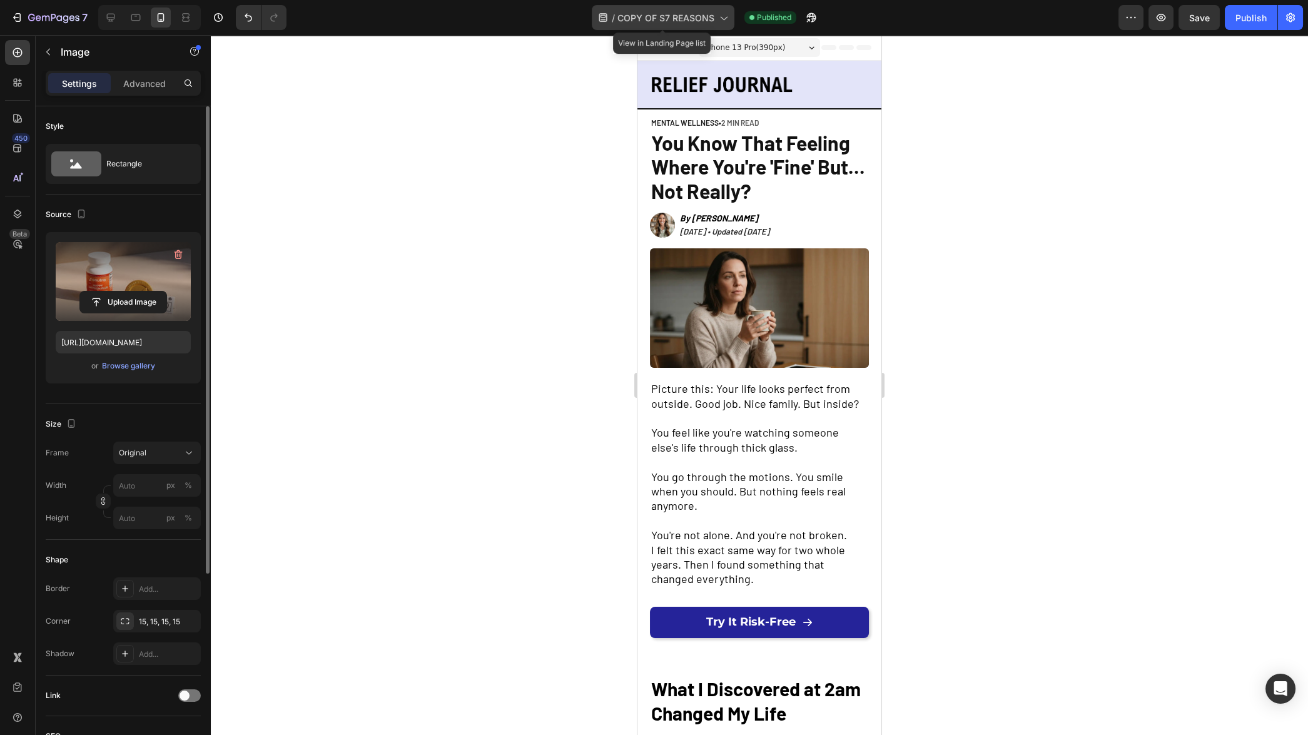
click at [718, 24] on div "/ COPY OF S7 REASONS" at bounding box center [663, 17] width 143 height 25
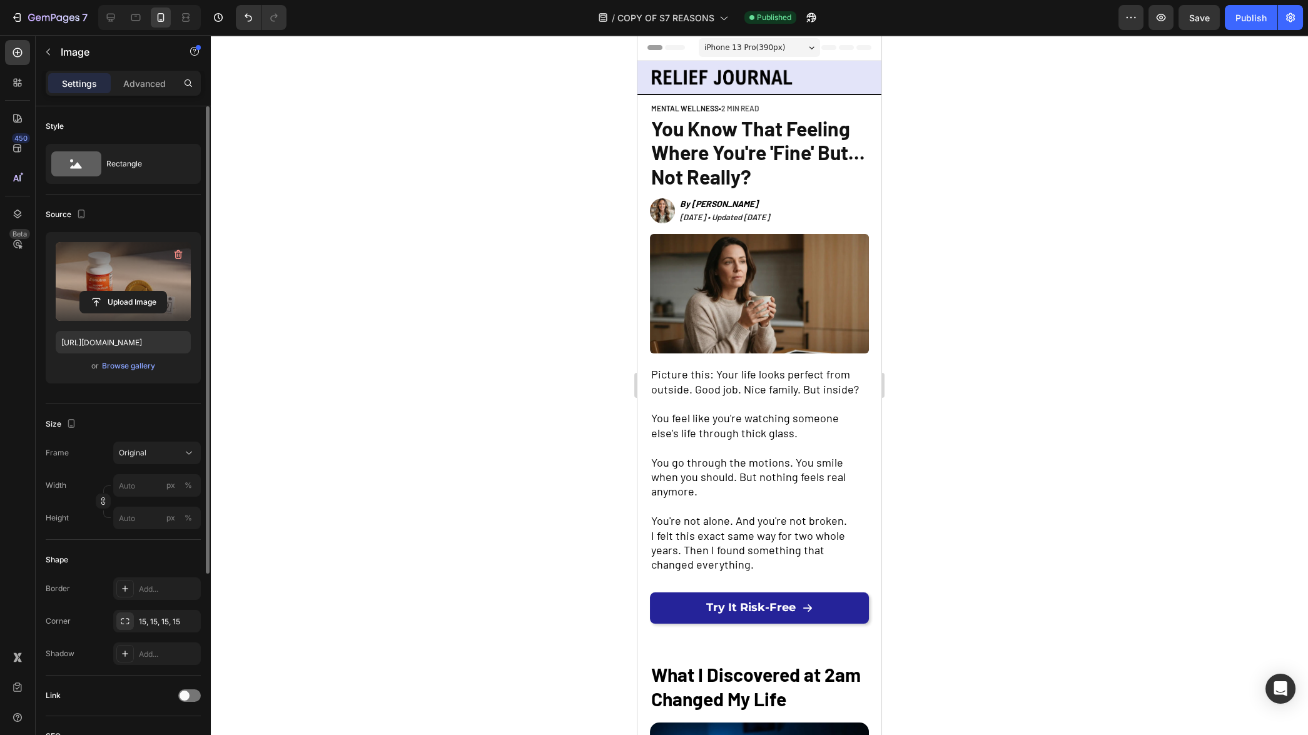
click at [1034, 156] on div at bounding box center [759, 385] width 1097 height 700
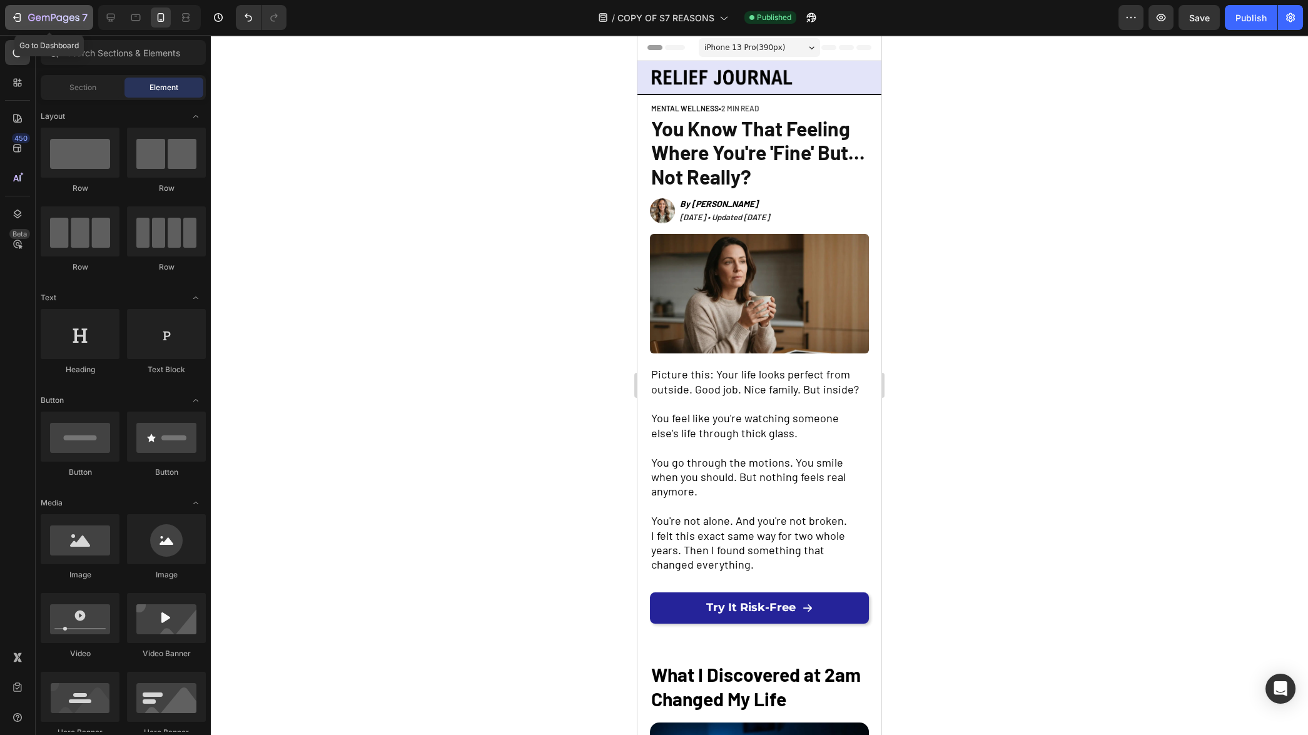
click at [46, 20] on icon "button" at bounding box center [53, 18] width 51 height 11
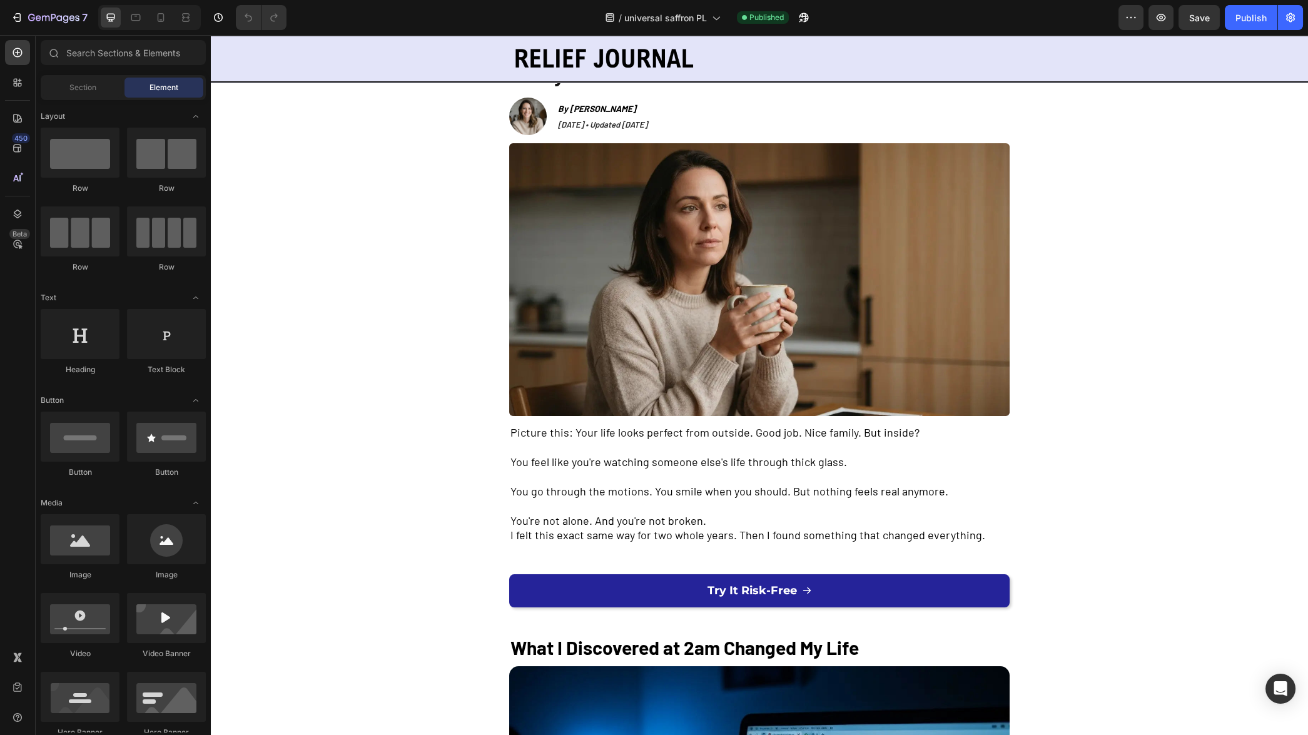
scroll to position [125, 0]
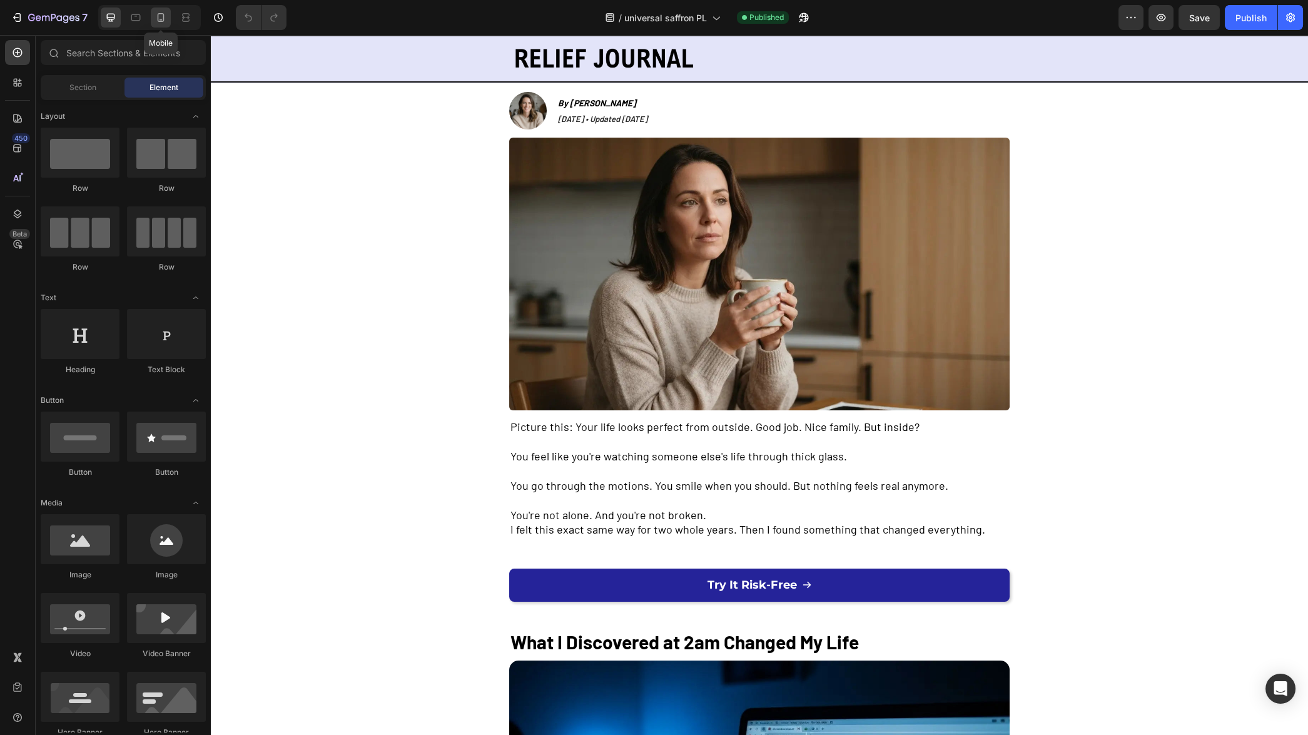
click at [162, 19] on icon at bounding box center [161, 17] width 13 height 13
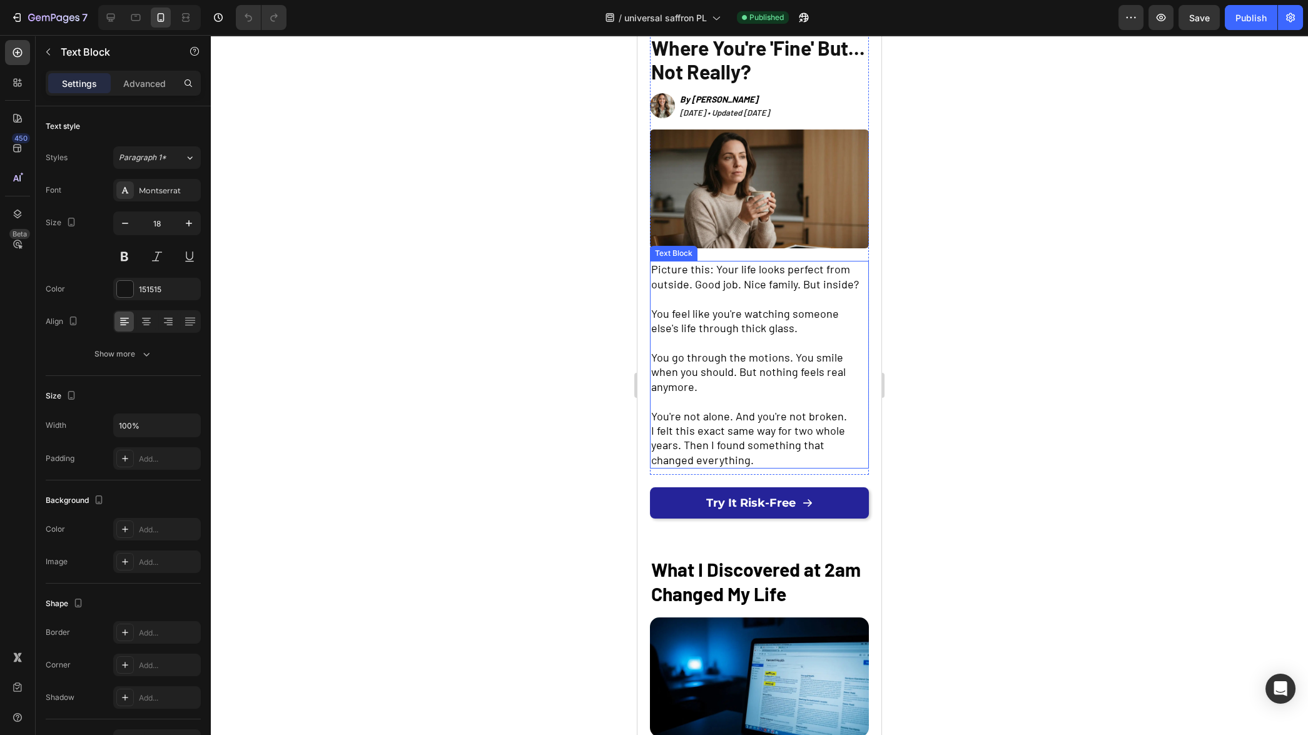
click at [756, 439] on span "I felt this exact same way for two whole years. Then I found something that cha…" at bounding box center [748, 445] width 194 height 43
click at [688, 443] on span "I felt this exact same way for two whole years. Then I found something that cha…" at bounding box center [748, 445] width 194 height 43
drag, startPoint x: 683, startPoint y: 439, endPoint x: 754, endPoint y: 456, distance: 72.7
click at [754, 456] on p "I felt this exact same way for two whole years. Then I found something that cha…" at bounding box center [759, 446] width 216 height 44
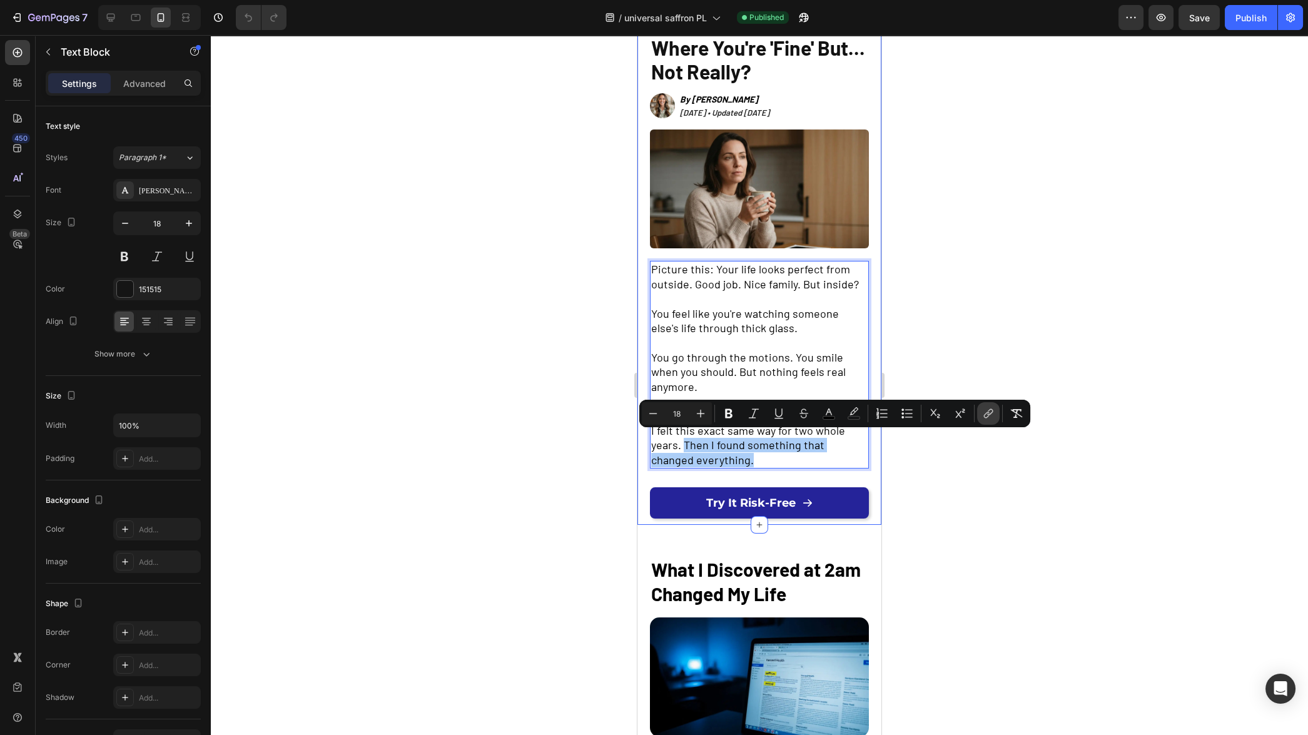
click at [986, 416] on icon "Editor contextual toolbar" at bounding box center [988, 413] width 13 height 13
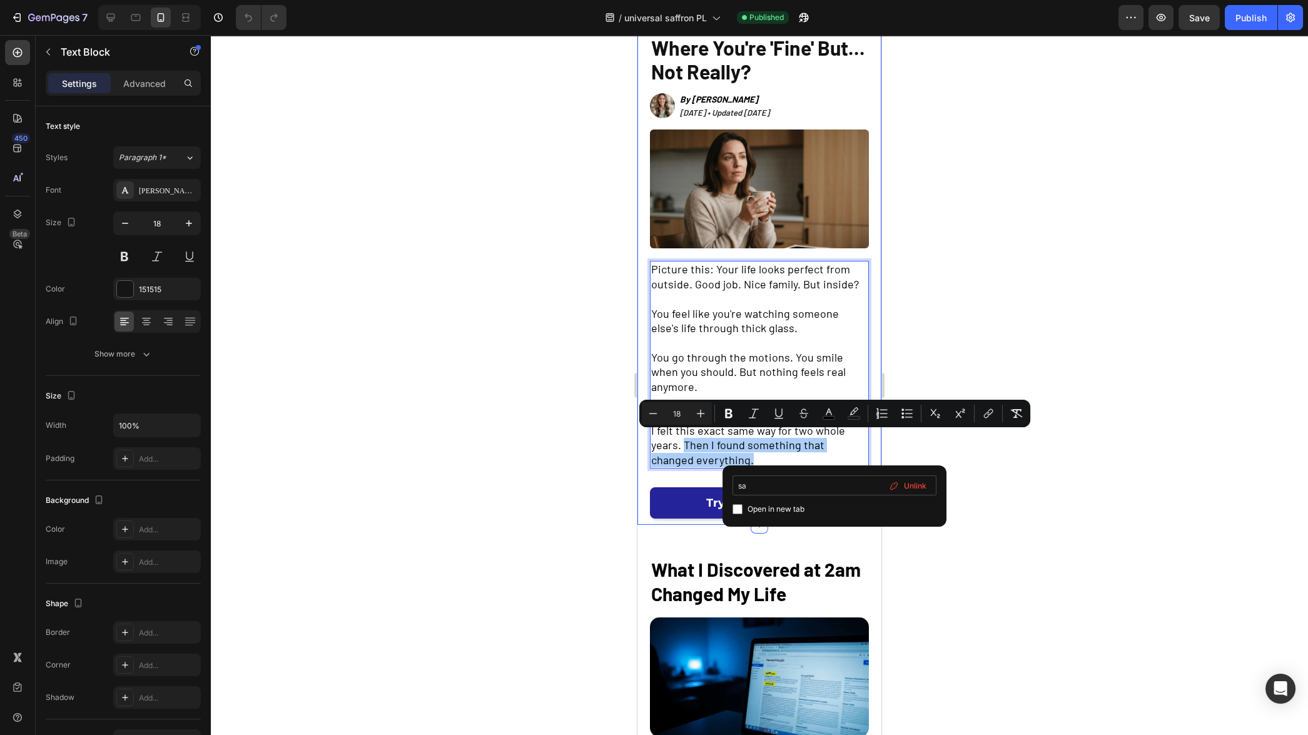
type input "s"
type input "p"
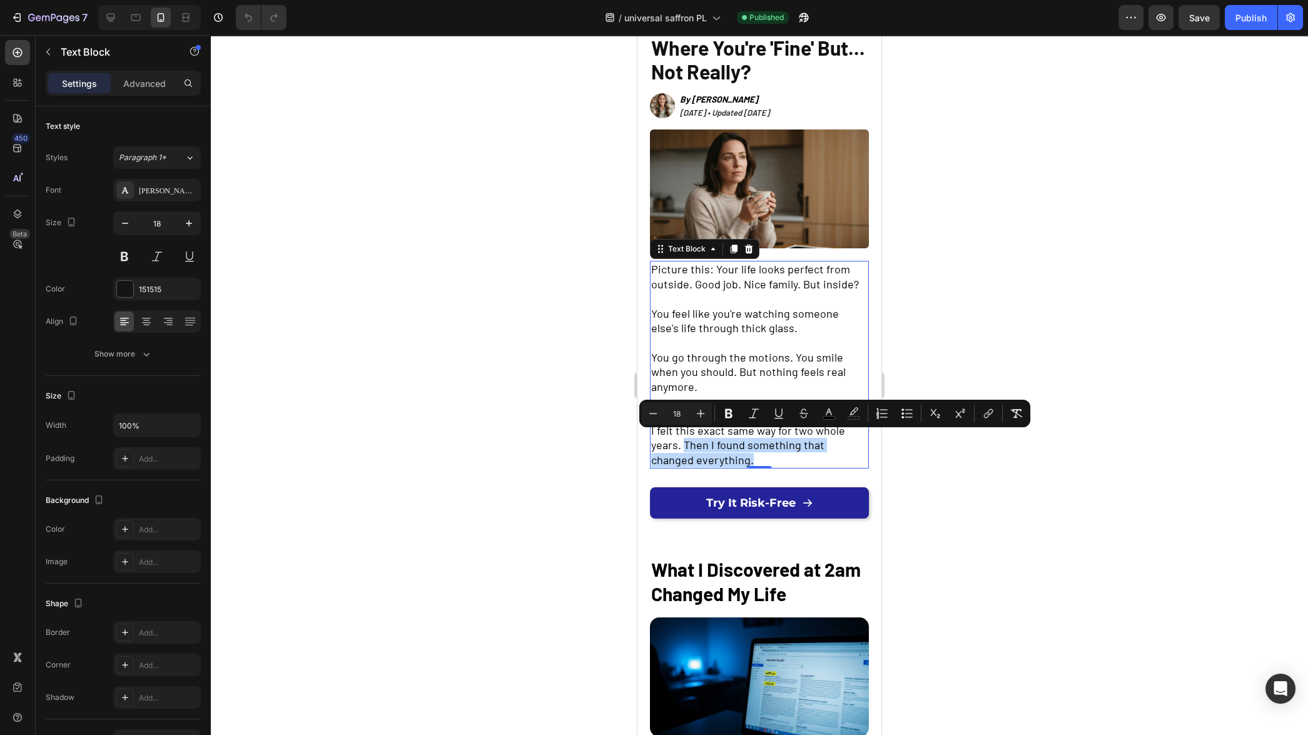
click at [721, 437] on span "I felt this exact same way for two whole years. Then I found something that cha…" at bounding box center [748, 445] width 194 height 43
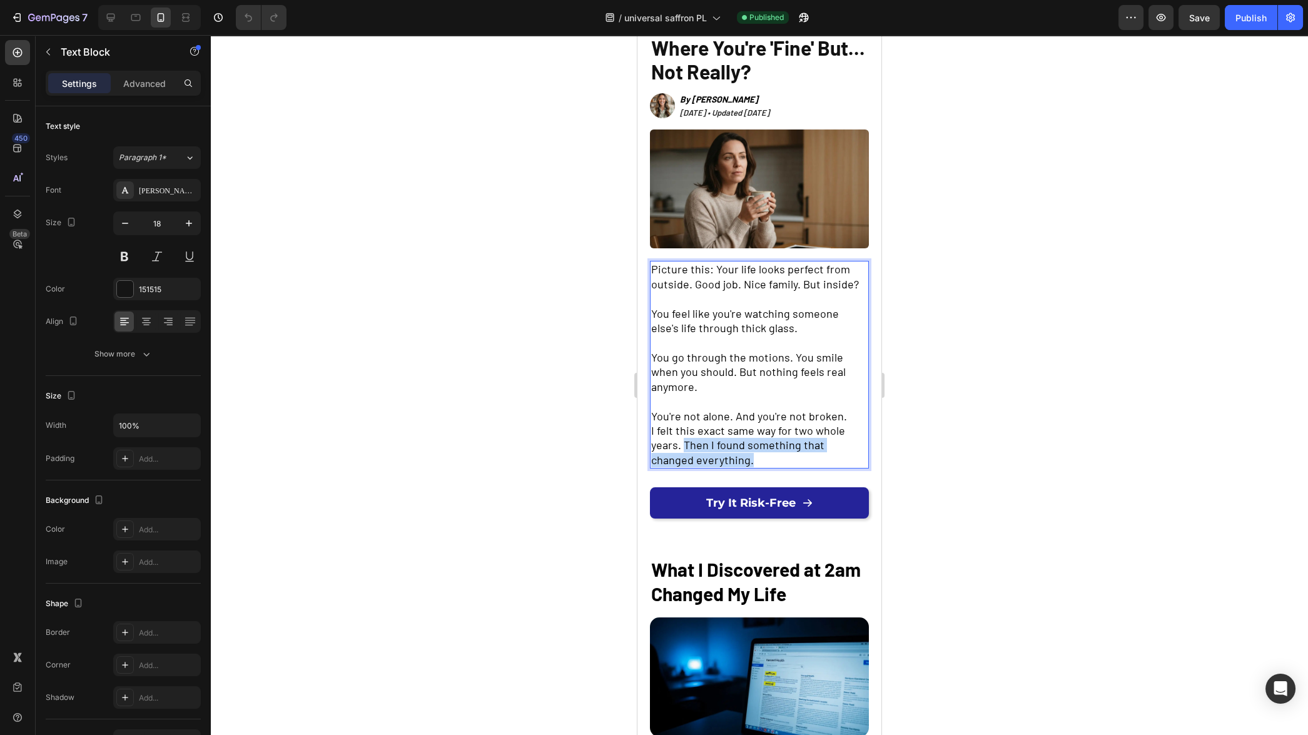
drag, startPoint x: 684, startPoint y: 440, endPoint x: 759, endPoint y: 454, distance: 76.3
click at [759, 454] on p "I felt this exact same way for two whole years. Then I found something that cha…" at bounding box center [759, 446] width 216 height 44
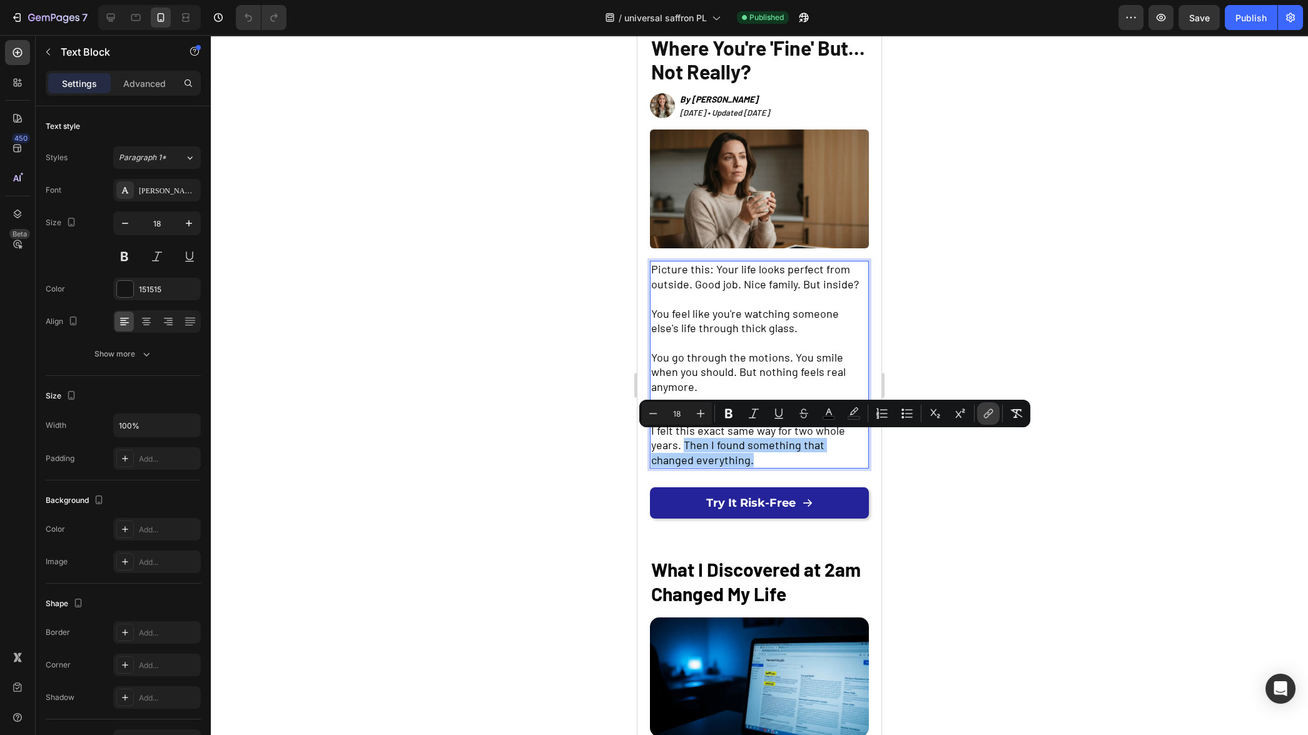
click at [988, 412] on icon "Editor contextual toolbar" at bounding box center [987, 415] width 6 height 6
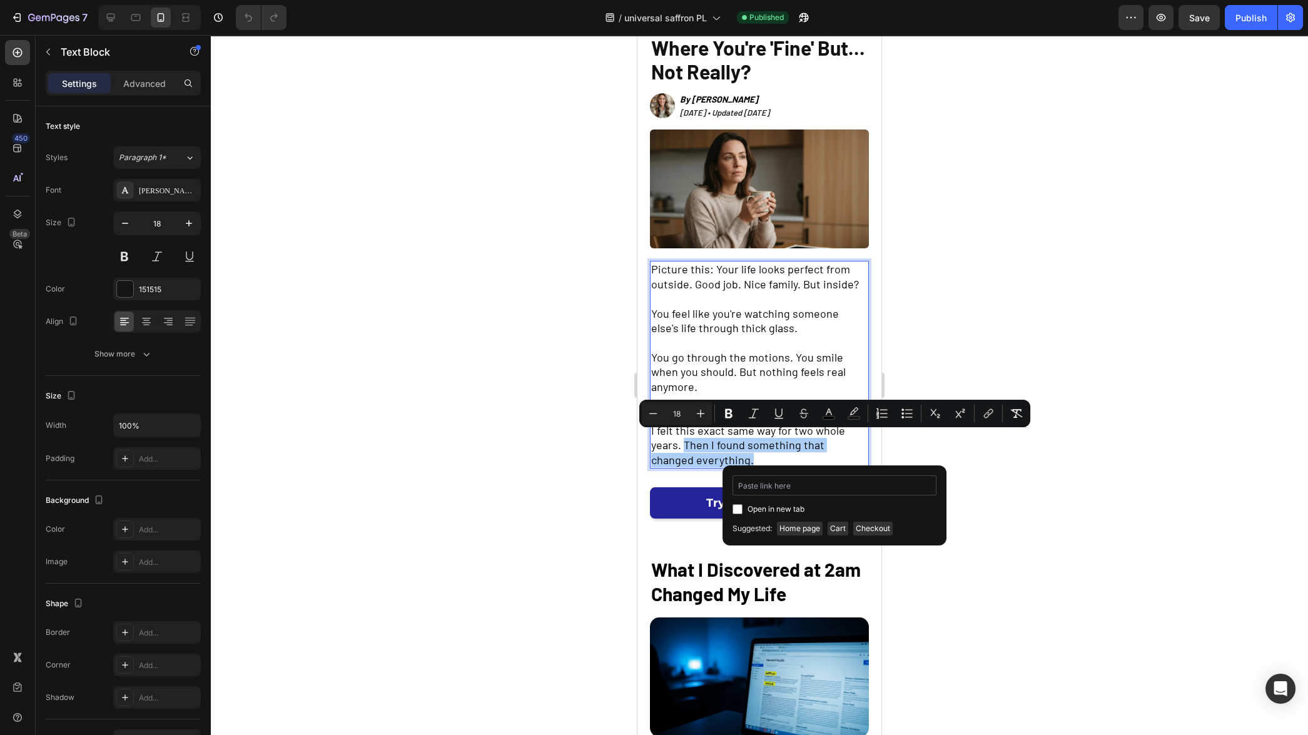
click at [811, 489] on input "Editor contextual toolbar" at bounding box center [835, 486] width 204 height 20
type input "https://onutra.com/products/saffron"
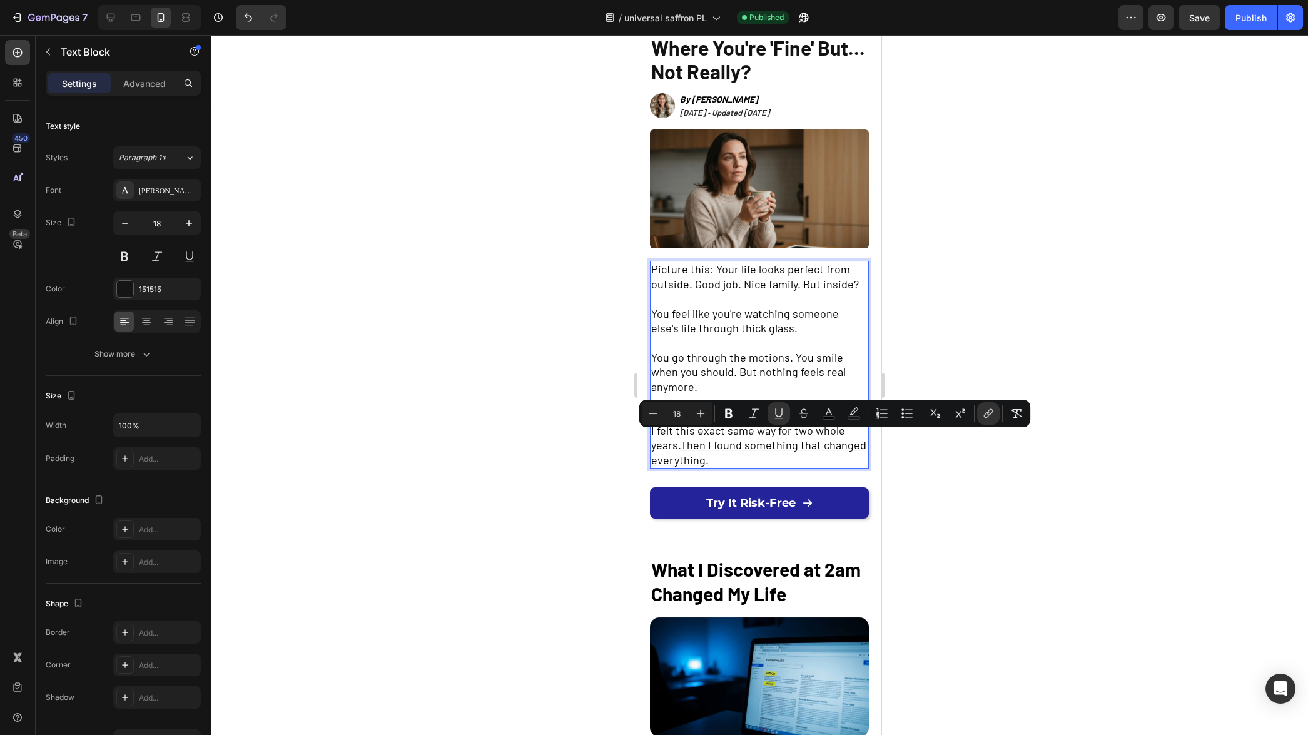
click at [967, 526] on div at bounding box center [759, 385] width 1097 height 700
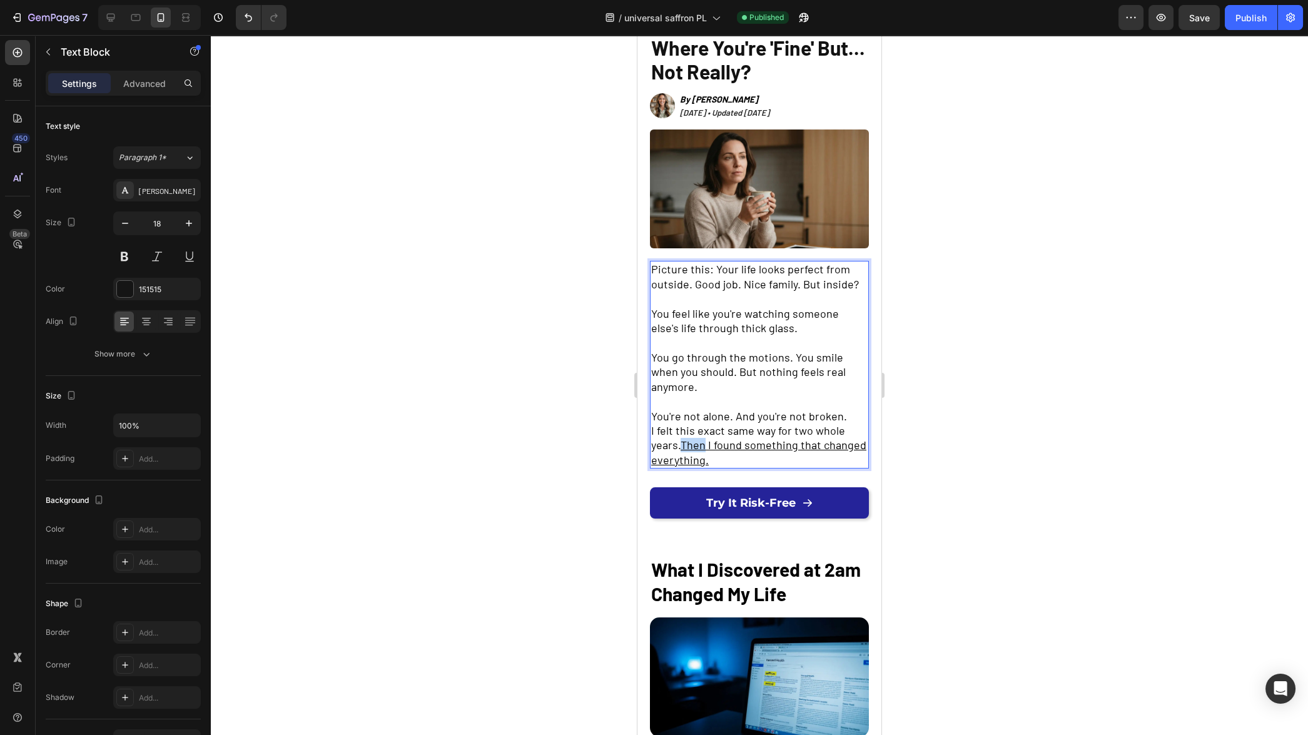
click at [690, 444] on u "Then I found something that changed everything." at bounding box center [758, 452] width 215 height 28
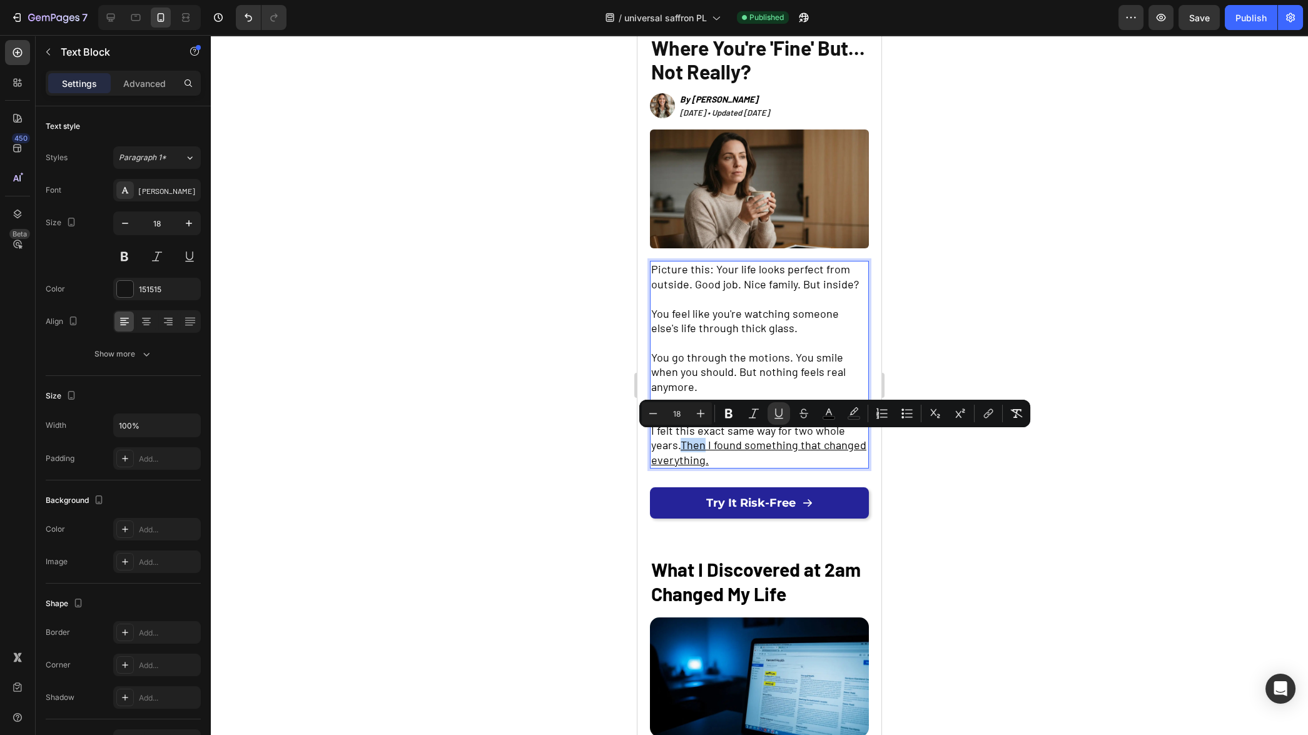
click at [685, 443] on u "Then I found something that changed everything." at bounding box center [758, 452] width 215 height 28
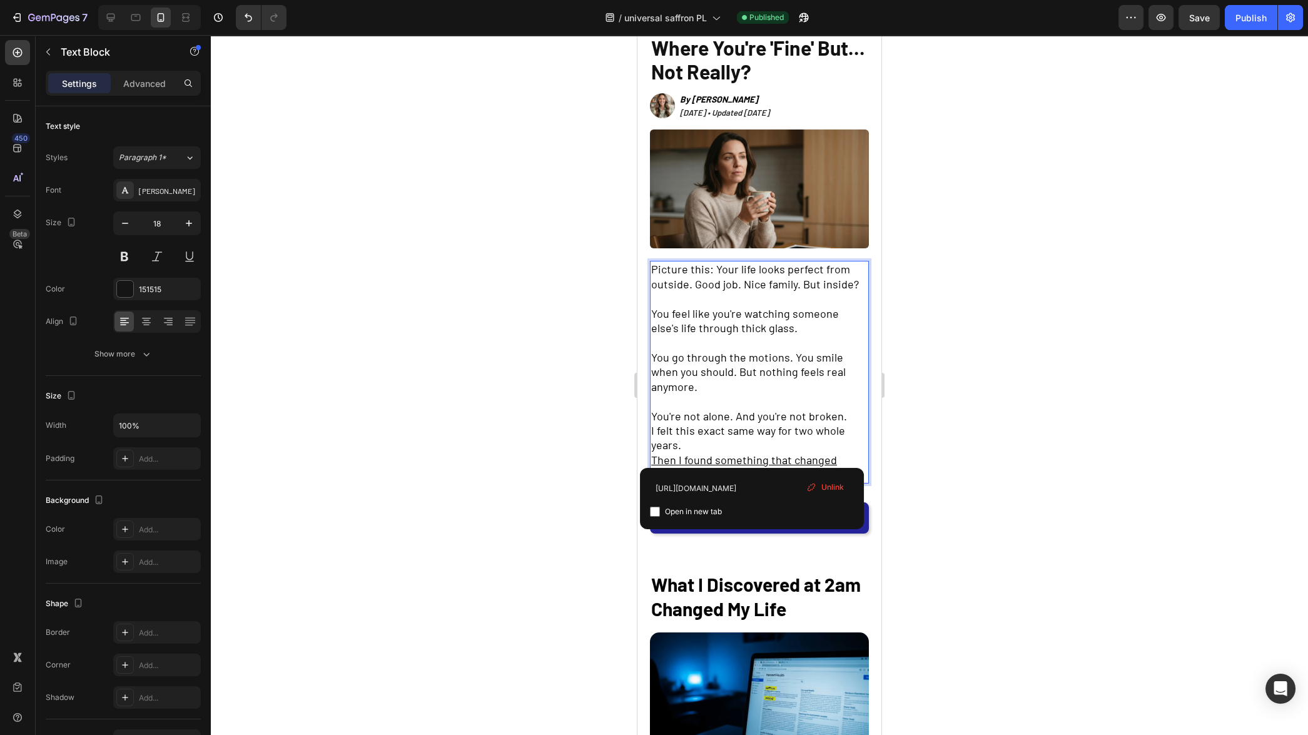
click at [1010, 472] on div at bounding box center [759, 385] width 1097 height 700
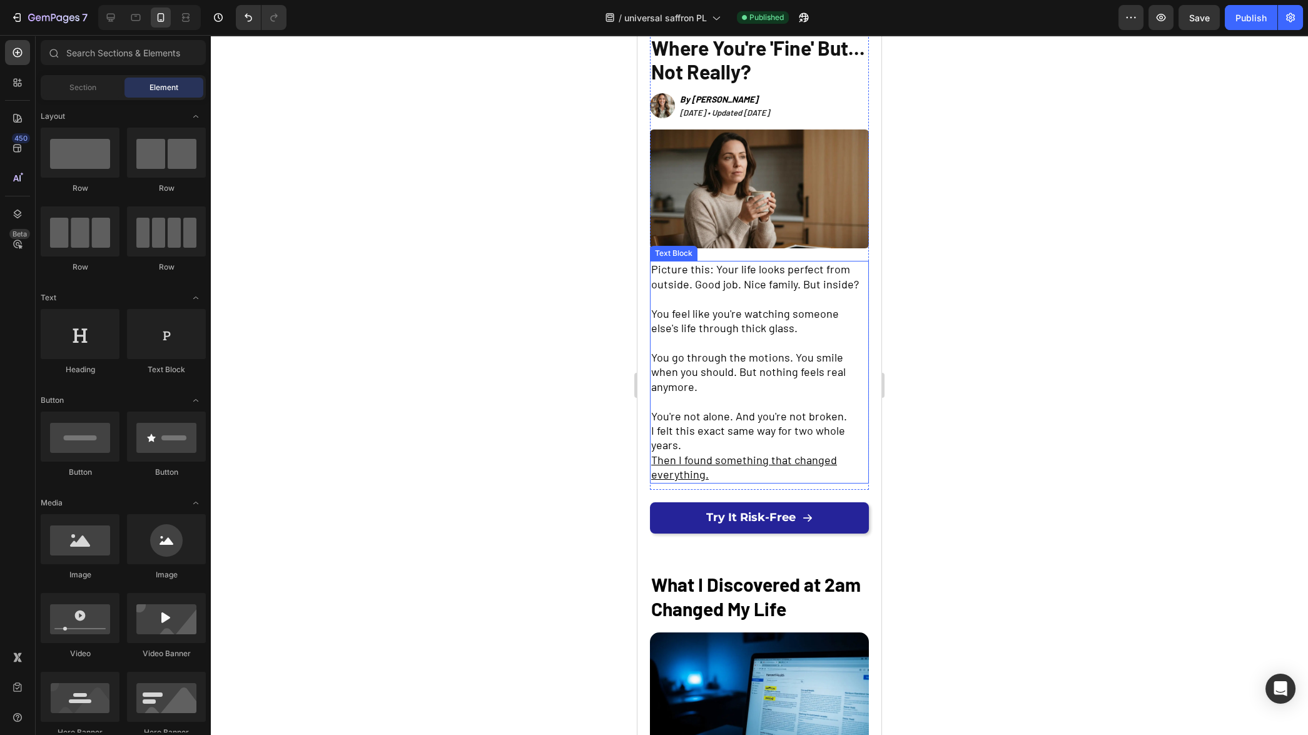
click at [690, 470] on u "Then I found something that changed everything." at bounding box center [744, 467] width 186 height 28
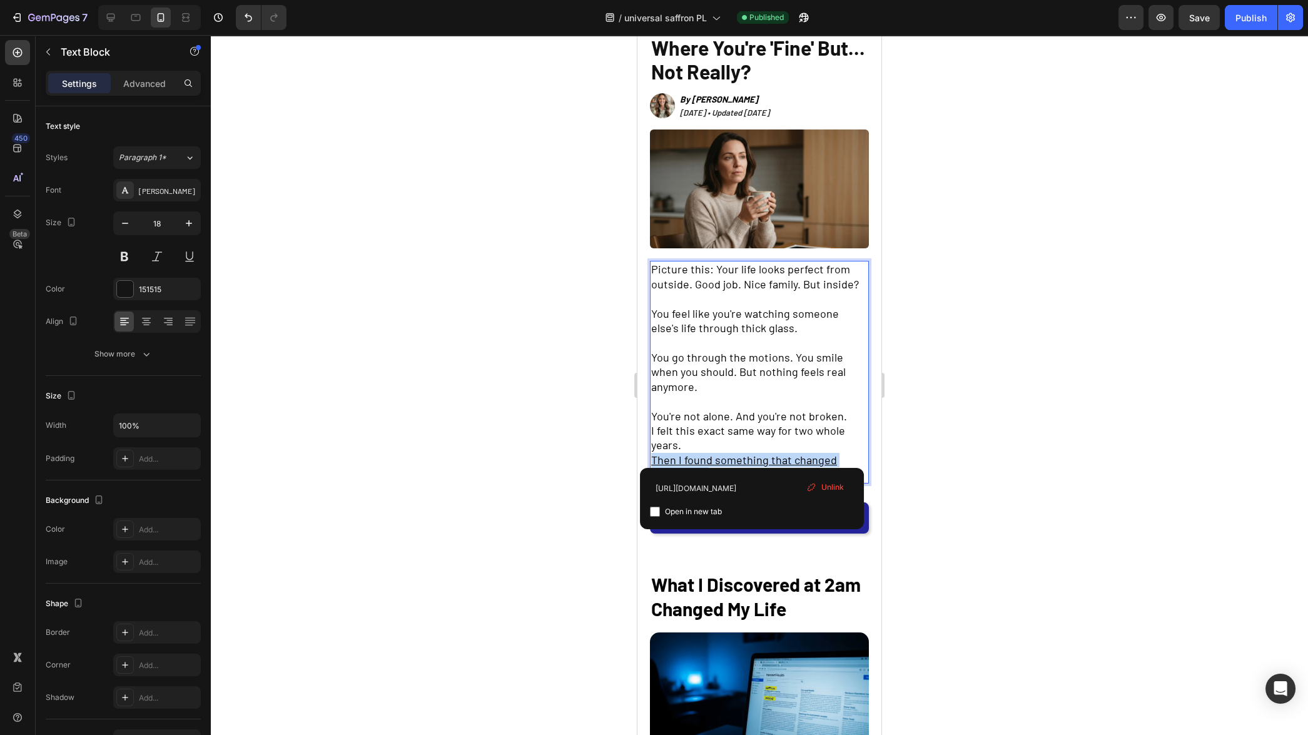
drag, startPoint x: 651, startPoint y: 456, endPoint x: 713, endPoint y: 467, distance: 63.5
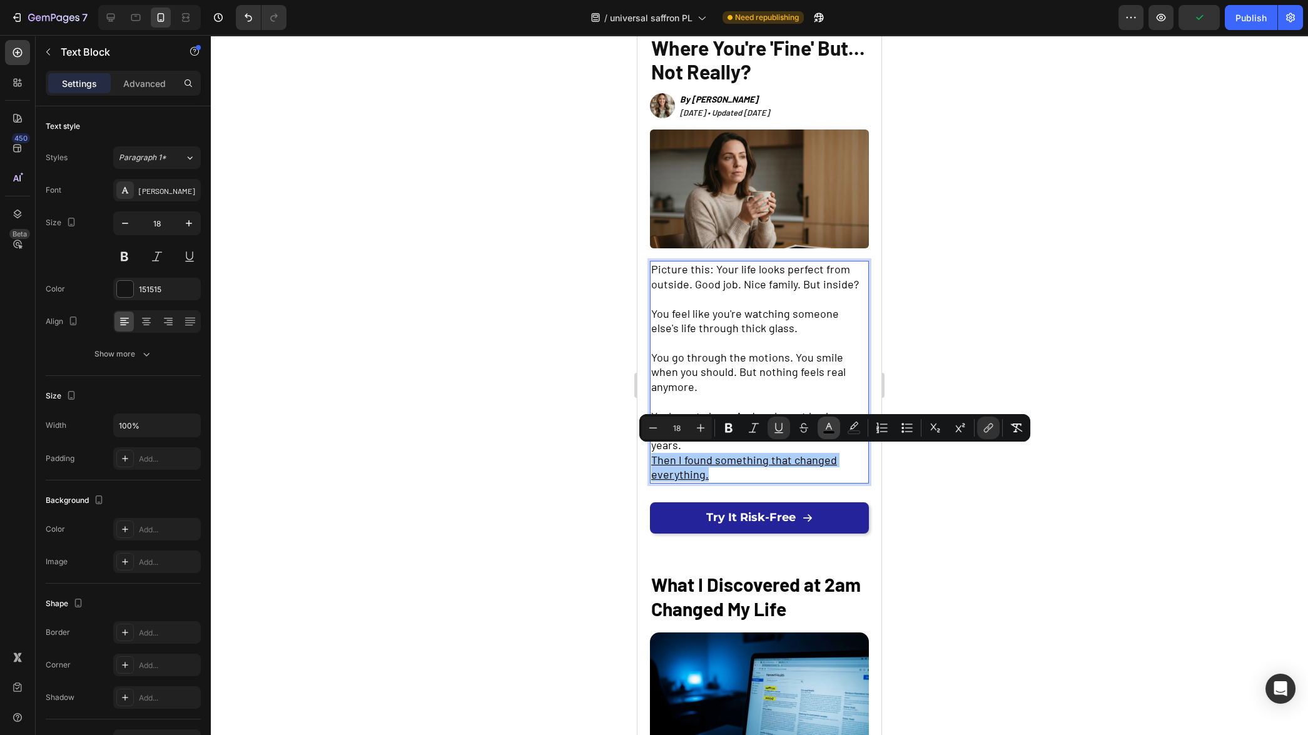
click at [826, 432] on rect "Editor contextual toolbar" at bounding box center [829, 432] width 12 height 3
type input "000000"
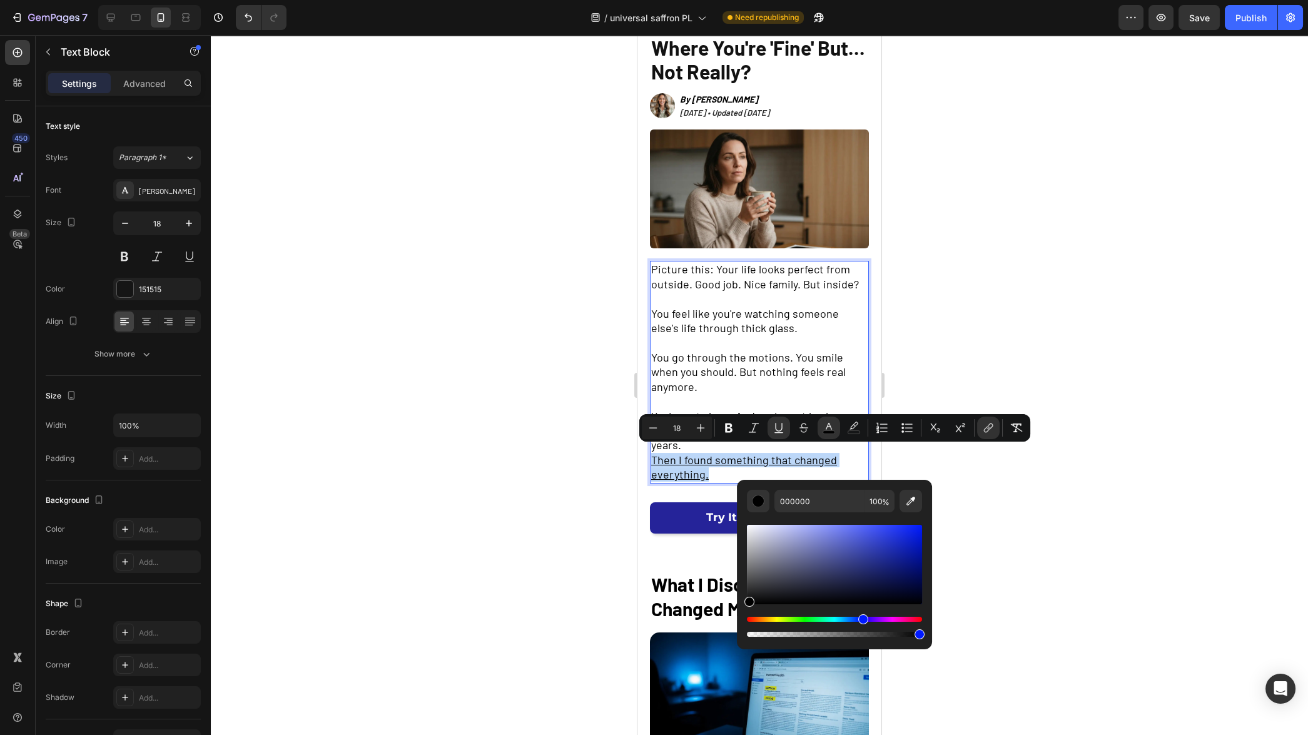
click at [862, 624] on div "Editor contextual toolbar" at bounding box center [834, 627] width 175 height 20
drag, startPoint x: 863, startPoint y: 598, endPoint x: 890, endPoint y: 572, distance: 36.3
click at [890, 572] on div "Editor contextual toolbar" at bounding box center [834, 564] width 175 height 79
drag, startPoint x: 895, startPoint y: 572, endPoint x: 897, endPoint y: 542, distance: 30.1
click at [897, 556] on div "Editor contextual toolbar" at bounding box center [900, 561] width 10 height 10
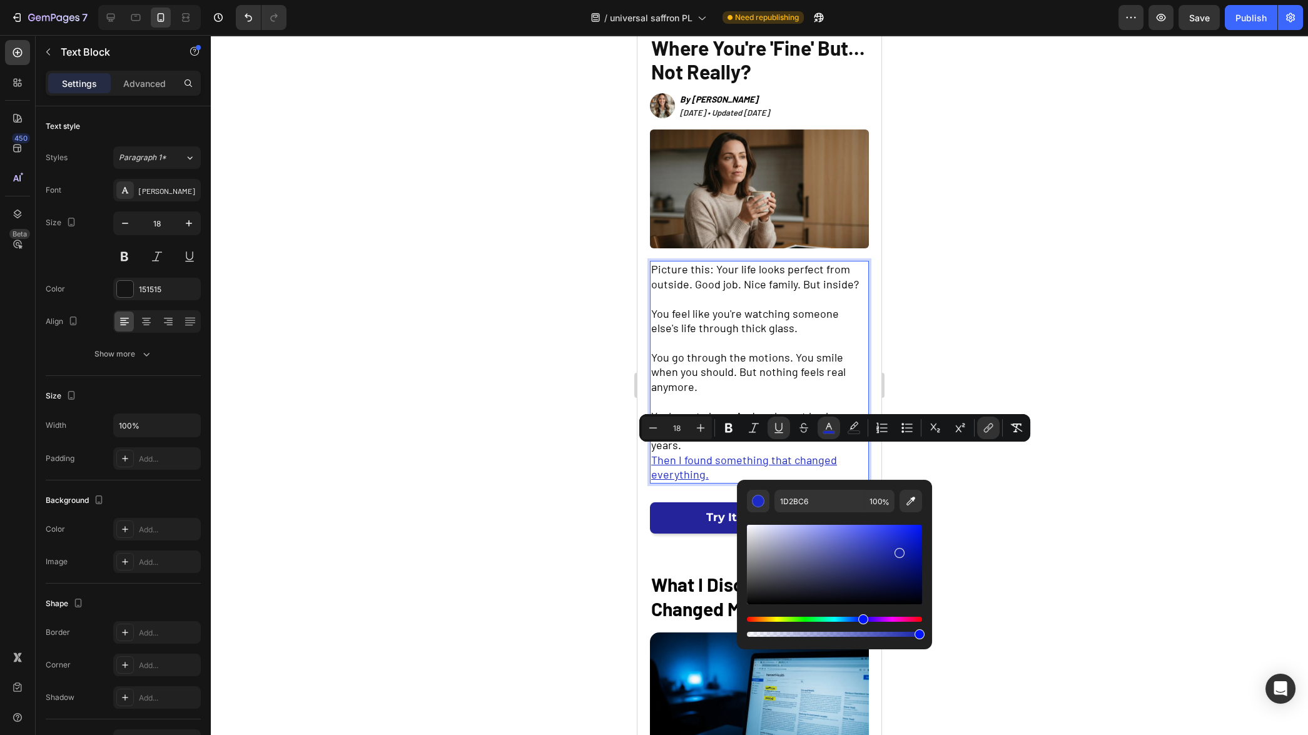
click at [899, 552] on div "Editor contextual toolbar" at bounding box center [900, 553] width 10 height 10
drag, startPoint x: 900, startPoint y: 557, endPoint x: 892, endPoint y: 554, distance: 8.1
click at [892, 554] on div "Editor contextual toolbar" at bounding box center [893, 556] width 10 height 10
type input "1C27A0"
click at [1015, 551] on div at bounding box center [759, 385] width 1097 height 700
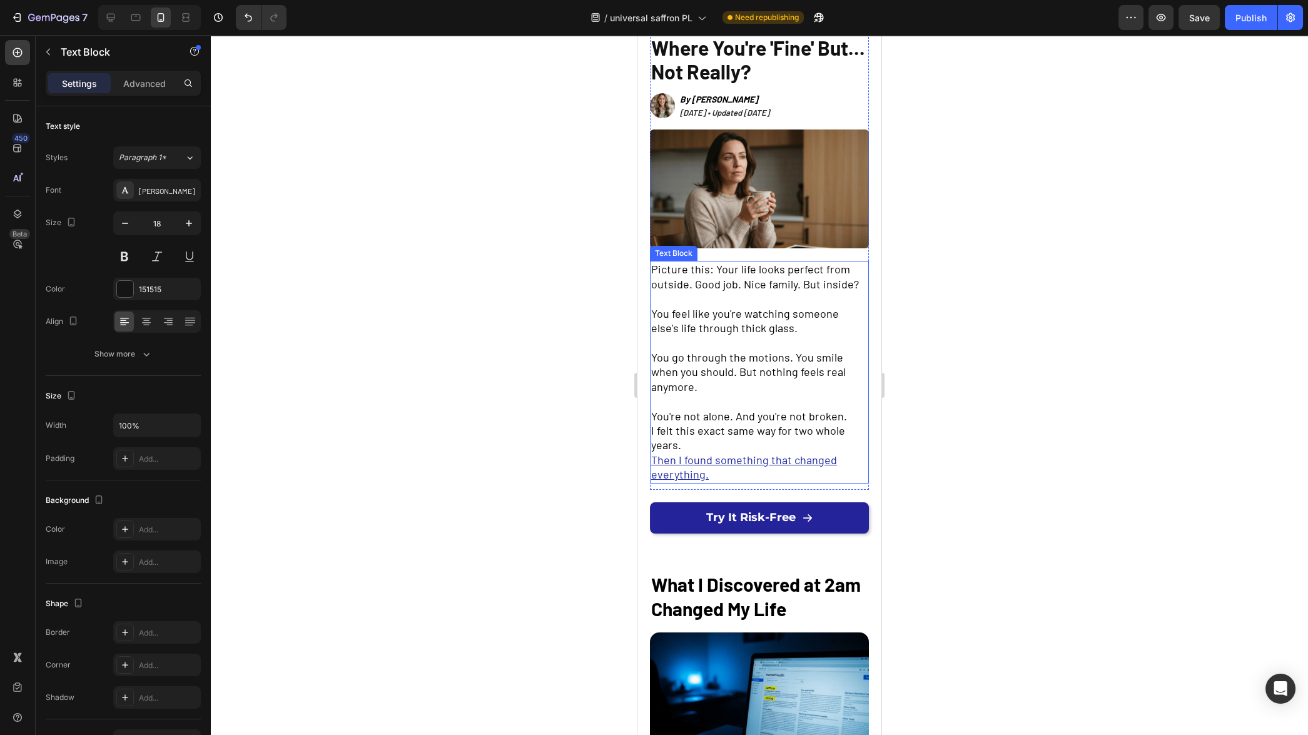
click at [702, 443] on p "I felt this exact same way for two whole years." at bounding box center [759, 438] width 216 height 29
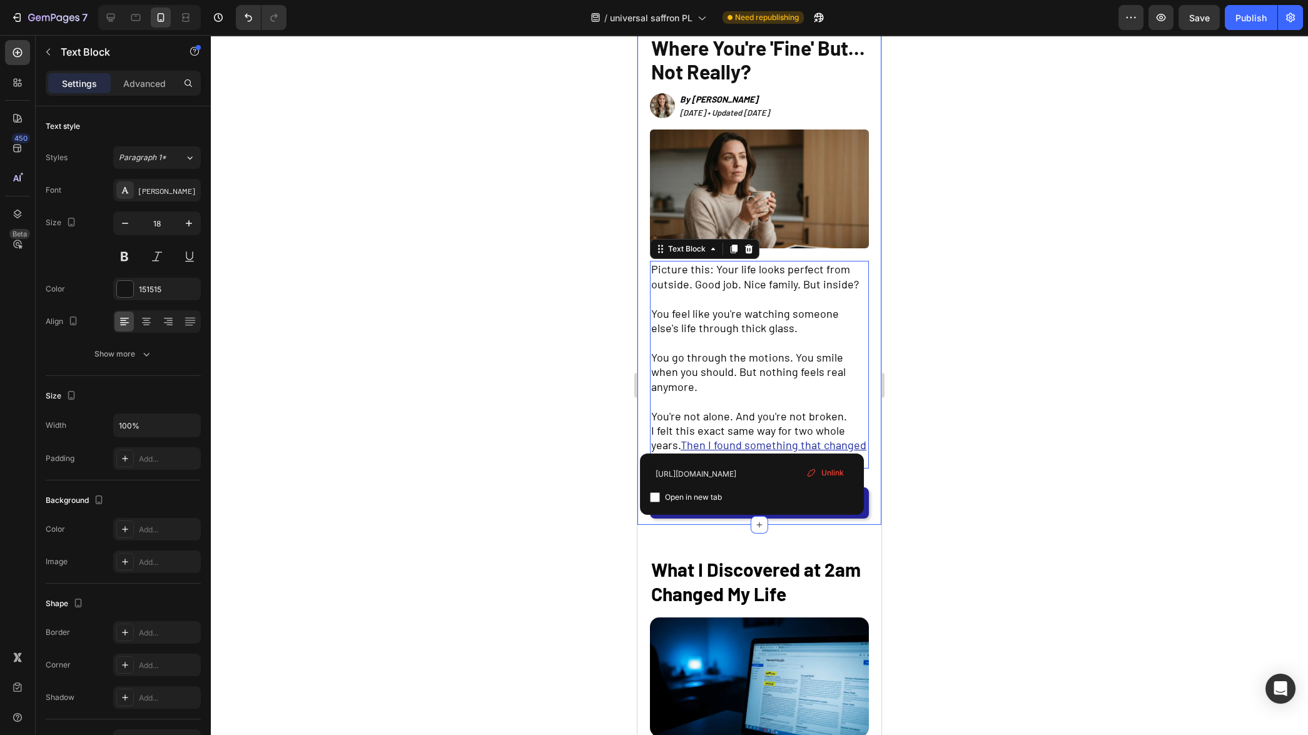
click at [532, 435] on div at bounding box center [759, 385] width 1097 height 700
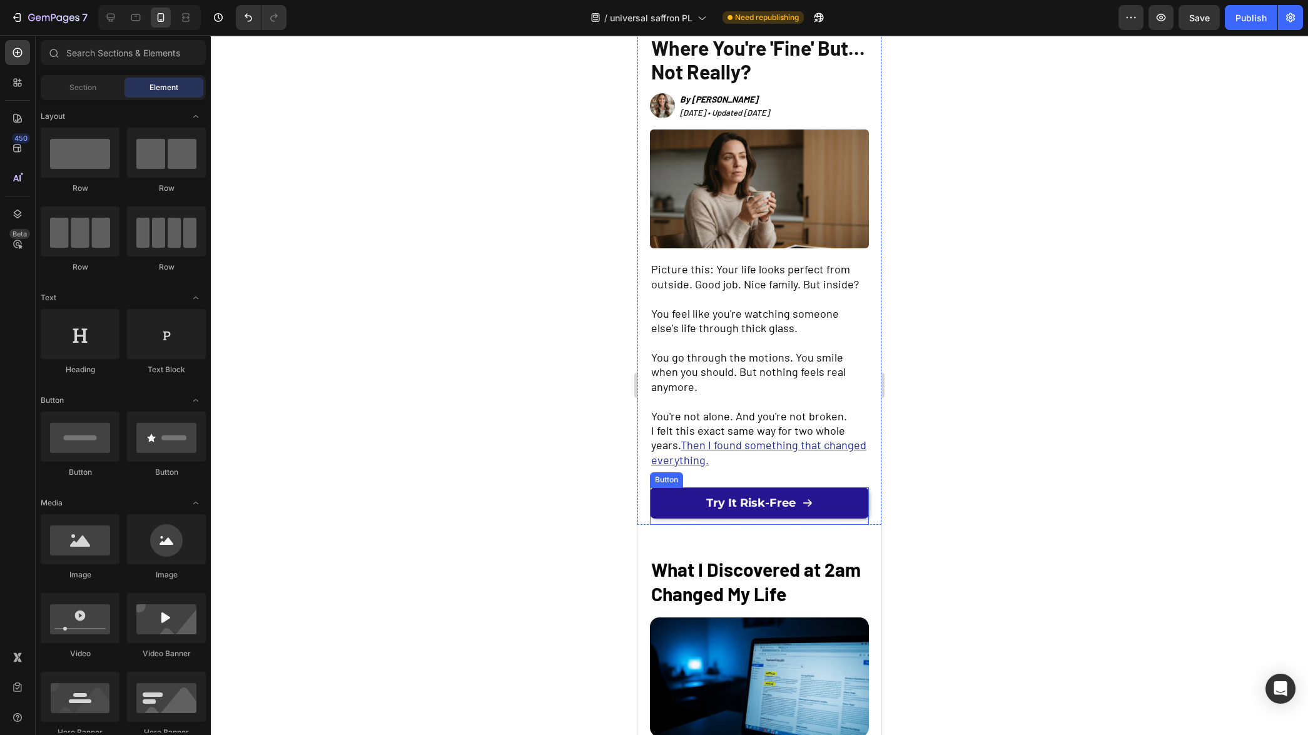
click at [666, 506] on link "Try It Risk-Free" at bounding box center [759, 502] width 219 height 31
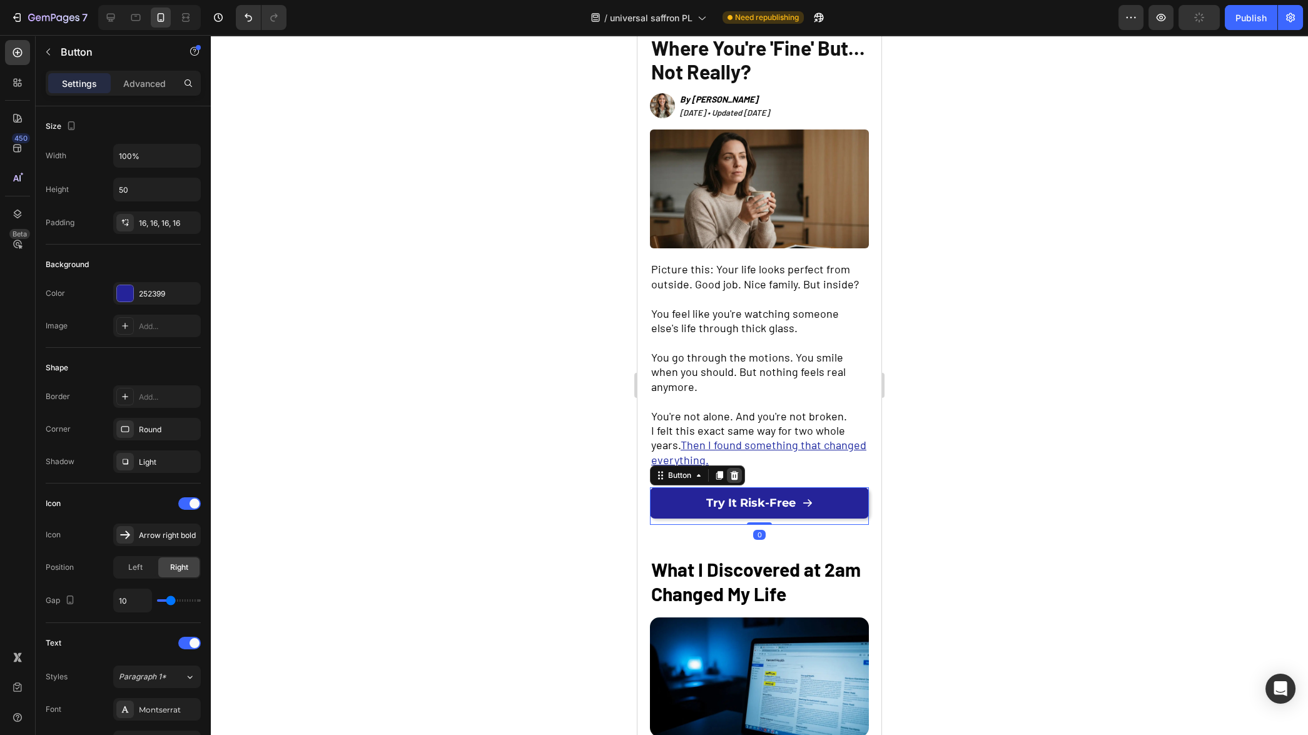
click at [733, 471] on icon at bounding box center [735, 475] width 8 height 9
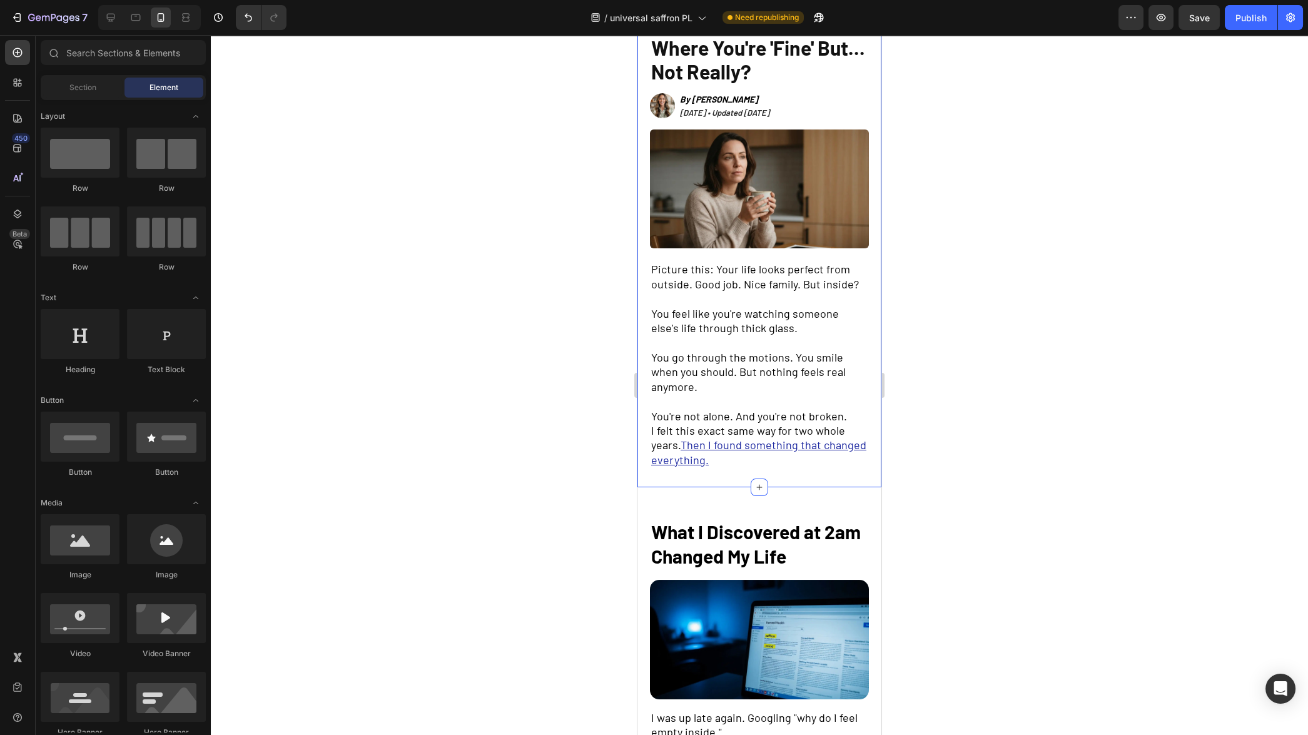
click at [683, 477] on div "MENTAL WELLNESS • 2 MIN READ Text Block You Know That Feeling Where You're 'Fin…" at bounding box center [759, 238] width 219 height 497
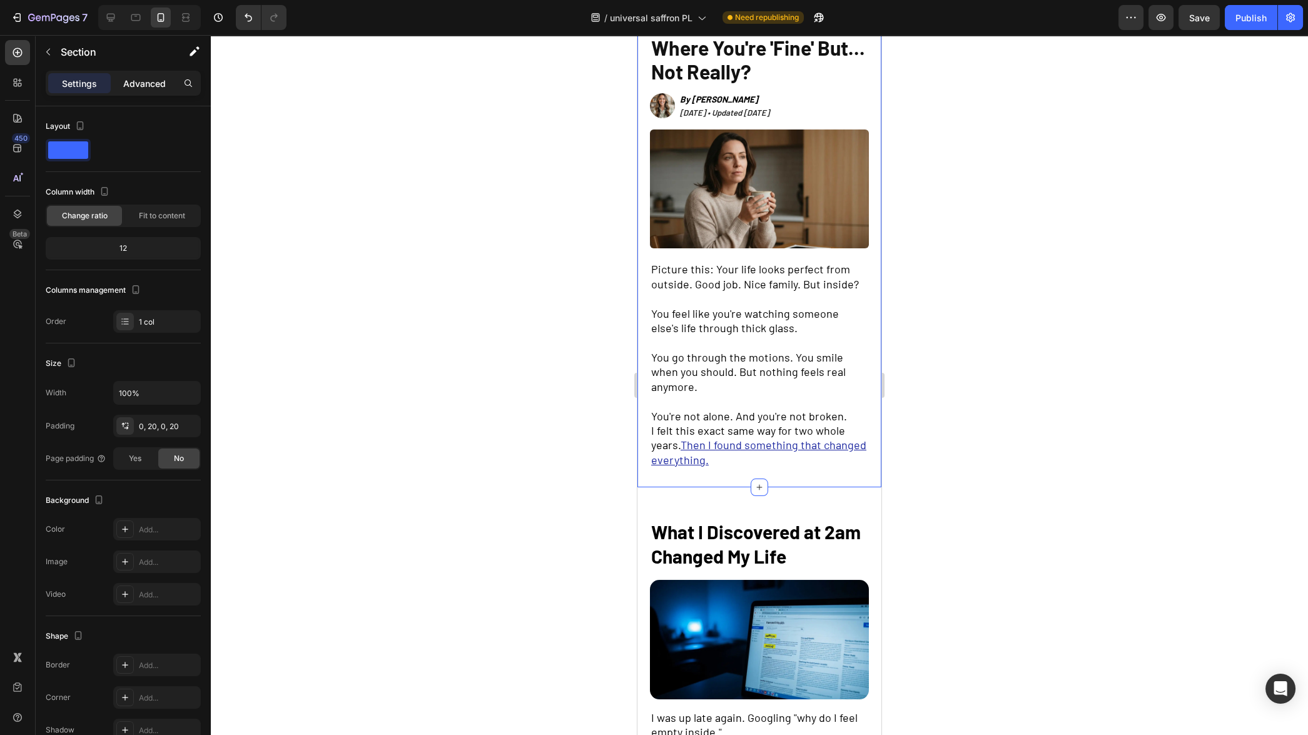
click at [139, 90] on div "Advanced" at bounding box center [144, 83] width 63 height 20
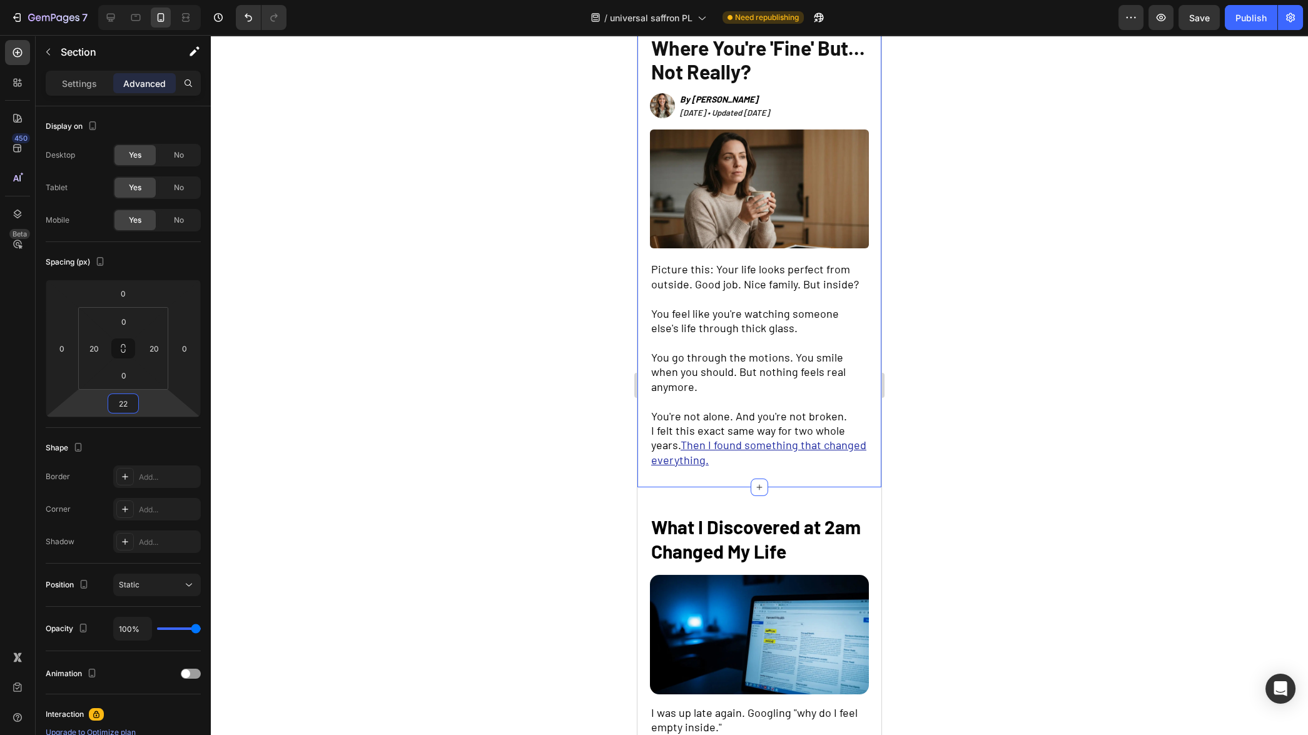
type input "20"
click at [156, 0] on html "7 Version history / universal saffron PL Need republishing Preview Save Publish…" at bounding box center [654, 0] width 1308 height 0
click at [420, 413] on div at bounding box center [759, 385] width 1097 height 700
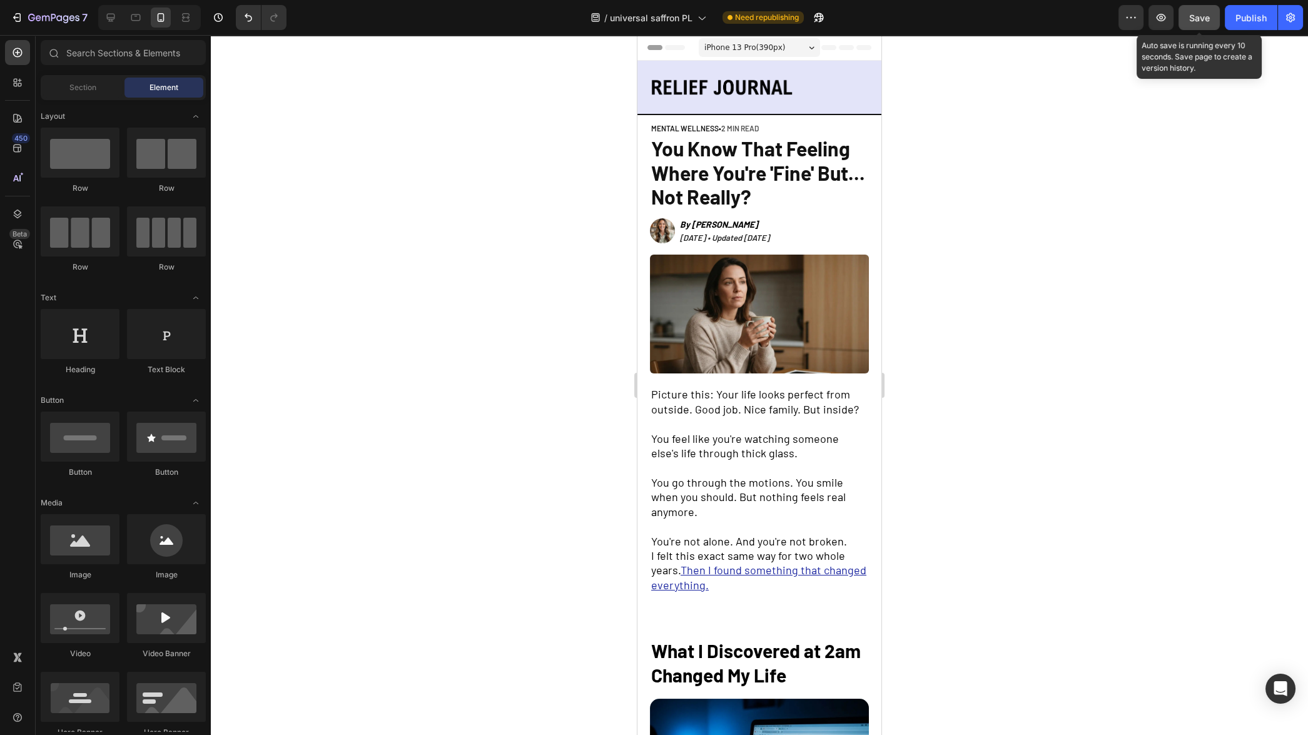
click at [1205, 22] on span "Save" at bounding box center [1199, 18] width 21 height 11
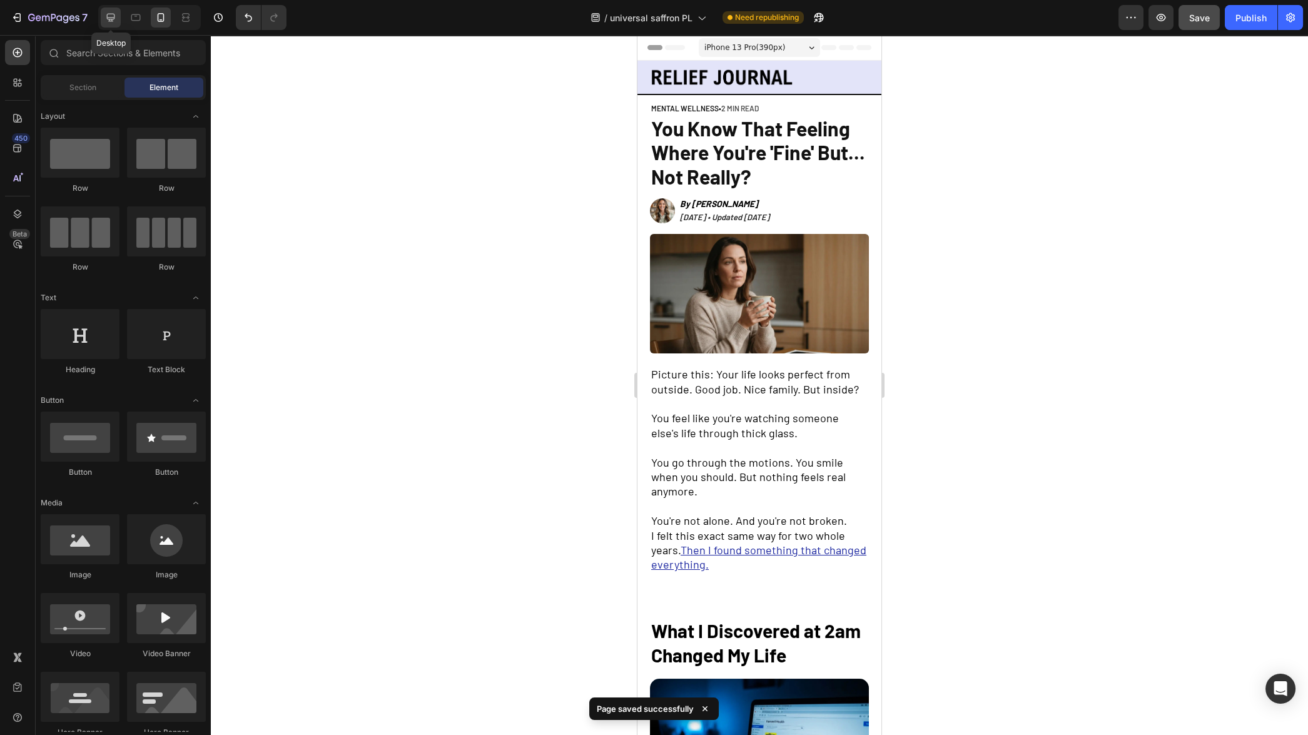
click at [116, 22] on icon at bounding box center [110, 17] width 13 height 13
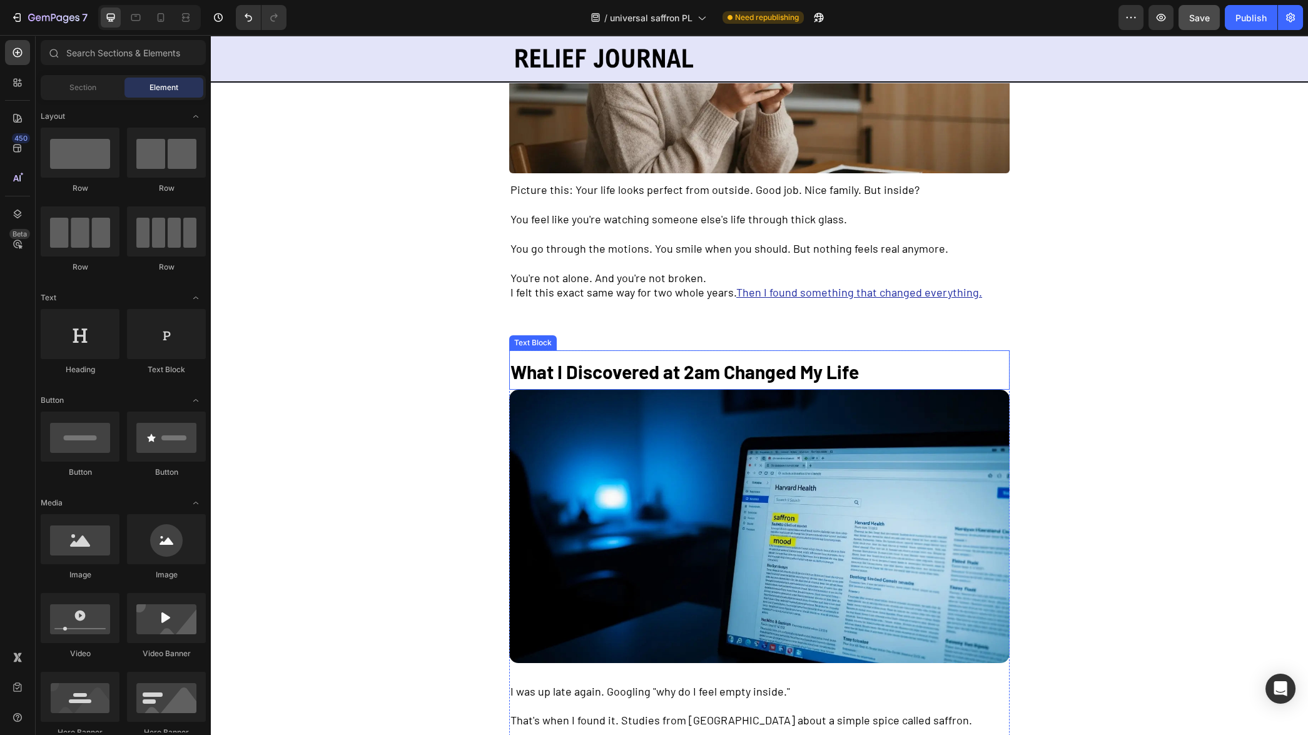
scroll to position [399, 0]
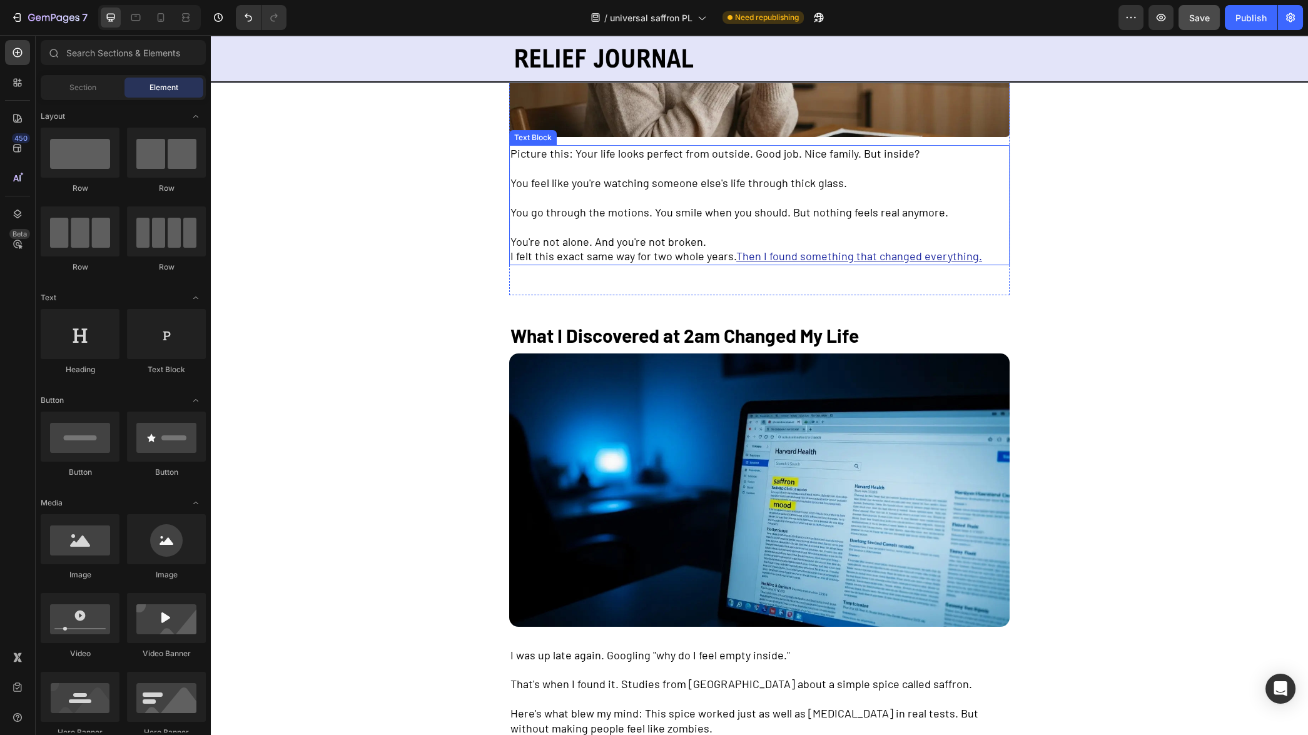
click at [599, 247] on span "You're not alone. And you're not broken." at bounding box center [609, 242] width 196 height 14
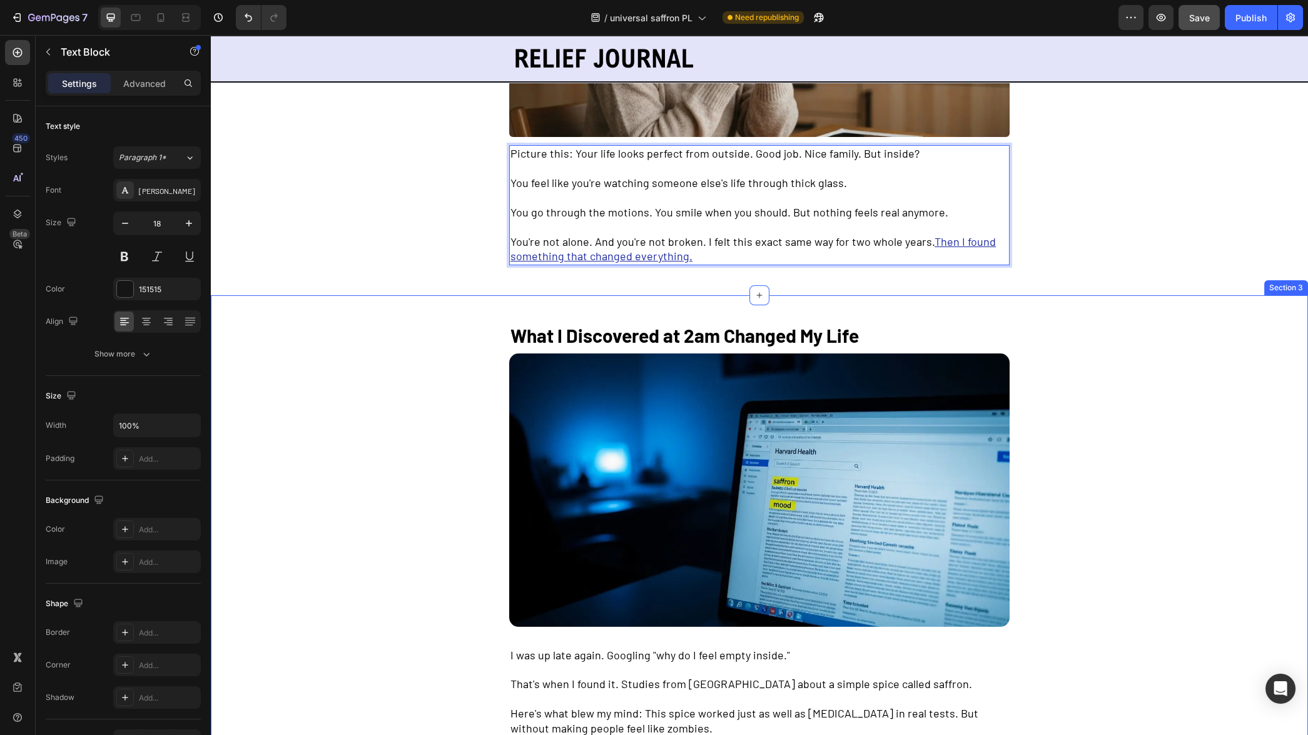
click at [1068, 312] on div "What I Discovered at 2am Changed My Life Text Block Image I was up late again. …" at bounding box center [759, 577] width 1097 height 565
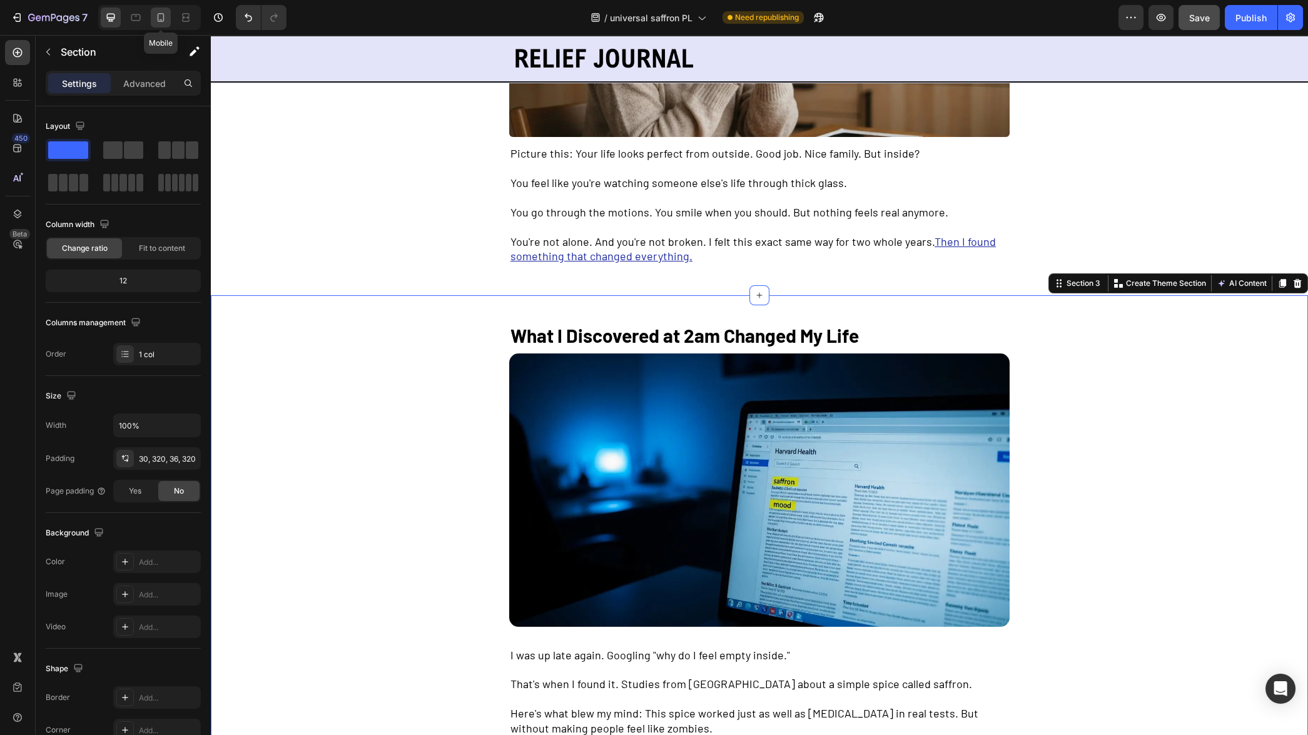
click at [160, 23] on icon at bounding box center [161, 17] width 13 height 13
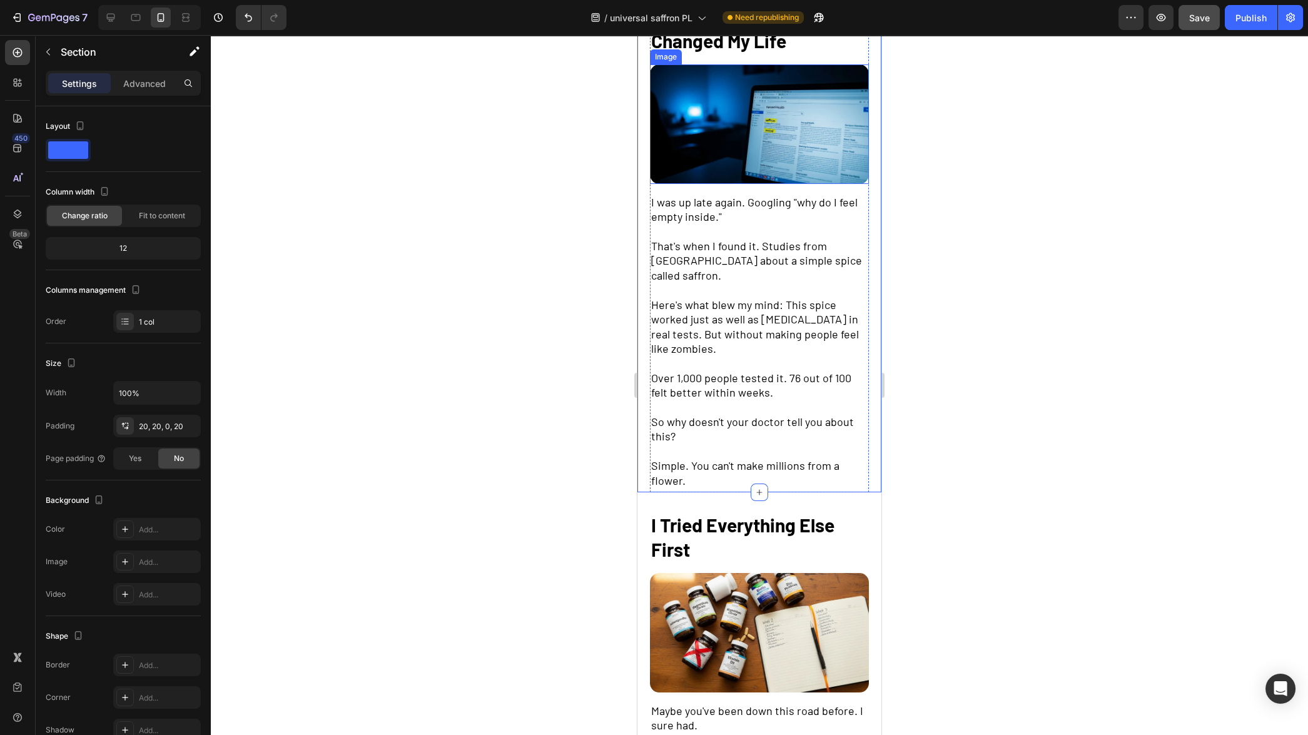
scroll to position [636, 0]
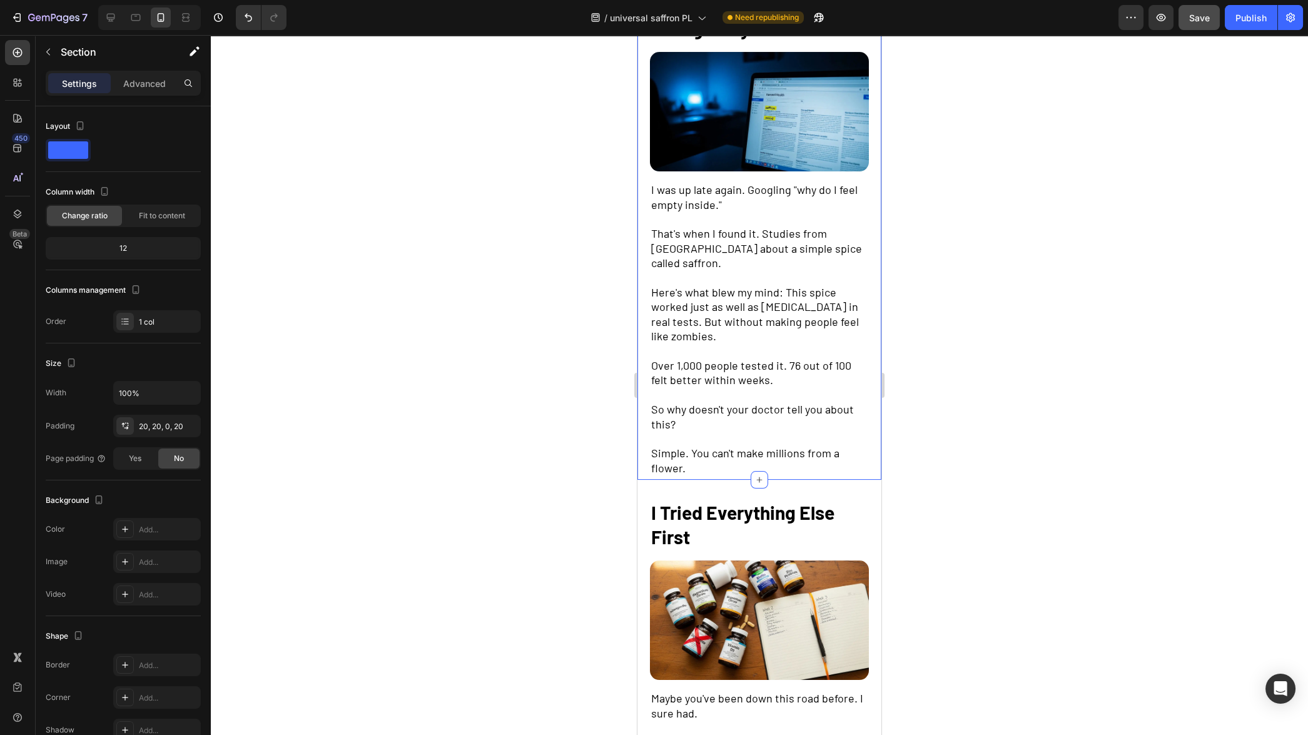
click at [1216, 22] on button "Save" at bounding box center [1199, 17] width 41 height 25
click at [1258, 24] on div "Publish" at bounding box center [1251, 17] width 31 height 13
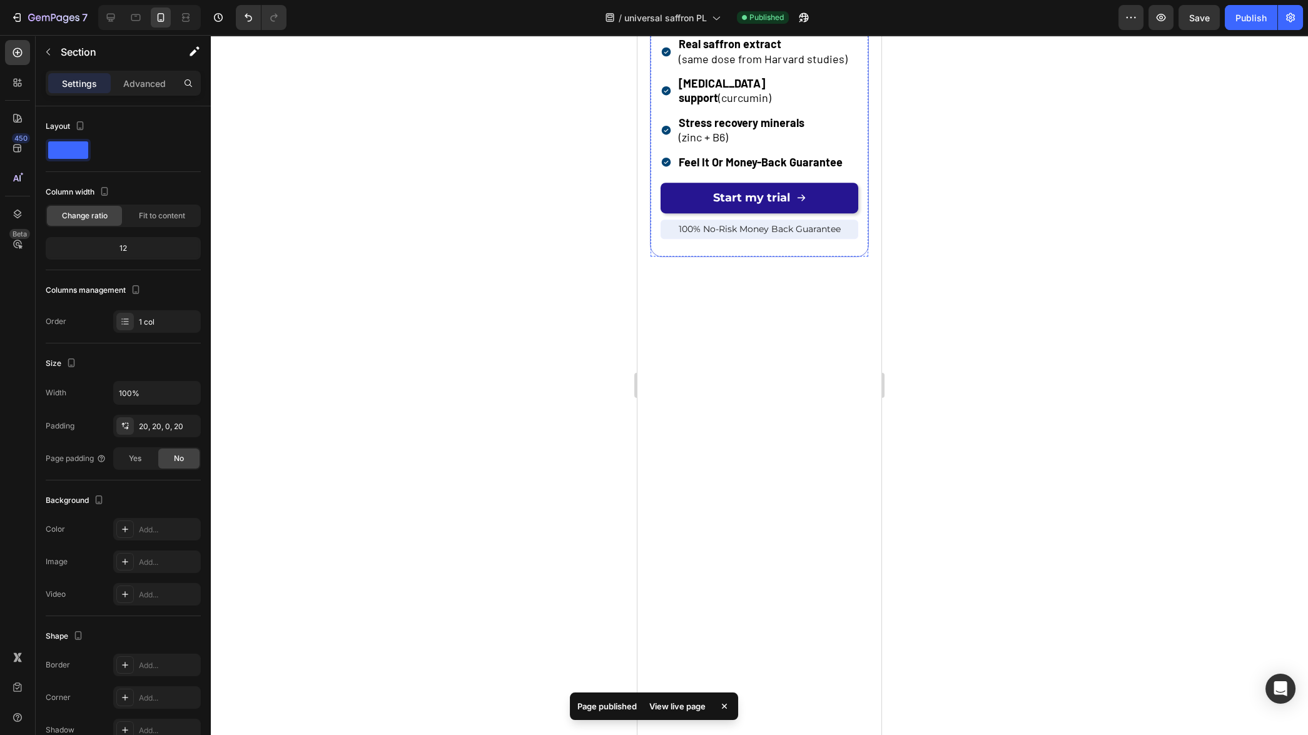
scroll to position [2875, 0]
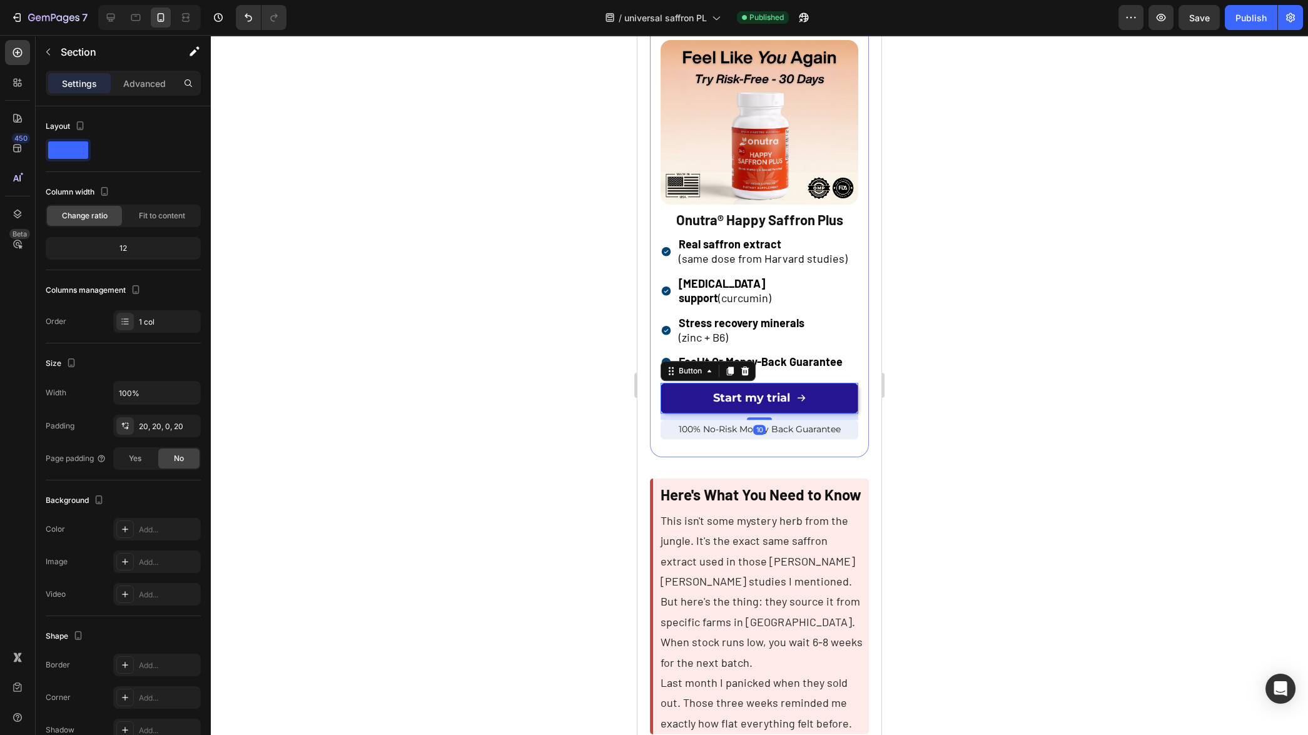
click at [819, 383] on link "Start my trial" at bounding box center [760, 398] width 198 height 31
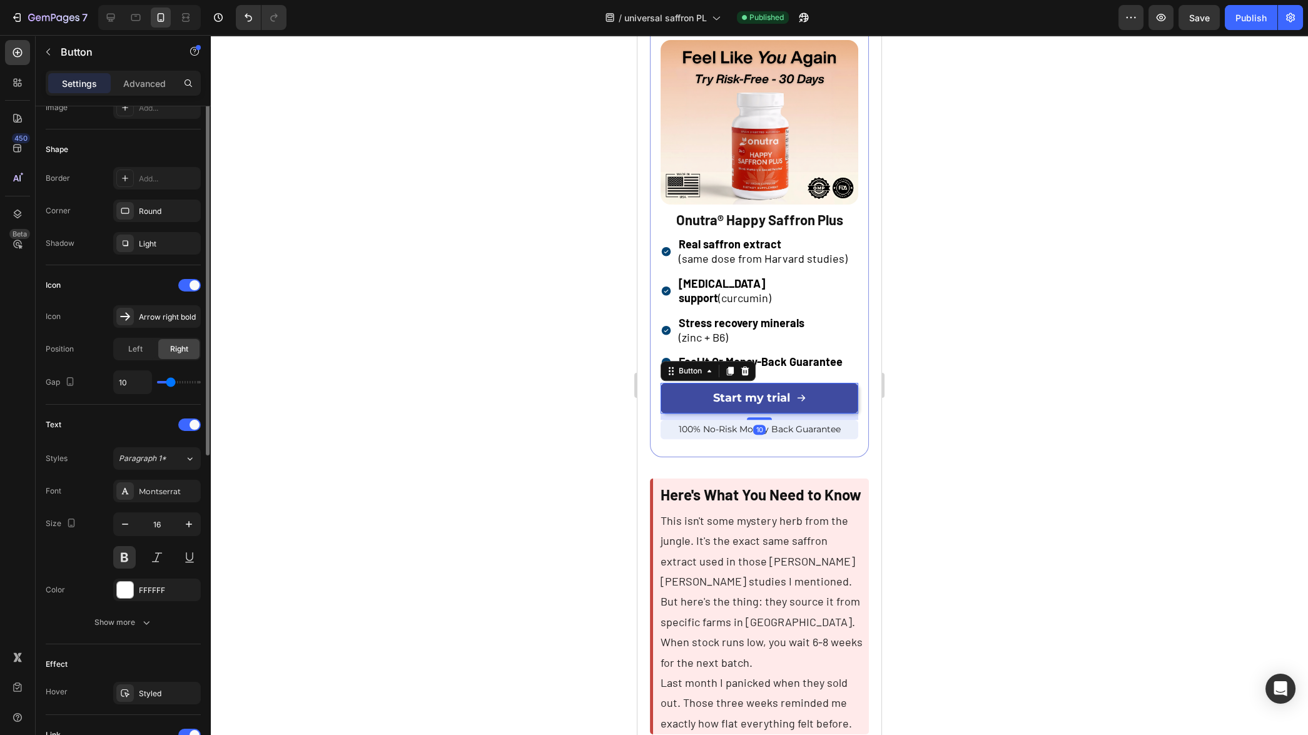
scroll to position [428, 0]
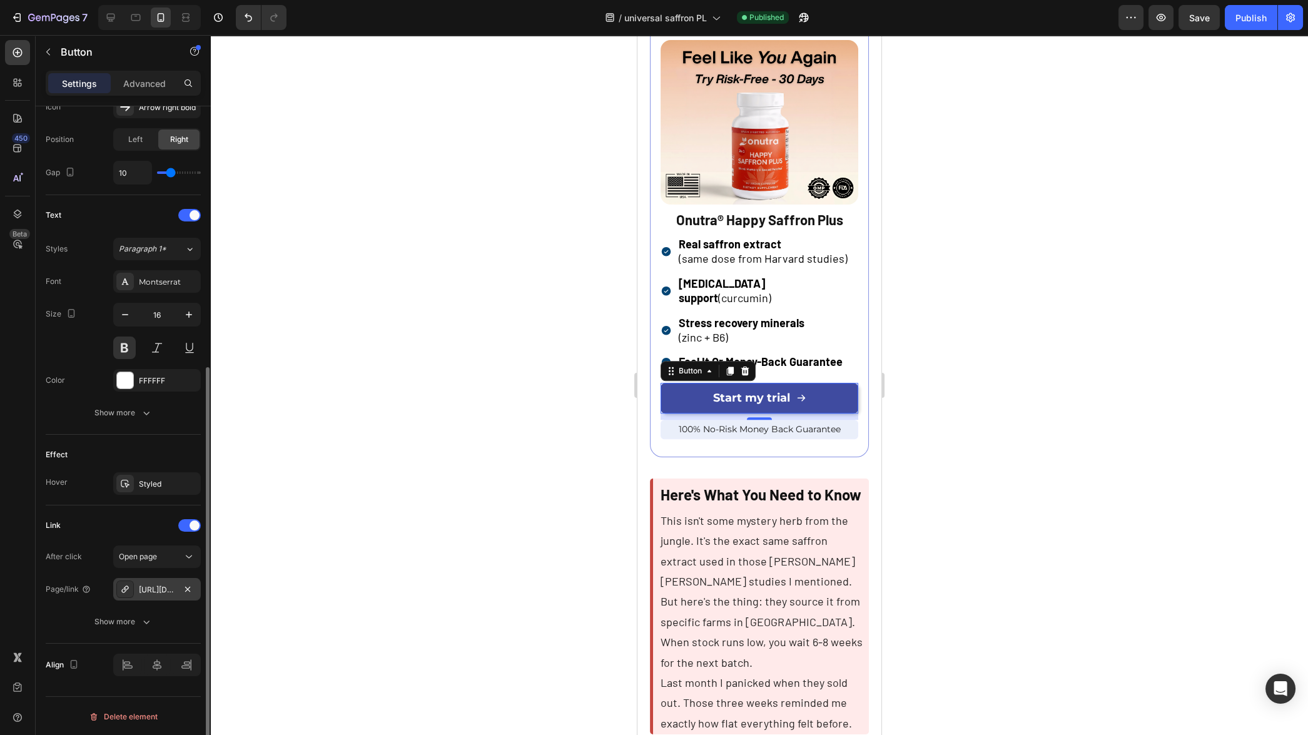
click at [158, 593] on div "https://onutra.com/saffron" at bounding box center [157, 589] width 36 height 11
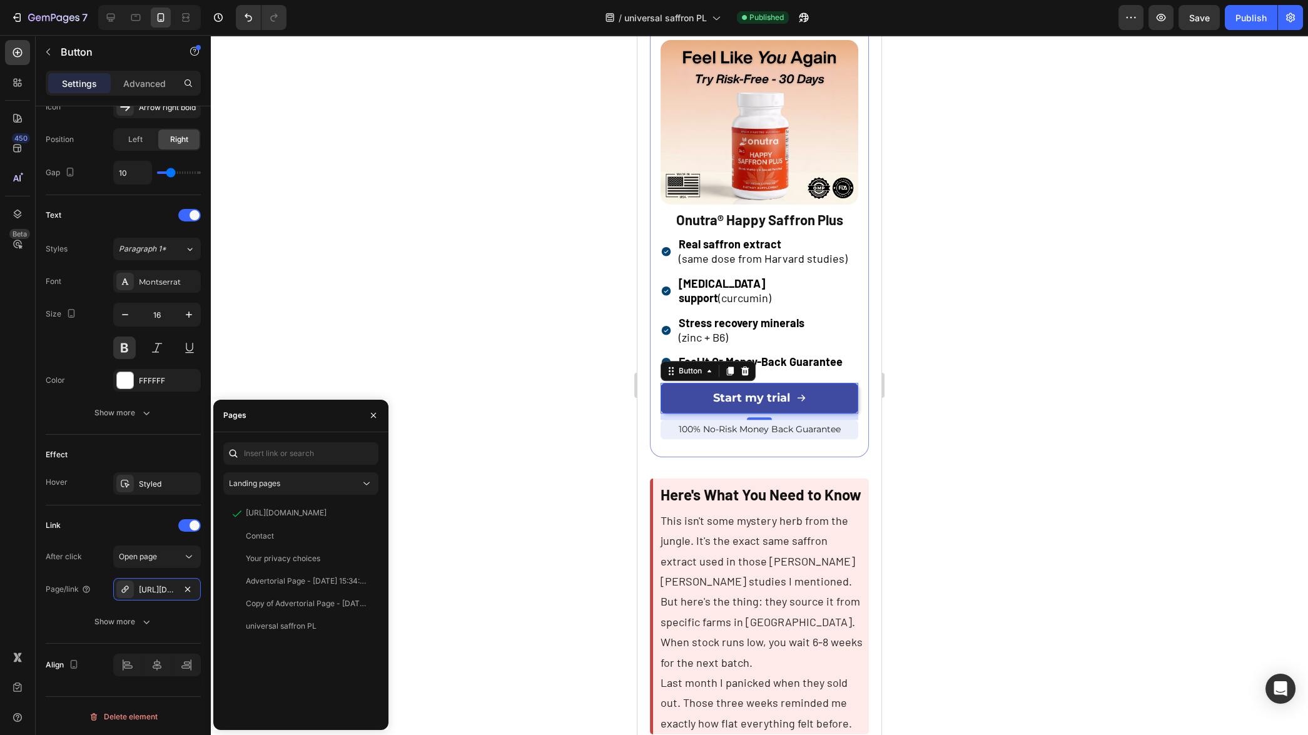
click at [471, 521] on div at bounding box center [759, 385] width 1097 height 700
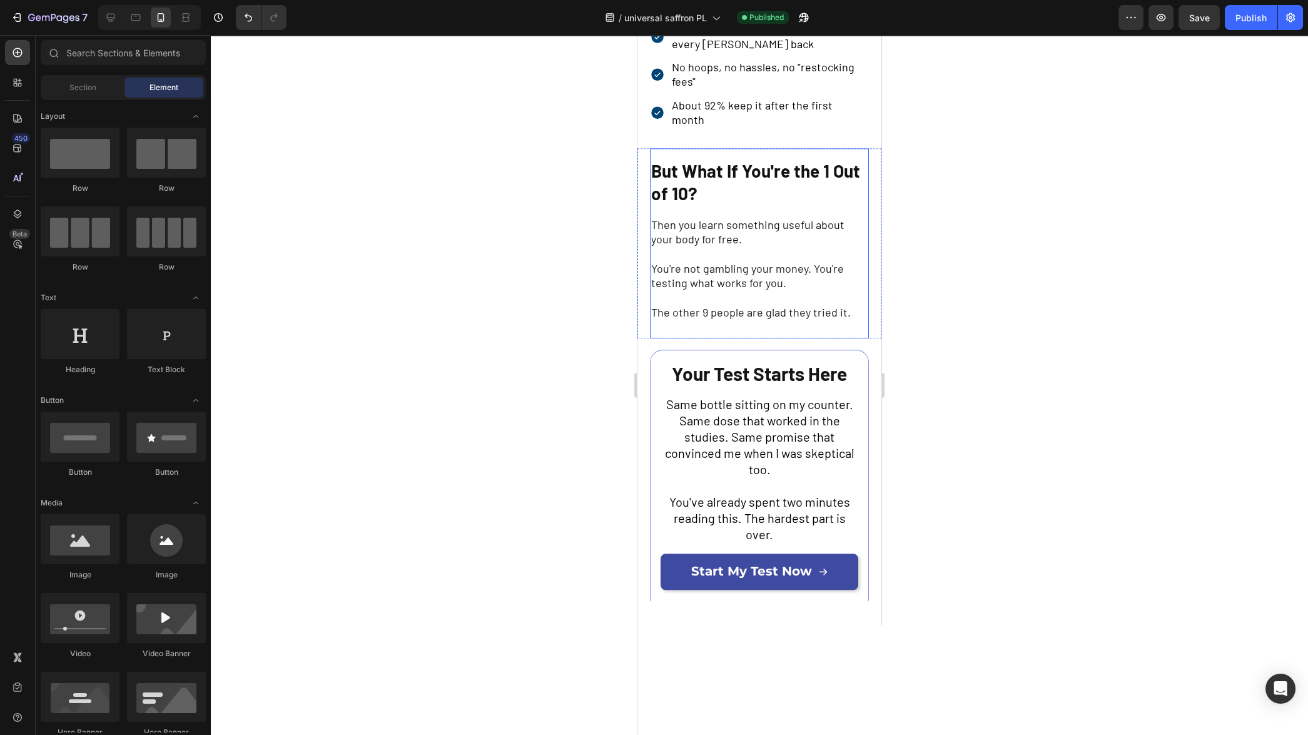
scroll to position [3818, 0]
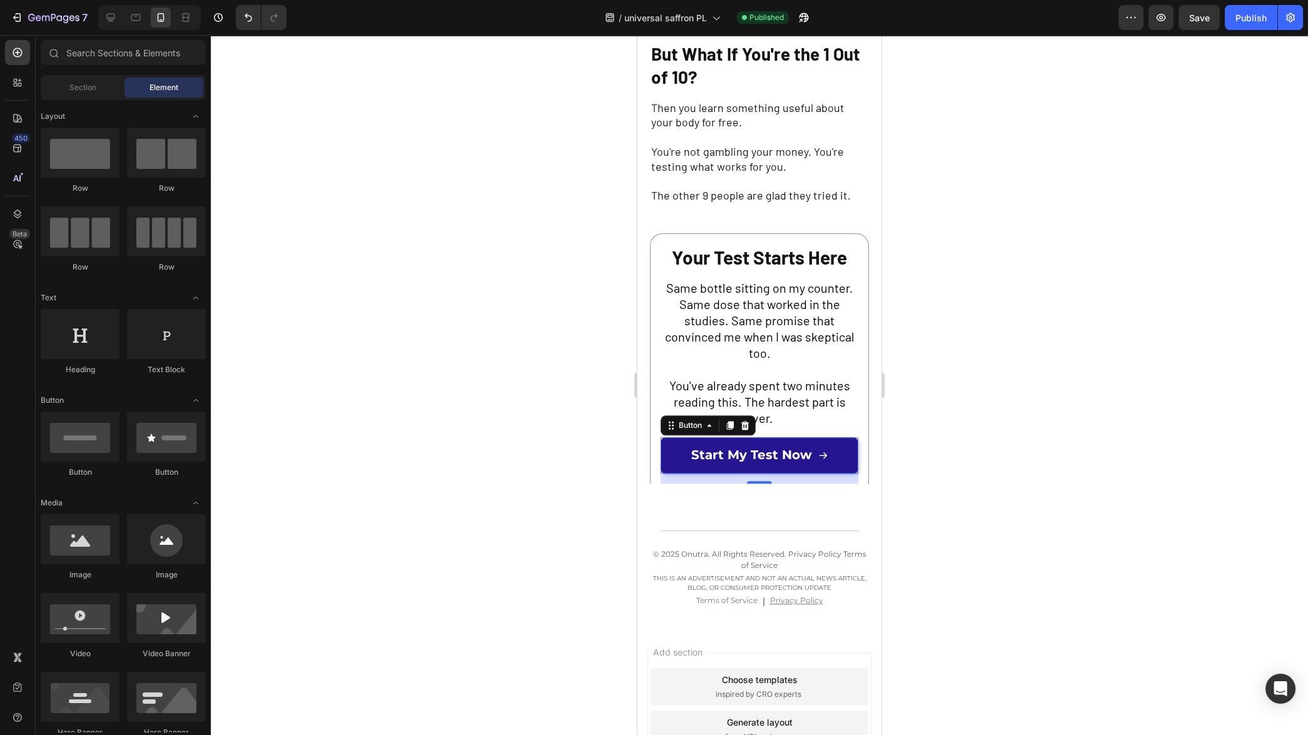
click at [798, 466] on link "Start My Test Now" at bounding box center [760, 455] width 198 height 36
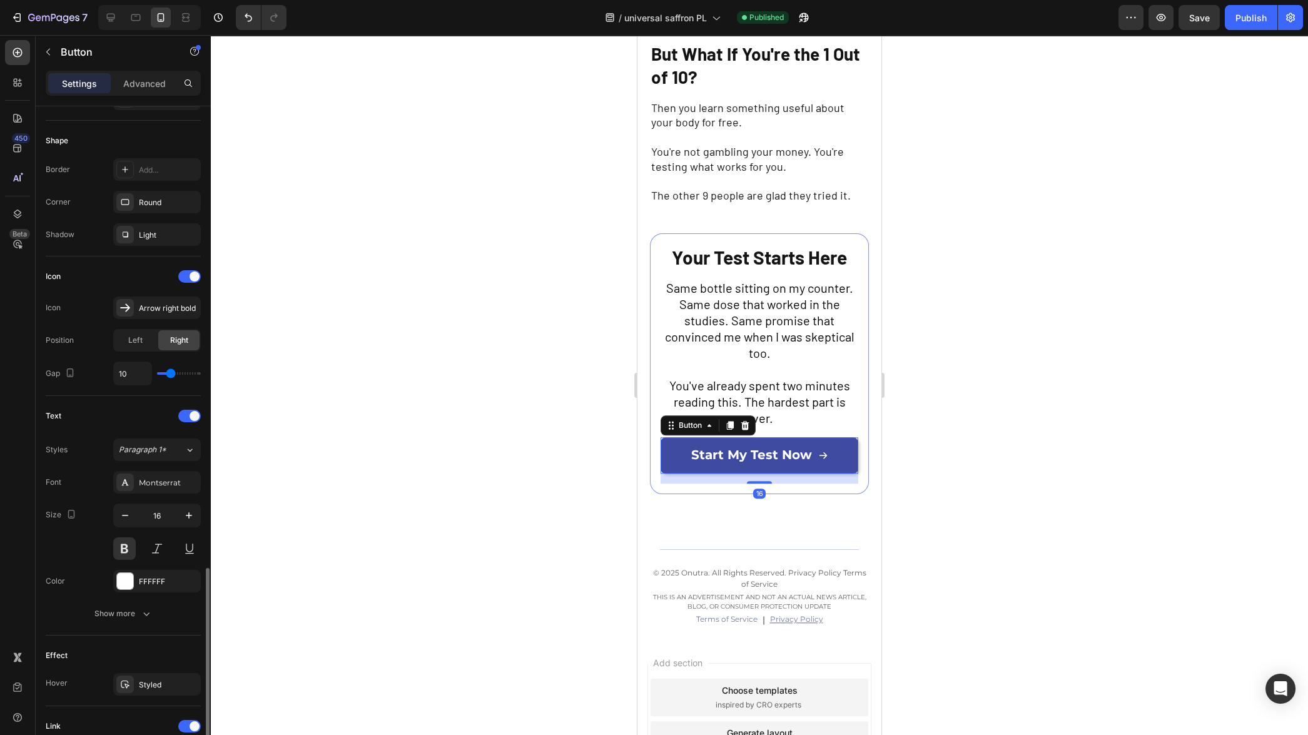
scroll to position [428, 0]
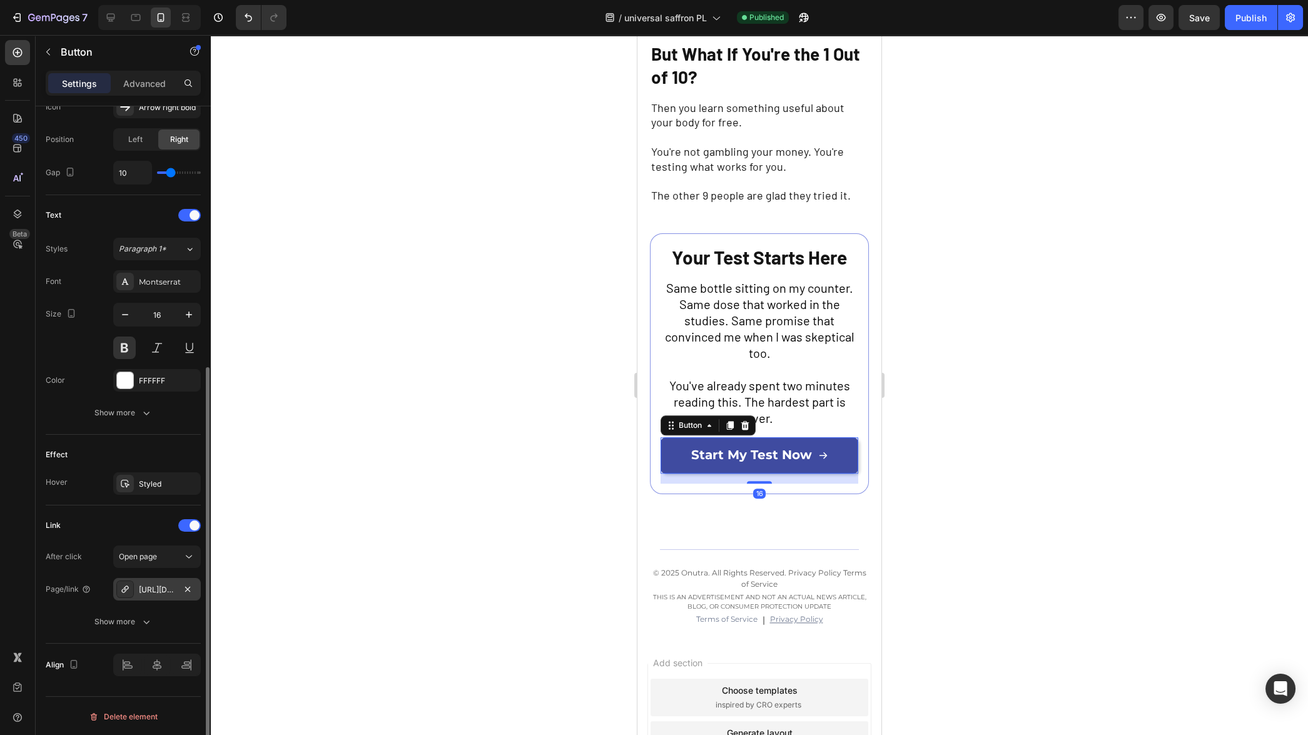
click at [161, 593] on div "https://onutra.com/saffron" at bounding box center [157, 589] width 36 height 11
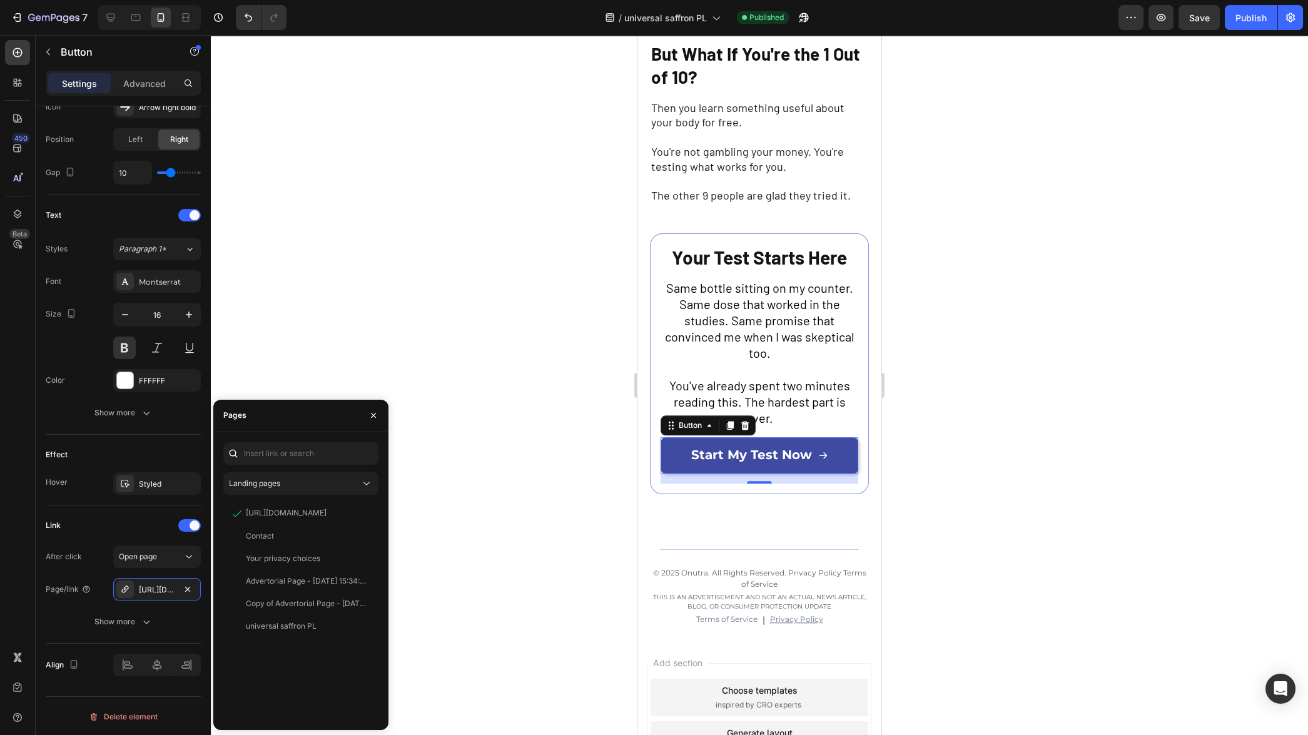
click at [326, 356] on div at bounding box center [759, 385] width 1097 height 700
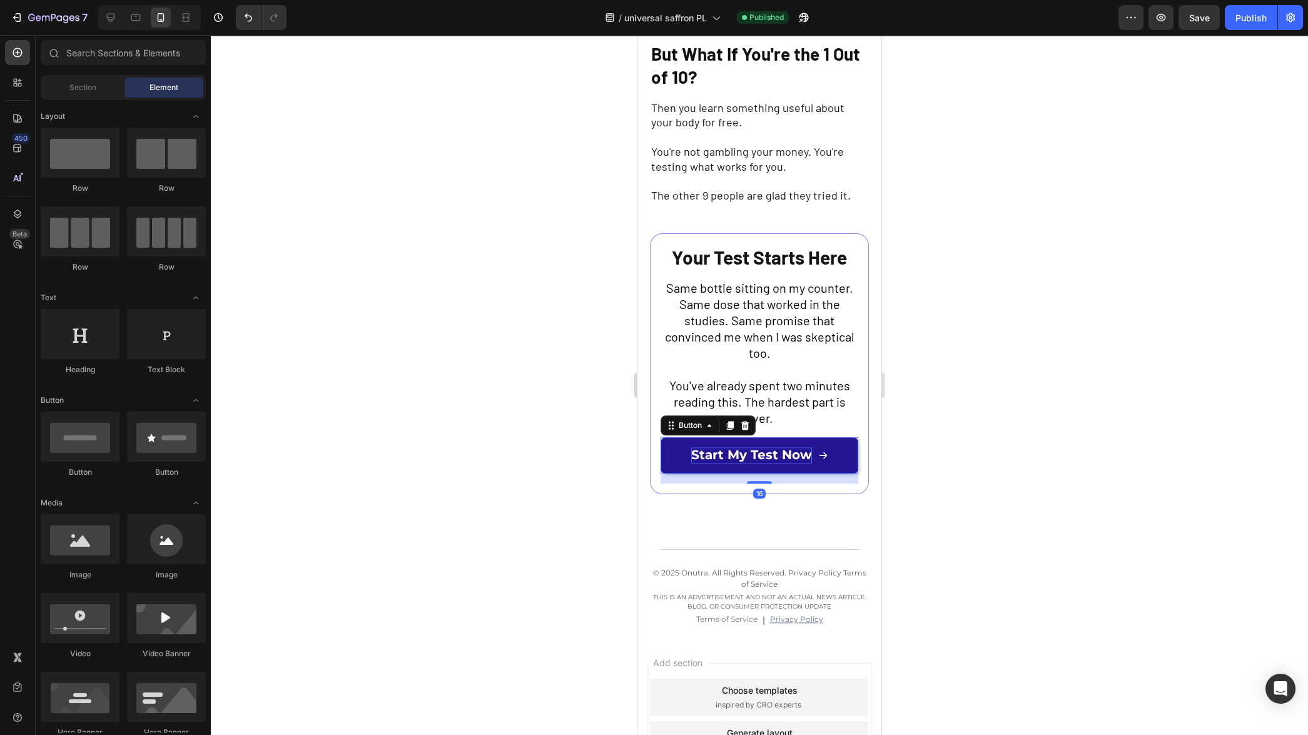
click at [726, 452] on span "Start My Test Now" at bounding box center [751, 454] width 121 height 15
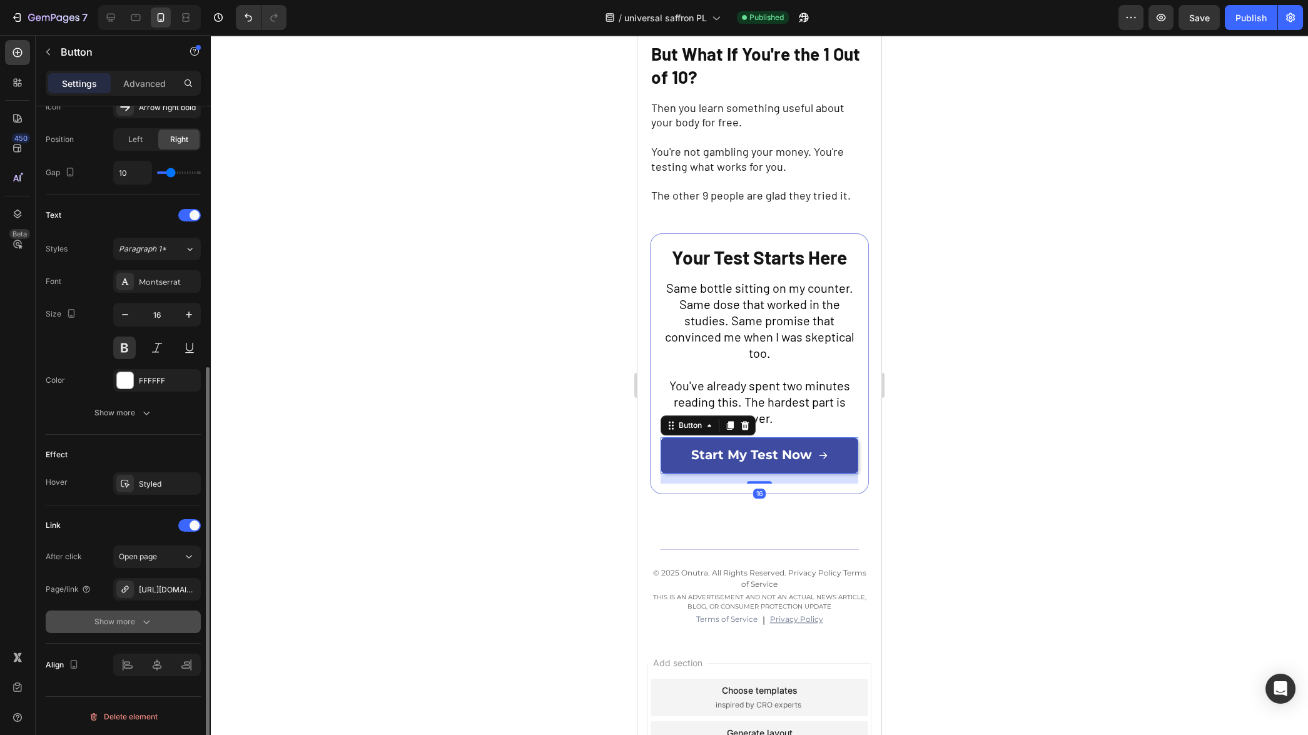
click at [129, 619] on div "Show more" at bounding box center [123, 622] width 58 height 13
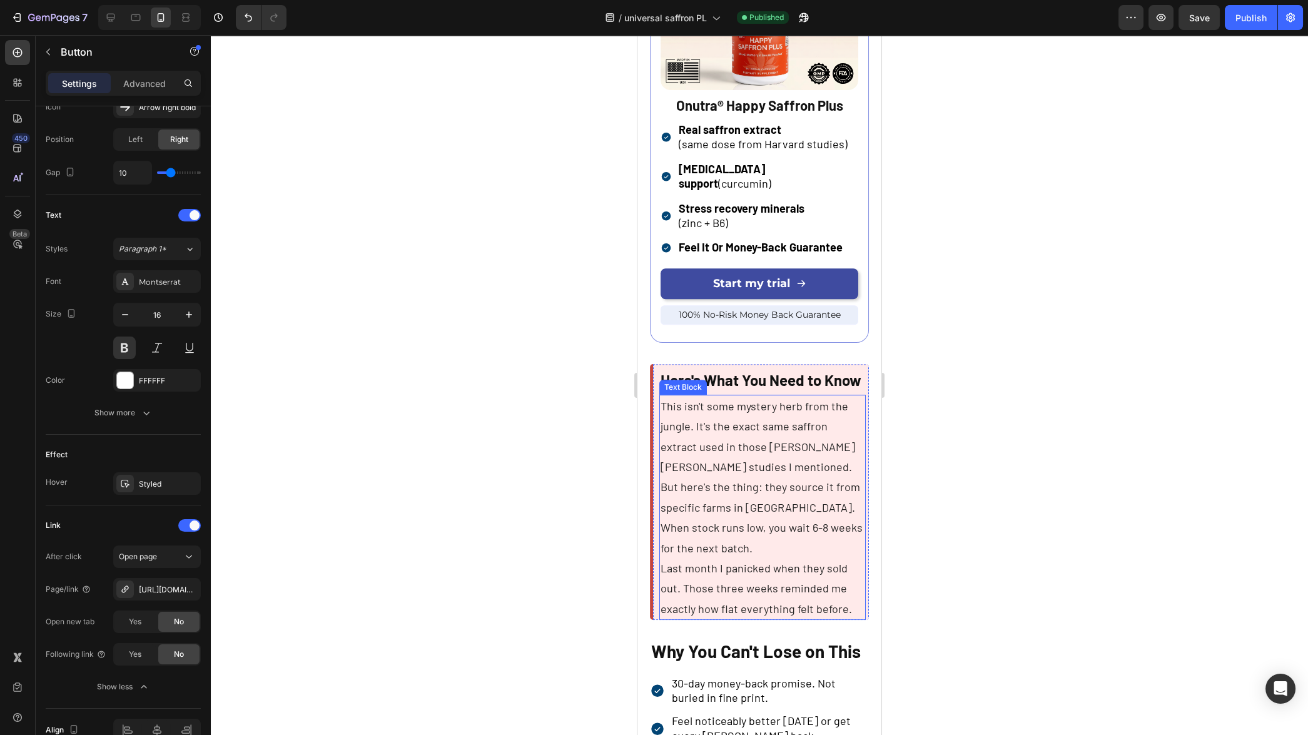
scroll to position [2984, 0]
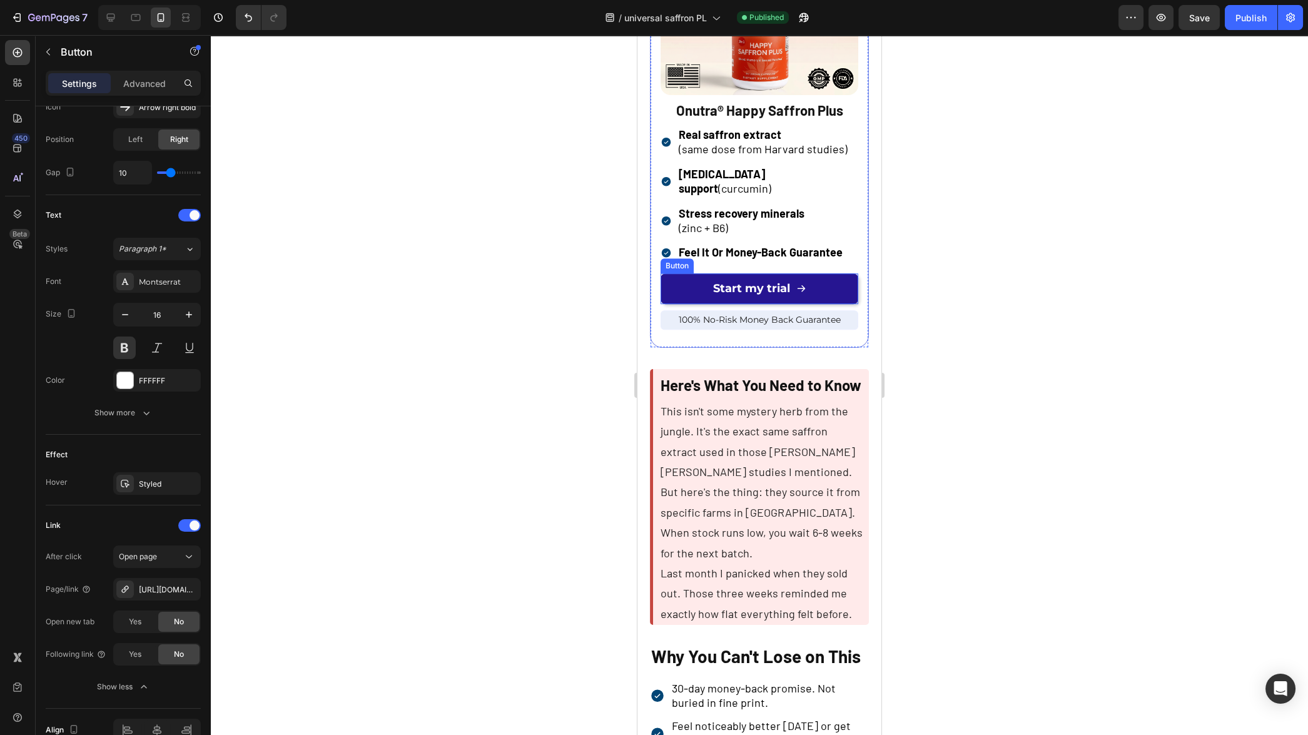
click at [684, 273] on link "Start my trial" at bounding box center [760, 288] width 198 height 31
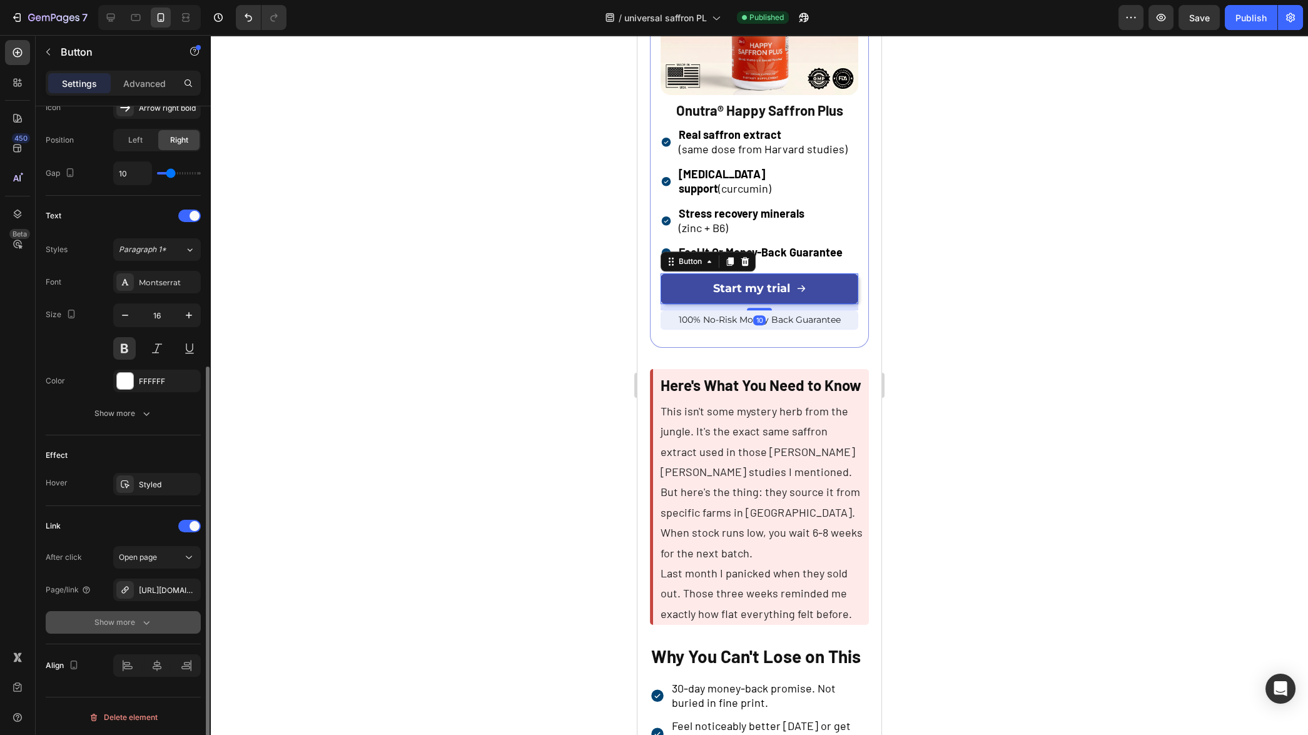
click at [141, 626] on icon "button" at bounding box center [146, 622] width 13 height 13
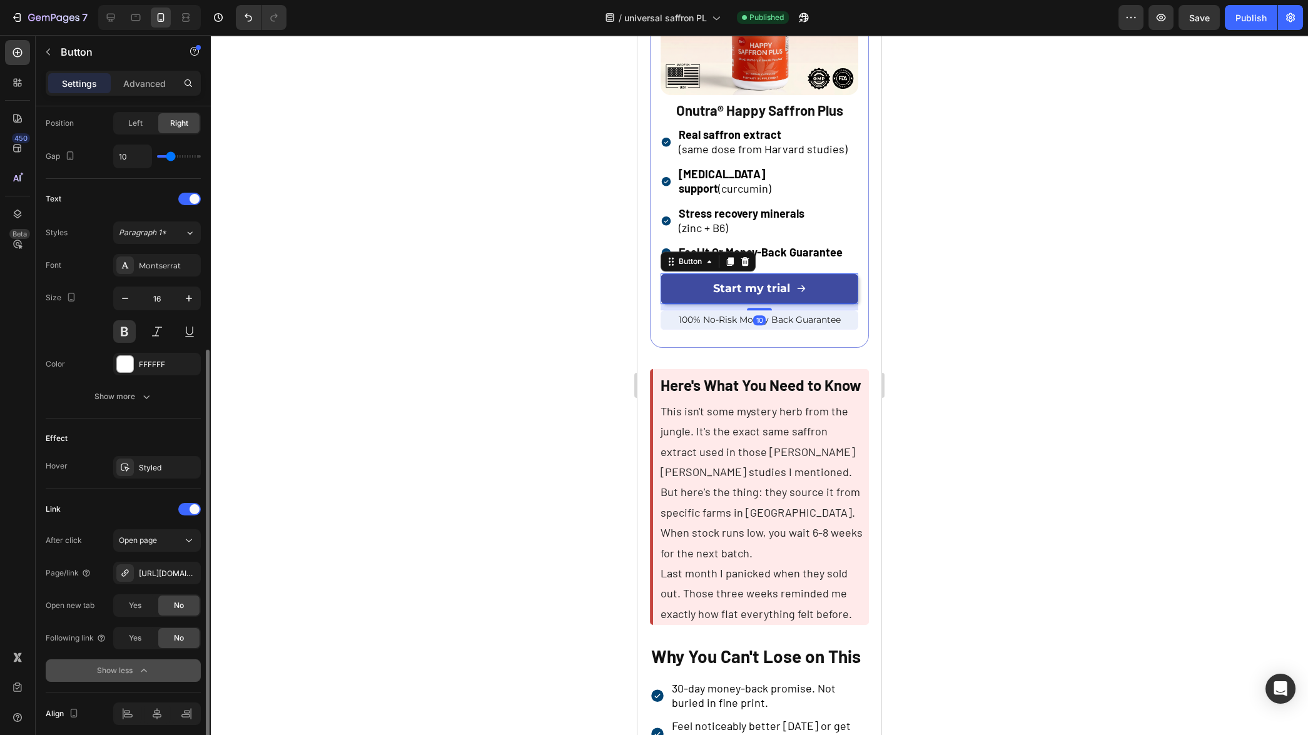
scroll to position [493, 0]
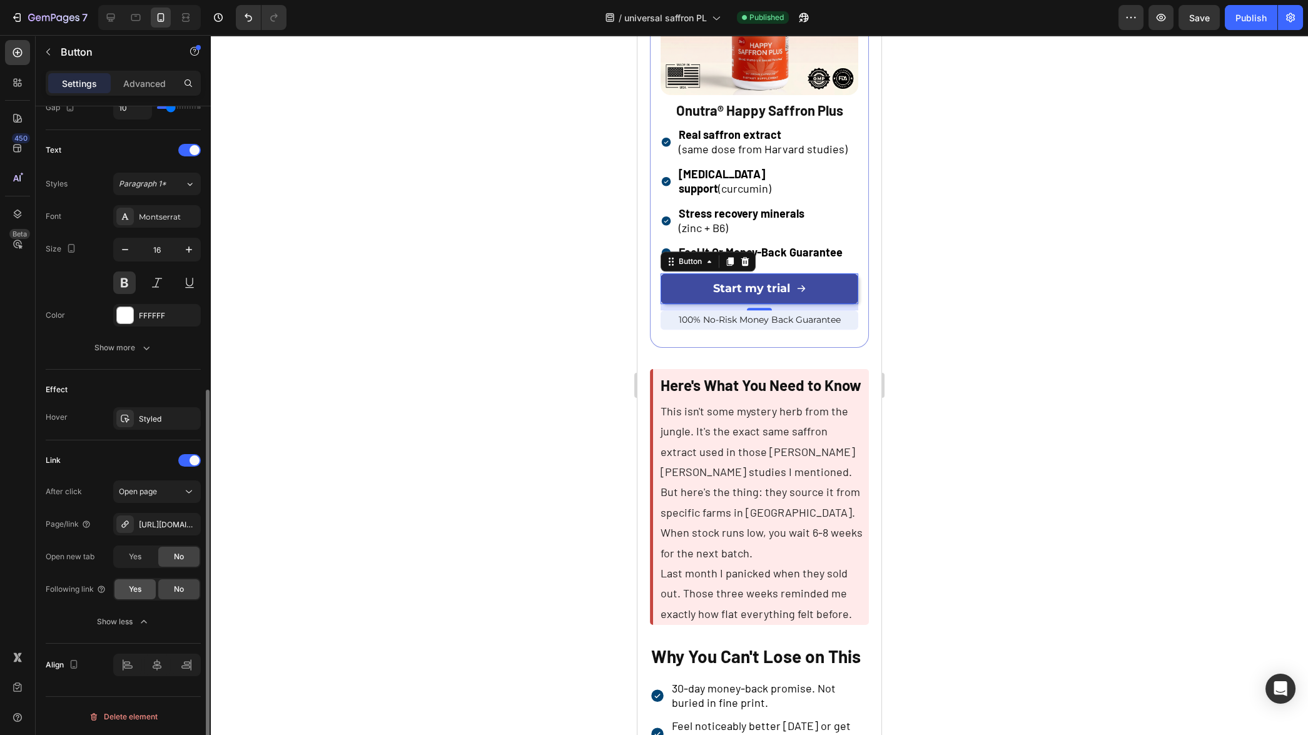
click at [142, 592] on div "Yes" at bounding box center [134, 589] width 41 height 20
click at [126, 592] on div "Yes" at bounding box center [134, 589] width 41 height 20
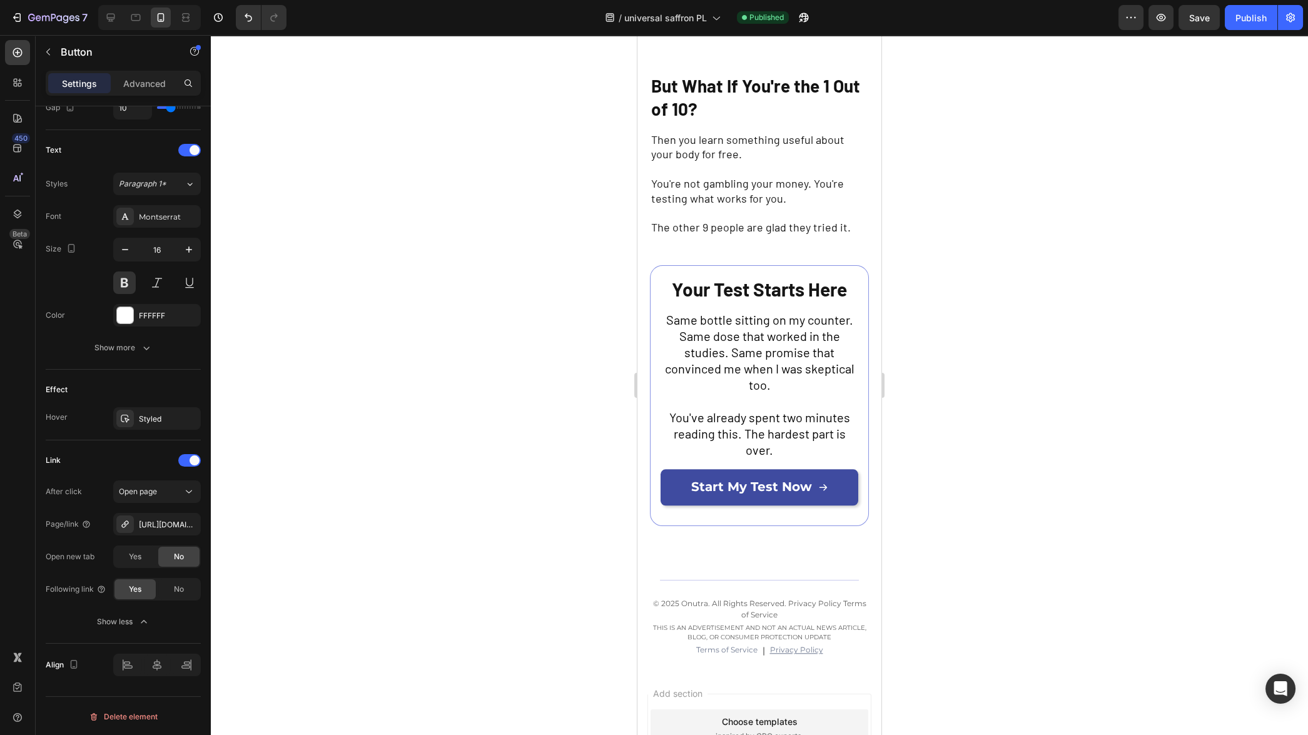
scroll to position [3815, 0]
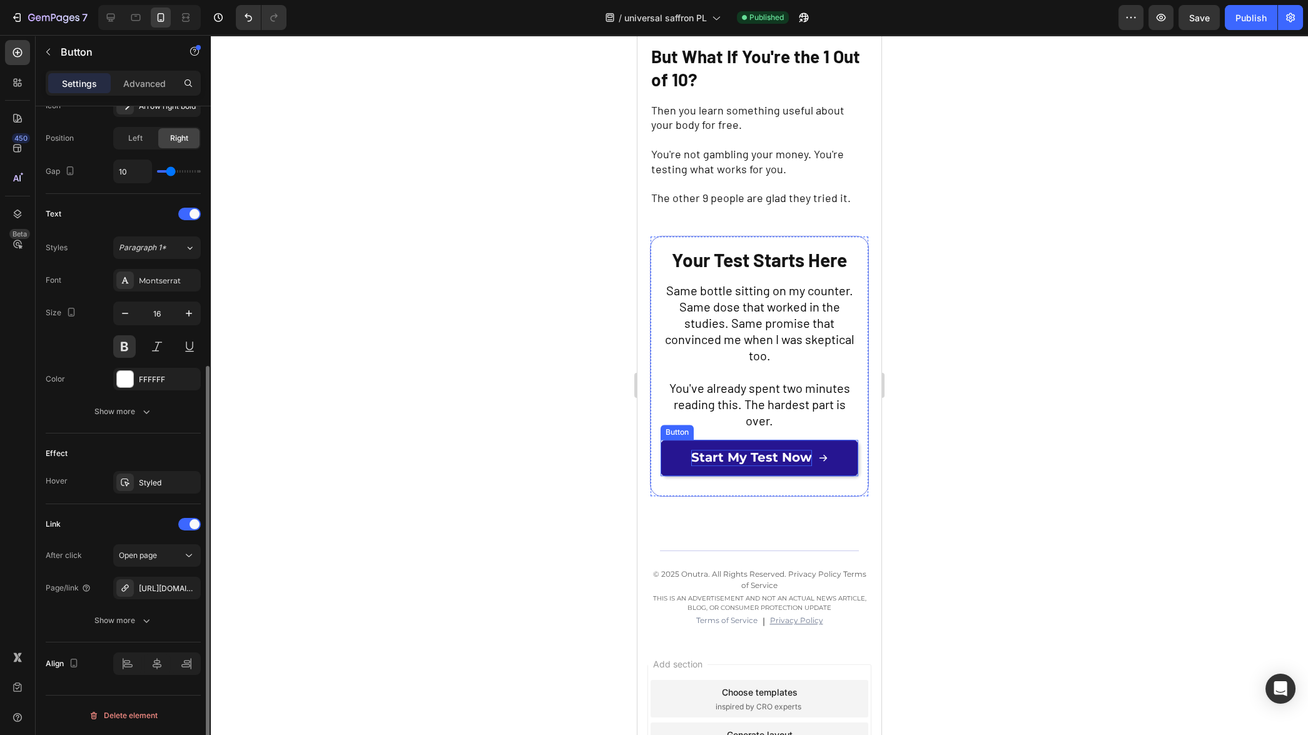
click at [756, 457] on span "Start My Test Now" at bounding box center [751, 457] width 121 height 15
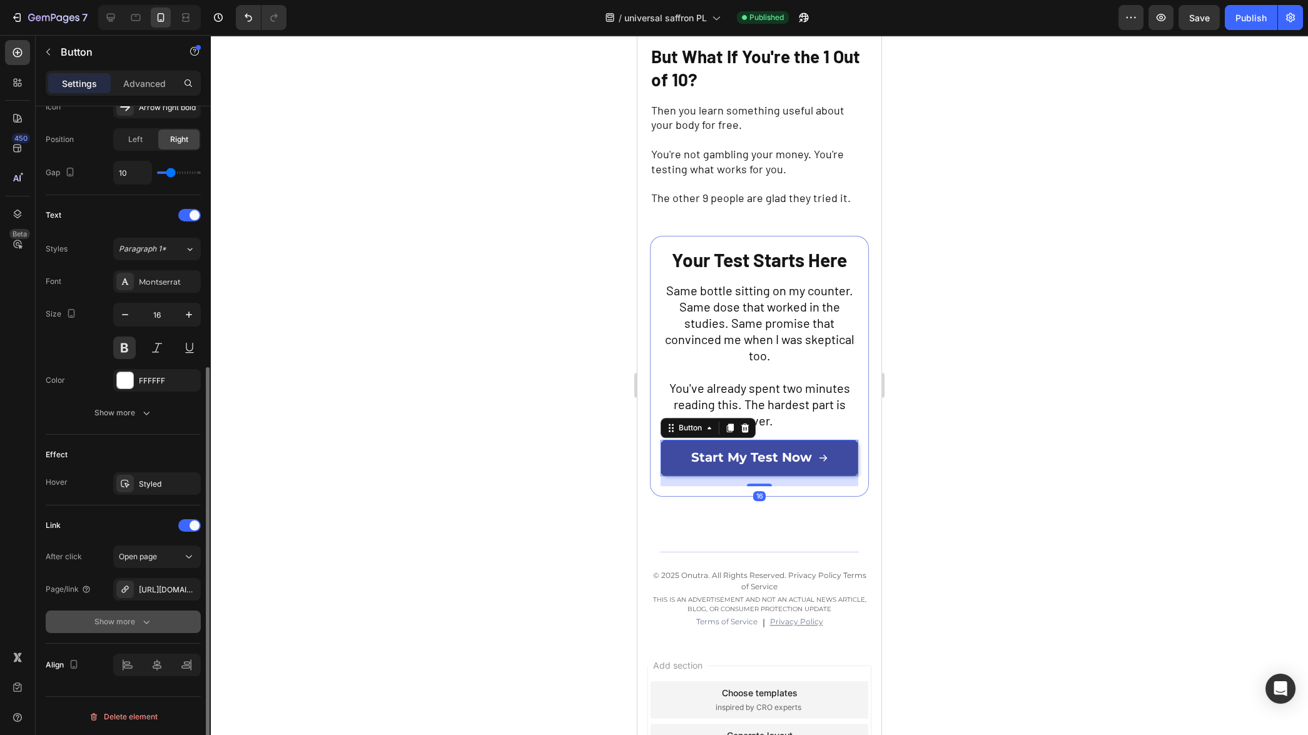
click at [130, 629] on button "Show more" at bounding box center [123, 622] width 155 height 23
click at [135, 657] on span "Yes" at bounding box center [135, 654] width 13 height 11
click at [71, 635] on div "After click Open page Page/link https://onutra.com/saffron Open new tab Yes No …" at bounding box center [123, 622] width 155 height 153
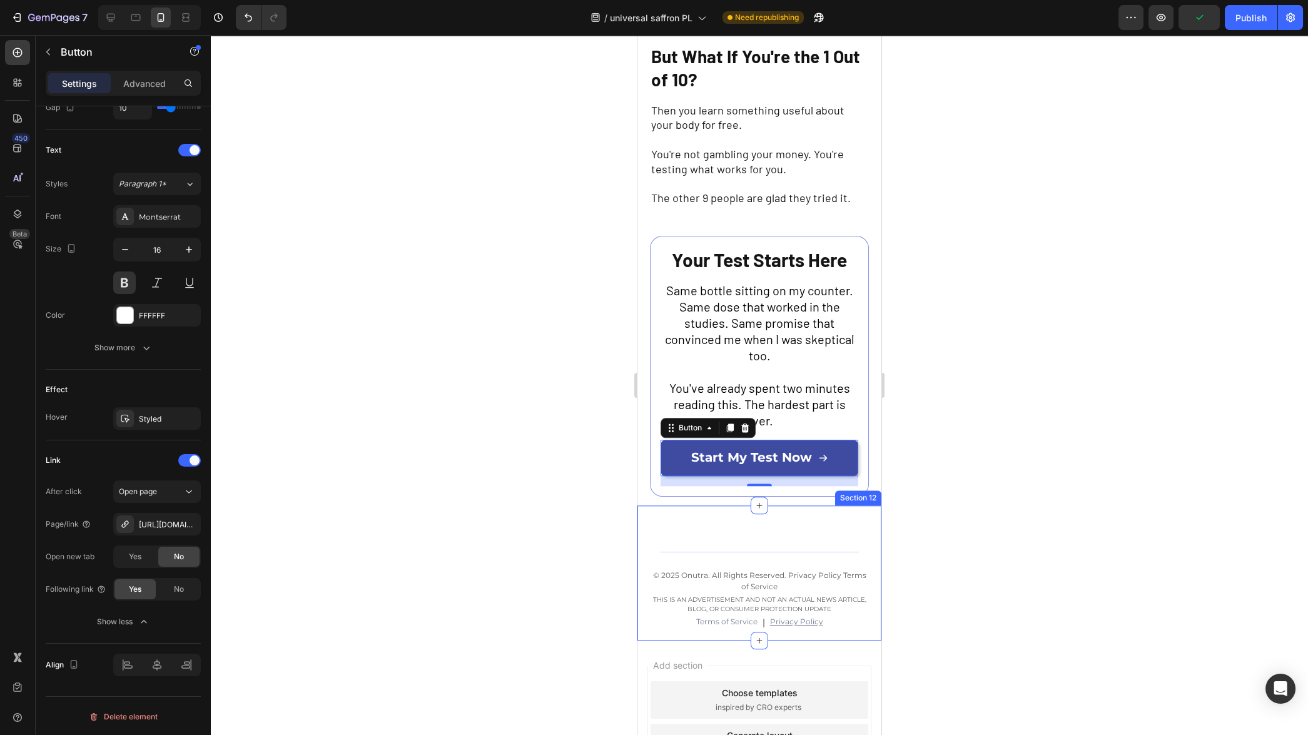
click at [554, 565] on div at bounding box center [759, 385] width 1097 height 700
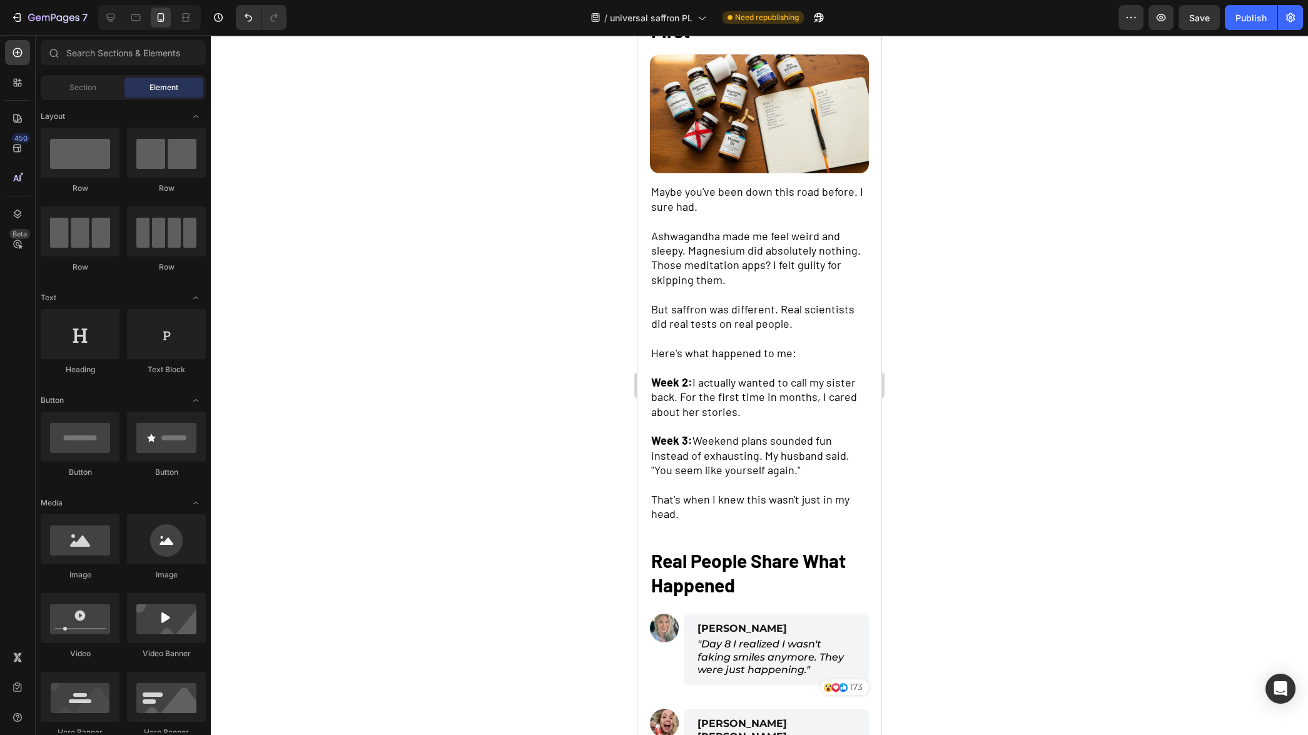
scroll to position [1005, 0]
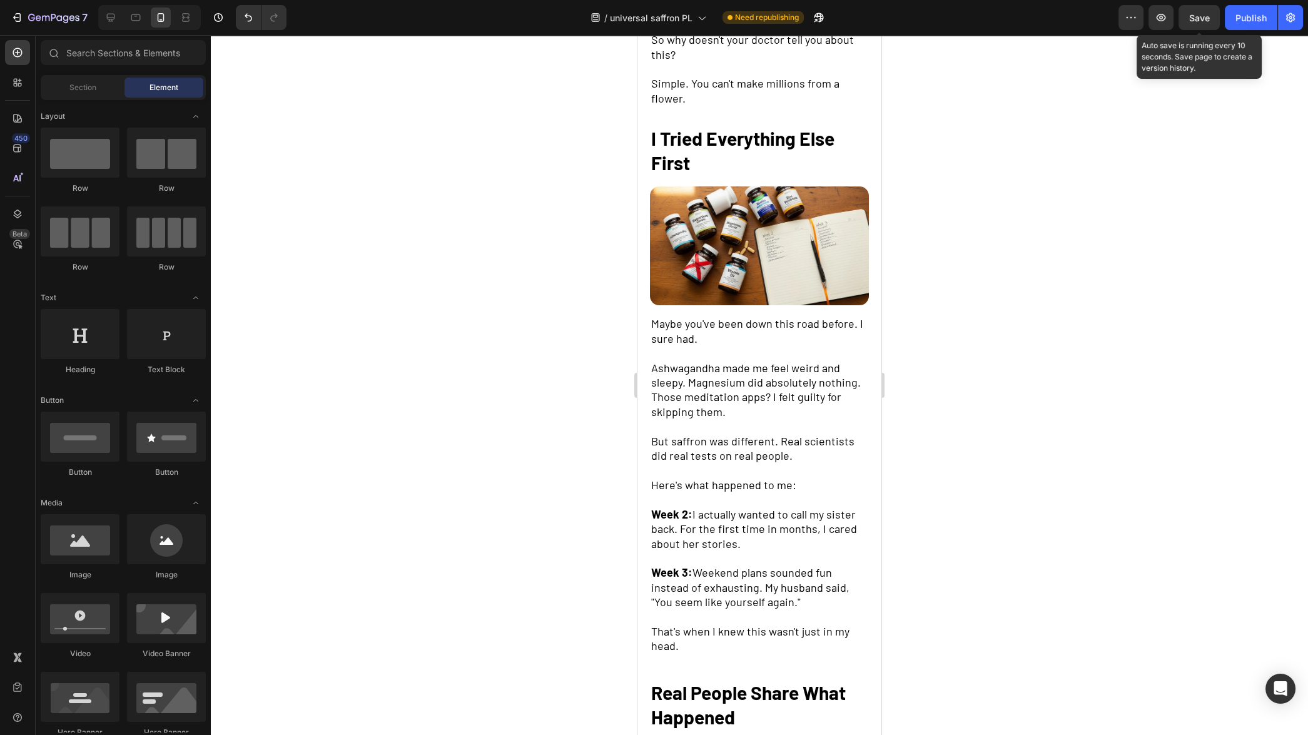
click at [1208, 13] on span "Save" at bounding box center [1199, 18] width 21 height 11
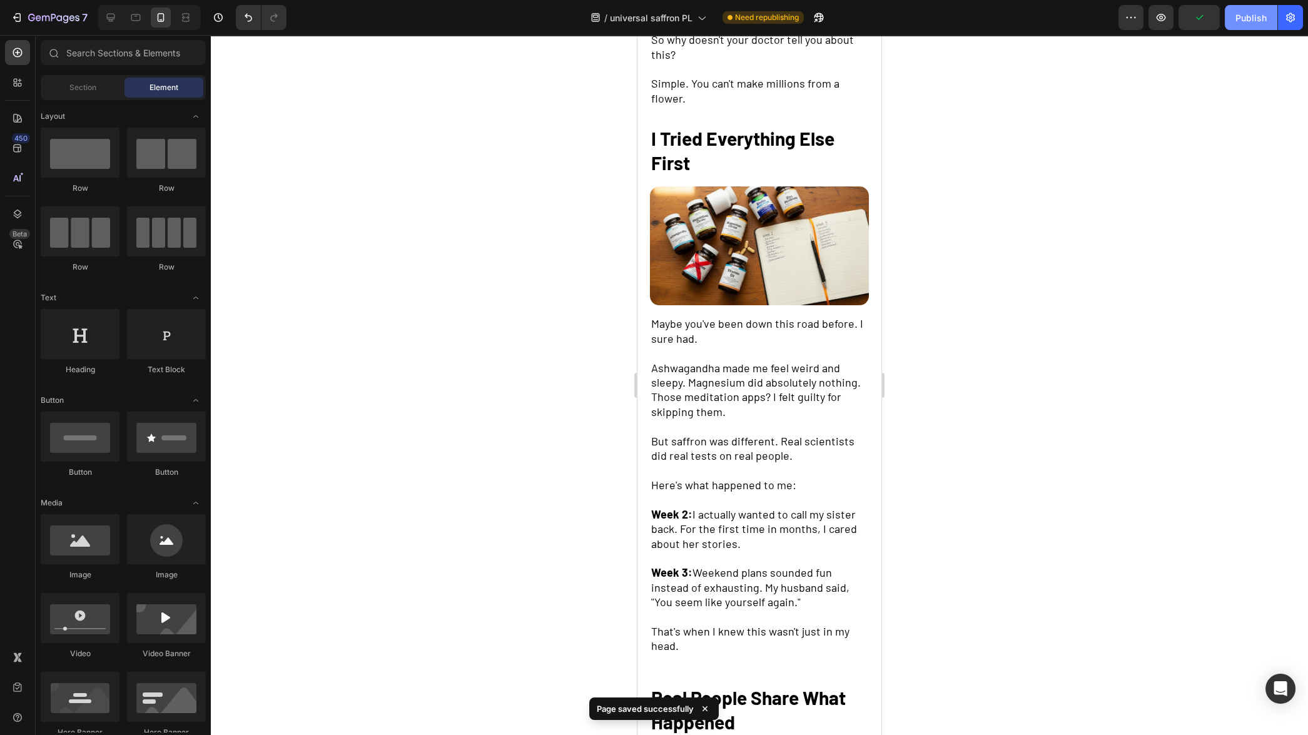
click at [1240, 18] on div "Publish" at bounding box center [1251, 17] width 31 height 13
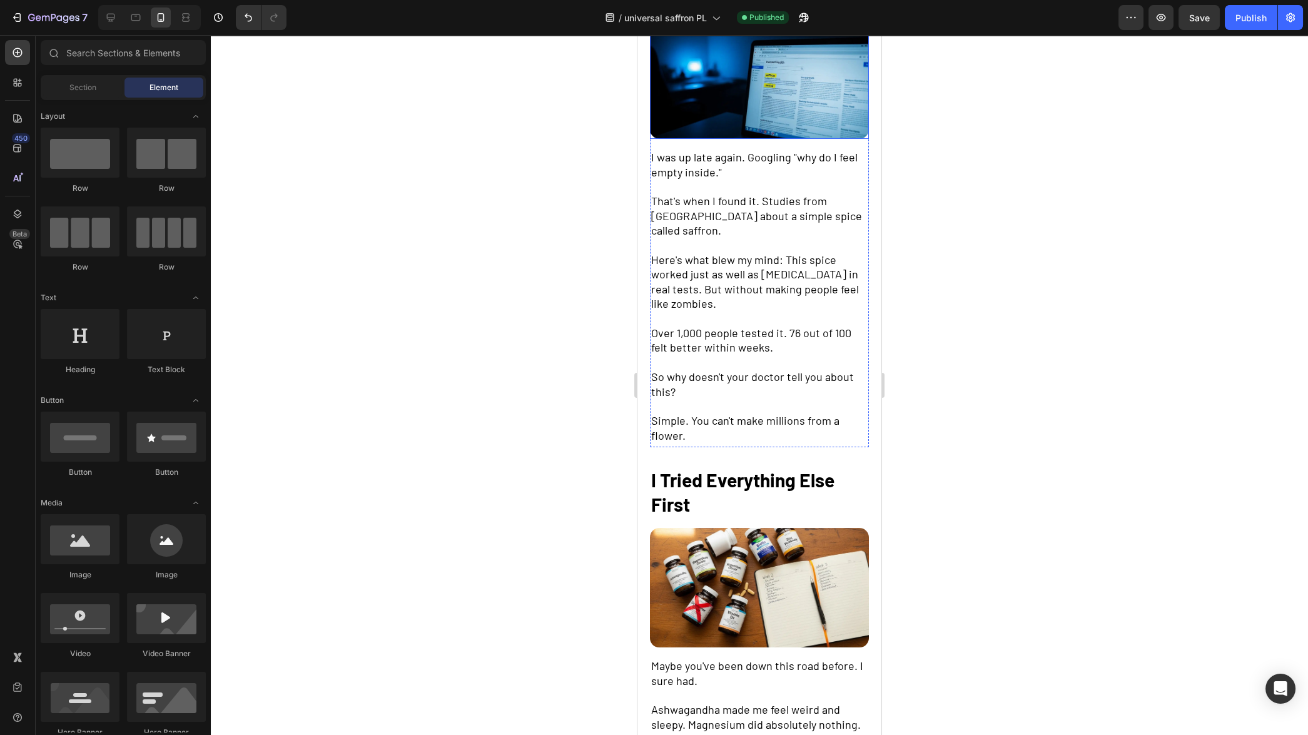
scroll to position [606, 0]
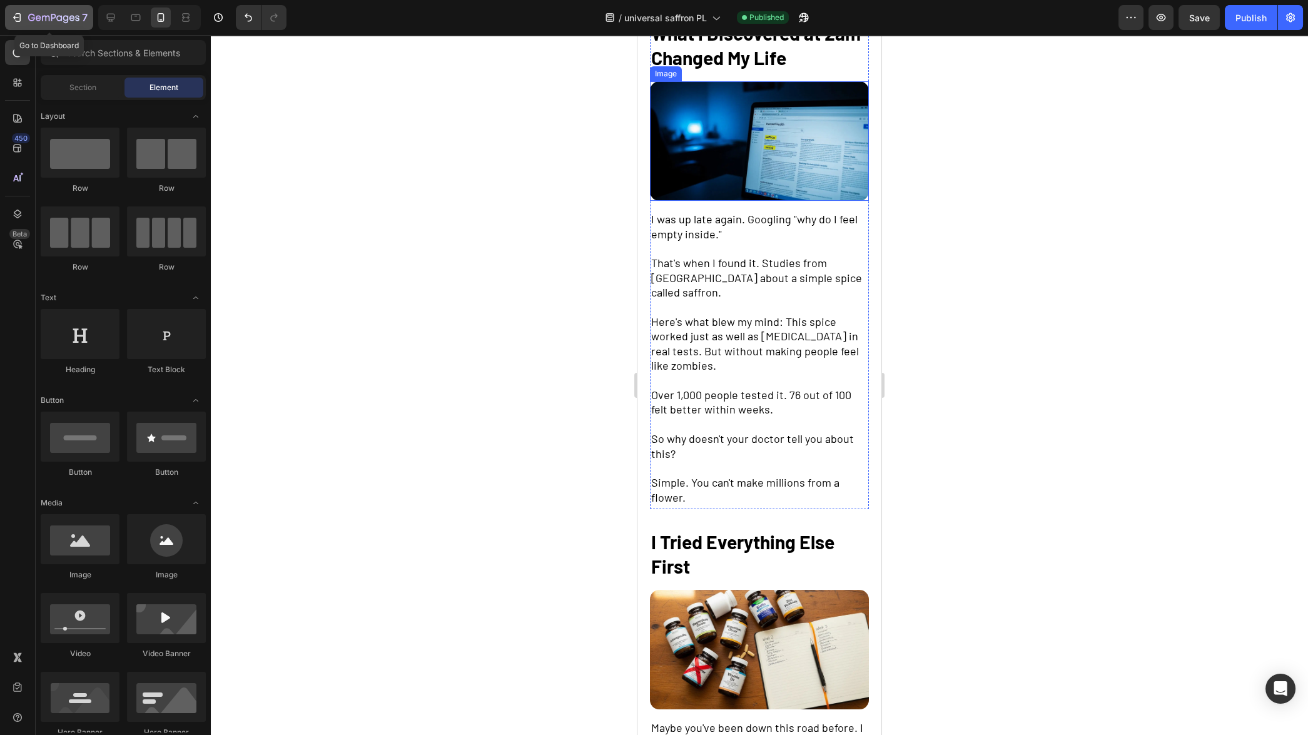
click at [39, 16] on icon "button" at bounding box center [39, 18] width 6 height 6
